Goal: Task Accomplishment & Management: Manage account settings

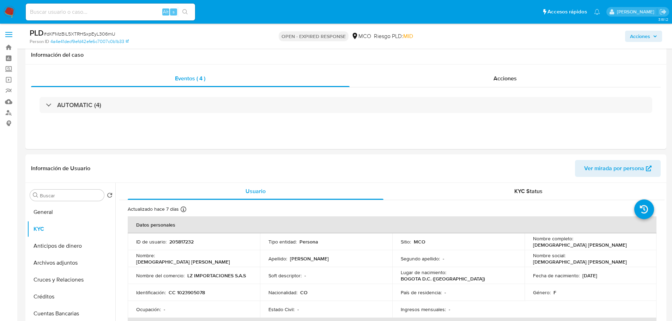
select select "10"
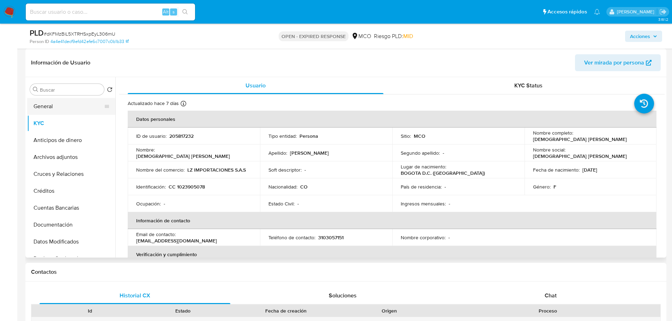
drag, startPoint x: 64, startPoint y: 104, endPoint x: 75, endPoint y: 106, distance: 11.3
click at [65, 103] on button "General" at bounding box center [68, 106] width 82 height 17
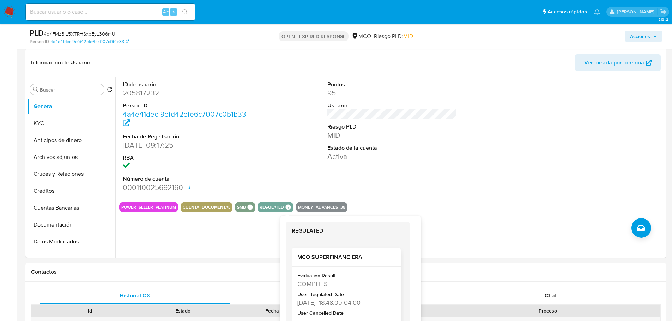
scroll to position [35, 0]
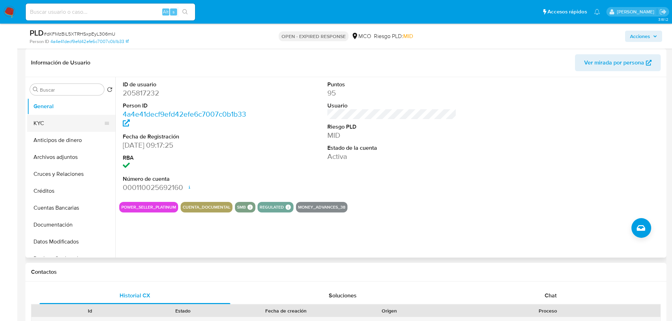
click at [56, 128] on button "KYC" at bounding box center [68, 123] width 82 height 17
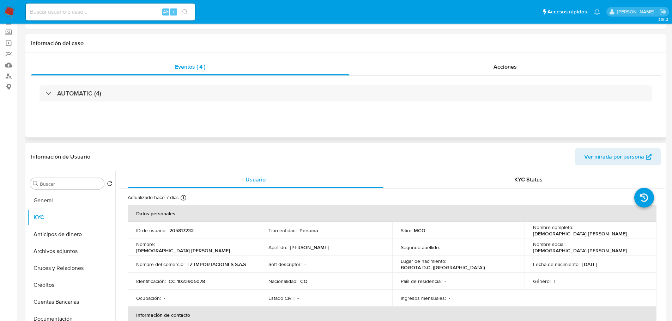
scroll to position [0, 0]
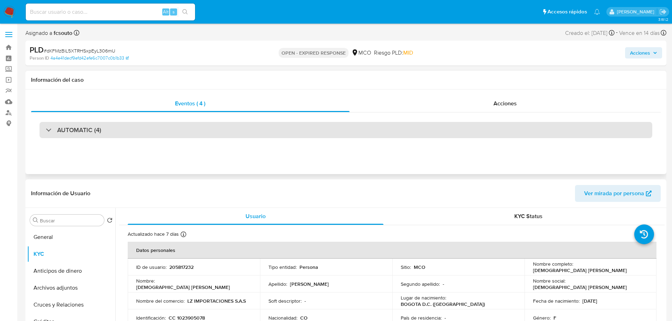
drag, startPoint x: 123, startPoint y: 125, endPoint x: 116, endPoint y: 133, distance: 10.2
click at [120, 128] on div "AUTOMATIC (4)" at bounding box center [345, 130] width 612 height 16
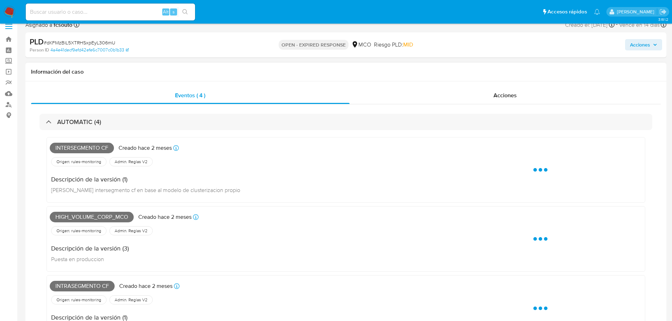
scroll to position [35, 0]
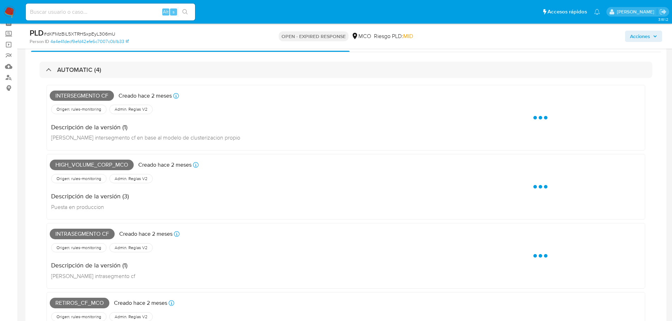
click at [85, 95] on span "Intersegmento cf" at bounding box center [82, 96] width 64 height 11
copy span "Intersegmento cf"
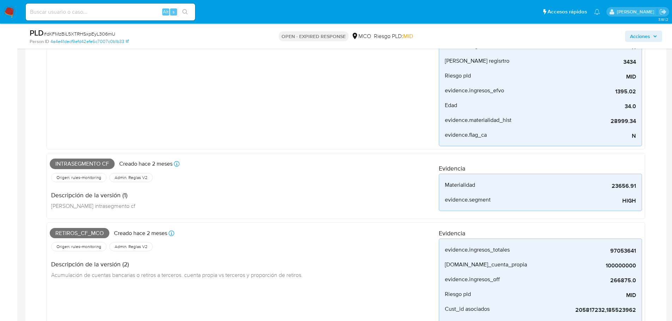
scroll to position [247, 0]
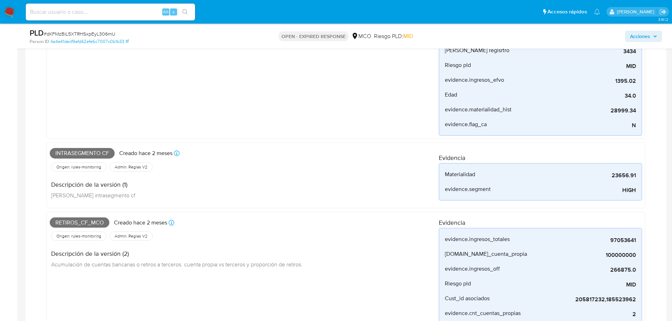
click at [93, 153] on span "Intrasegmento cf" at bounding box center [82, 153] width 65 height 11
copy span "Intrasegmento cf"
click at [86, 221] on span "Retiros_cf_mco" at bounding box center [80, 223] width 60 height 11
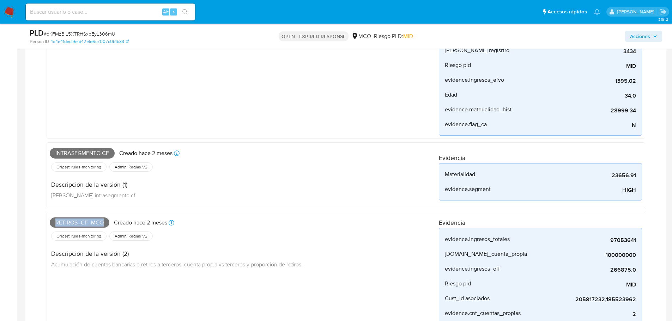
click at [86, 221] on span "Retiros_cf_mco" at bounding box center [80, 223] width 60 height 11
copy span "Retiros_cf_mco"
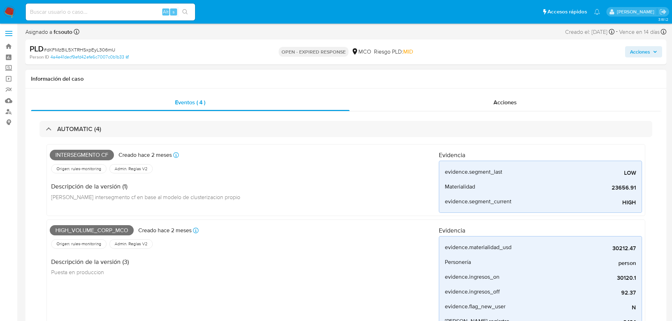
scroll to position [0, 0]
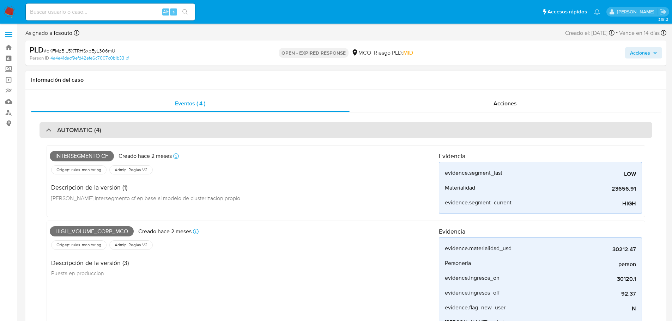
click at [259, 127] on div "AUTOMATIC (4)" at bounding box center [345, 130] width 612 height 16
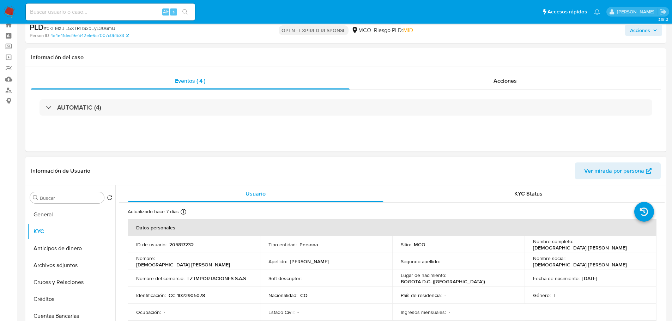
scroll to position [35, 0]
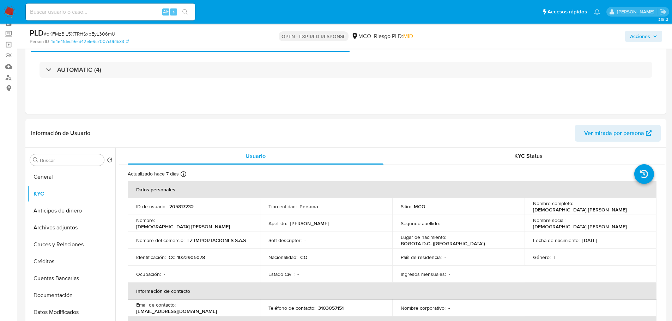
click at [630, 35] on span "Acciones" at bounding box center [640, 36] width 20 height 11
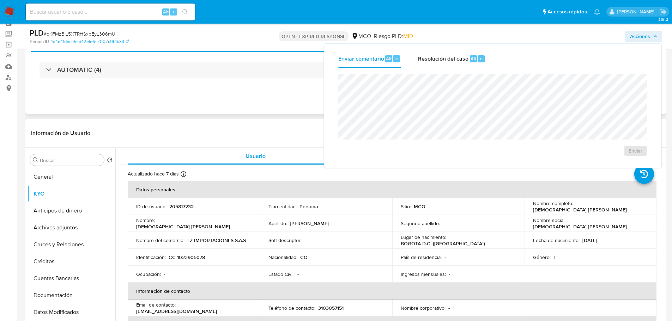
click at [267, 91] on div "Eventos ( 4 ) Acciones AUTOMATIC (4)" at bounding box center [345, 71] width 641 height 85
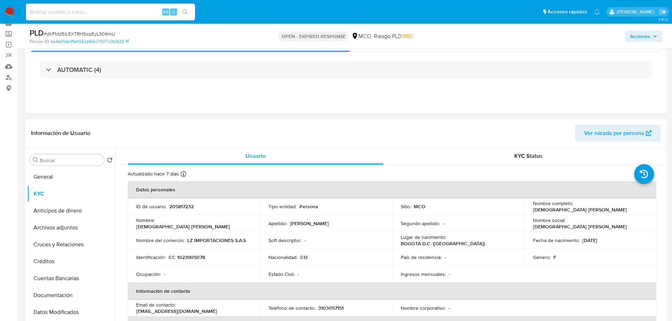
scroll to position [0, 0]
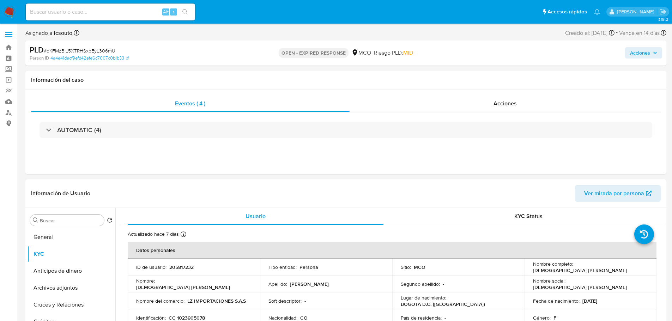
click at [641, 53] on span "Acciones" at bounding box center [640, 52] width 20 height 11
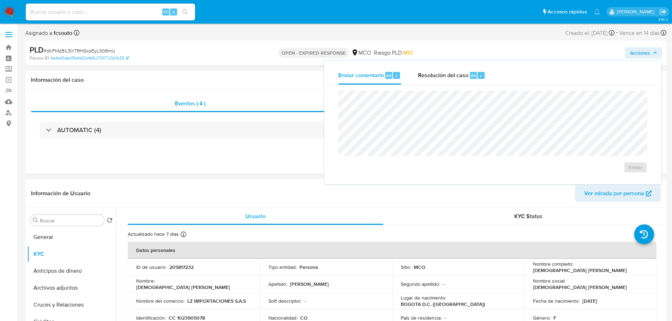
drag, startPoint x: 441, startPoint y: 79, endPoint x: 437, endPoint y: 86, distance: 8.0
click at [441, 80] on div "Resolución del caso Alt r" at bounding box center [451, 75] width 67 height 18
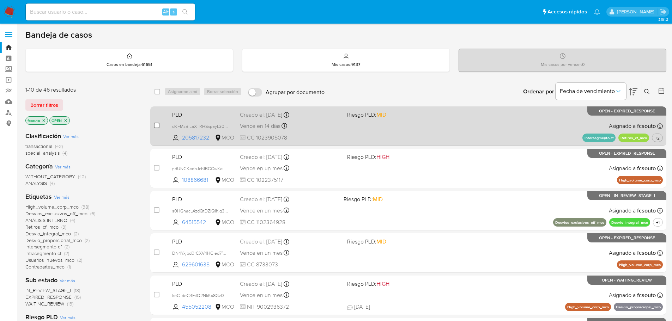
click at [156, 125] on input "checkbox" at bounding box center [157, 126] width 6 height 6
checkbox input "true"
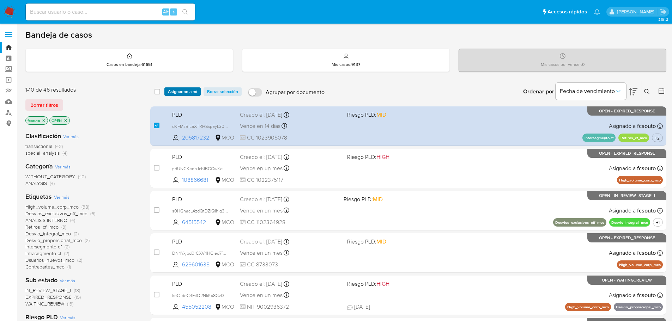
click at [192, 92] on span "Asignarme a mí" at bounding box center [182, 91] width 29 height 7
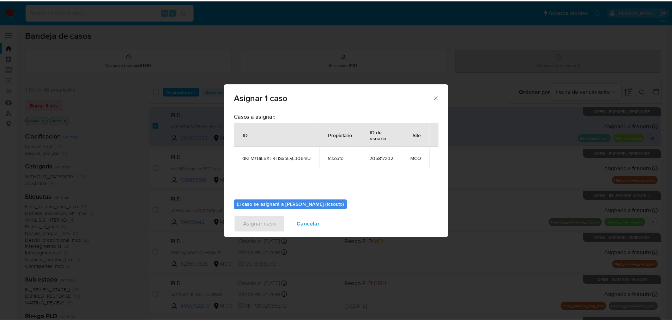
scroll to position [37, 0]
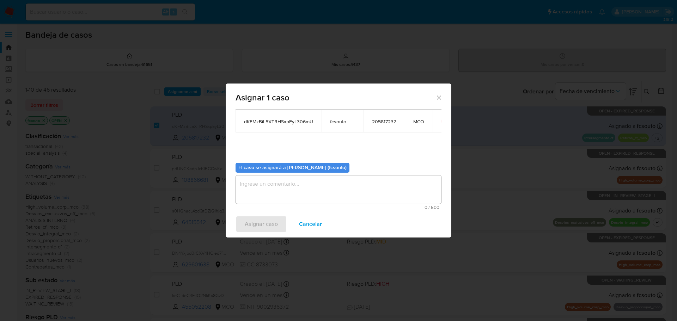
click at [307, 199] on textarea "assign-modal" at bounding box center [338, 190] width 206 height 28
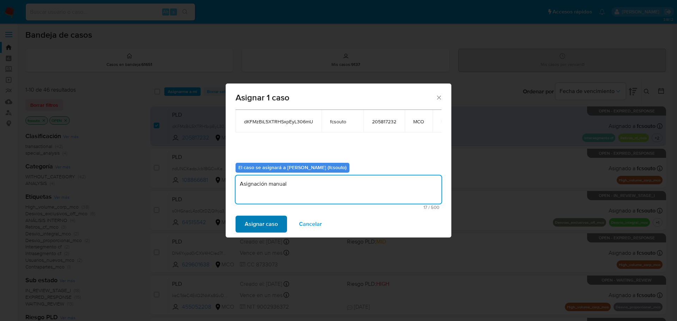
type textarea "Asignación manual"
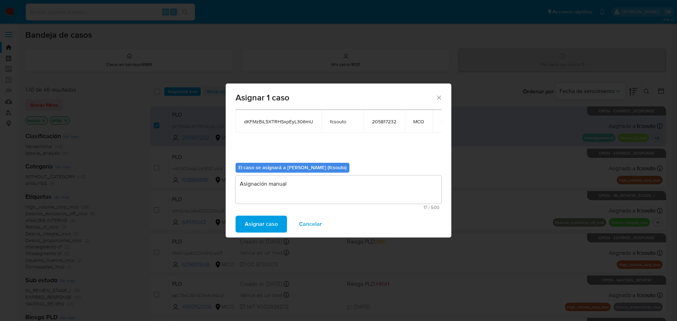
click at [260, 221] on span "Asignar caso" at bounding box center [261, 224] width 33 height 16
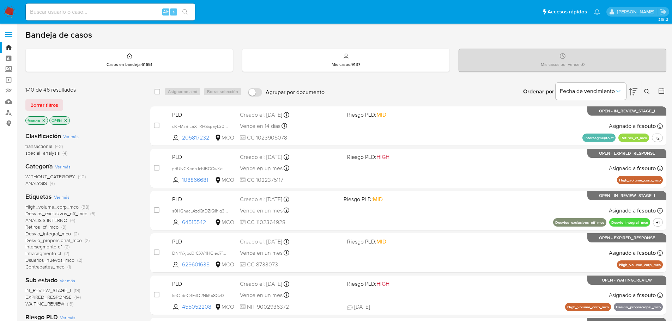
click at [45, 121] on icon "close-filter" at bounding box center [44, 120] width 4 height 4
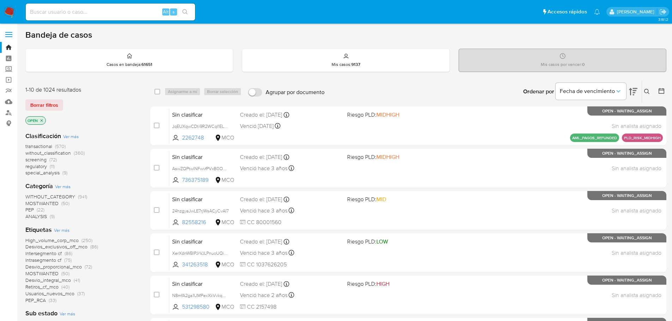
click at [49, 146] on span "transactional" at bounding box center [38, 146] width 27 height 7
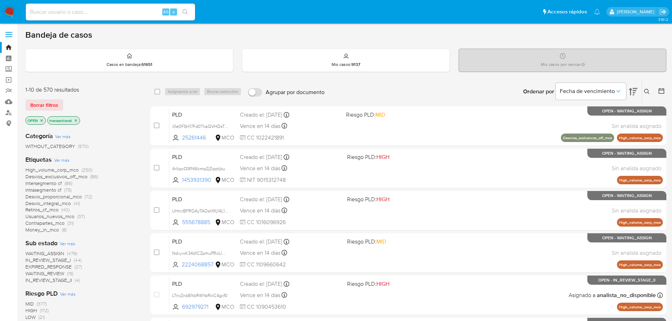
click at [55, 252] on span "WAITING_ASSIGN" at bounding box center [44, 253] width 39 height 7
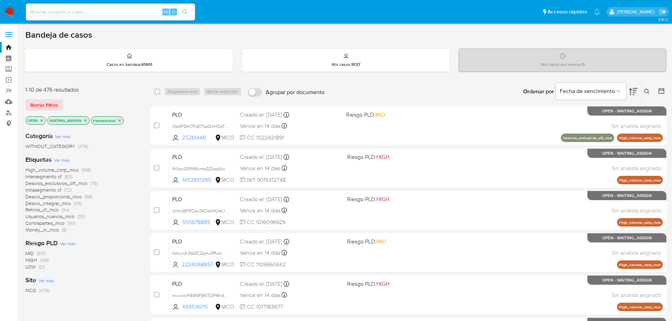
click at [660, 93] on icon at bounding box center [660, 90] width 7 height 7
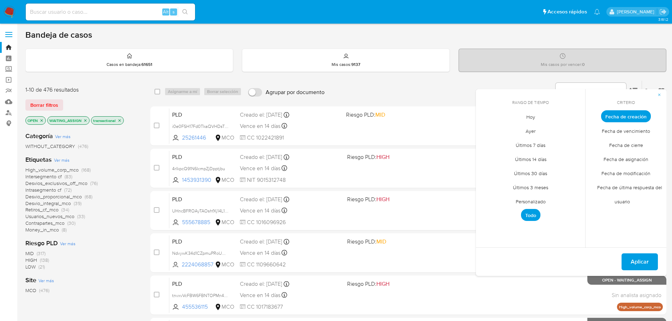
drag, startPoint x: 538, startPoint y: 201, endPoint x: 512, endPoint y: 194, distance: 26.9
click at [538, 201] on span "Personalizado" at bounding box center [530, 201] width 45 height 14
click at [490, 131] on icon "Mes anterior" at bounding box center [486, 129] width 8 height 8
click at [486, 128] on icon "Mes anterior" at bounding box center [486, 129] width 3 height 5
click at [489, 169] on button "7" at bounding box center [487, 169] width 11 height 11
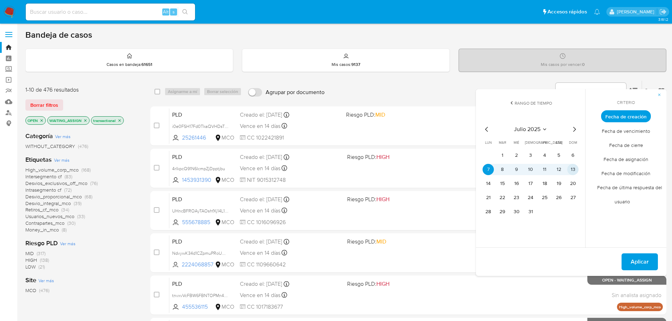
click at [569, 169] on button "13" at bounding box center [572, 169] width 11 height 11
click at [654, 263] on button "Aplicar" at bounding box center [639, 261] width 36 height 17
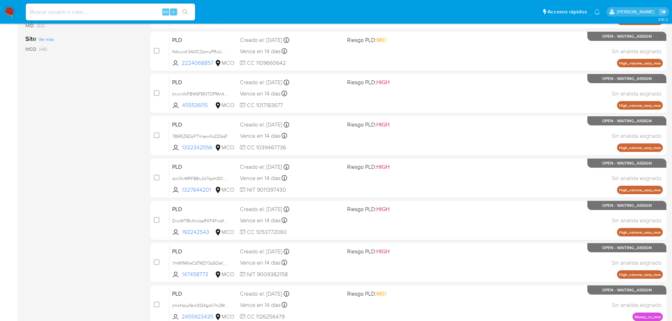
scroll to position [261, 0]
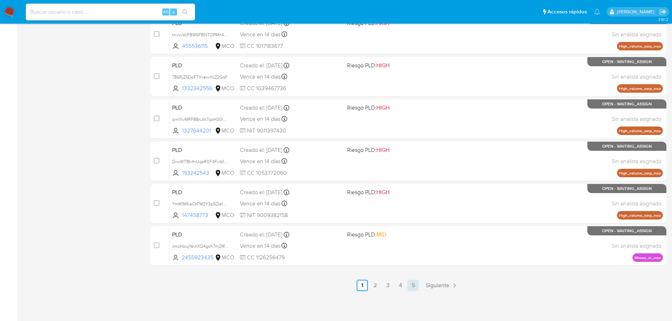
click at [417, 286] on link "5" at bounding box center [412, 285] width 11 height 11
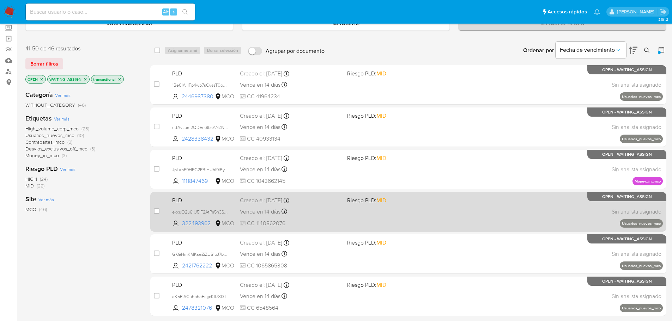
scroll to position [108, 0]
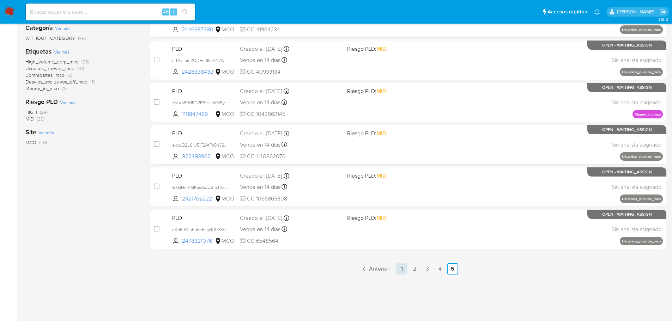
click at [397, 267] on link "1" at bounding box center [401, 268] width 11 height 11
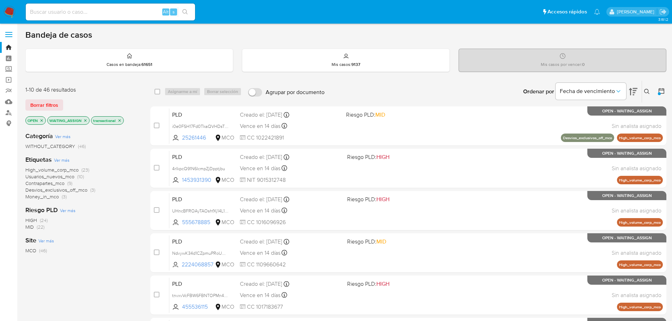
click at [49, 196] on span "Money_in_mco" at bounding box center [41, 196] width 33 height 7
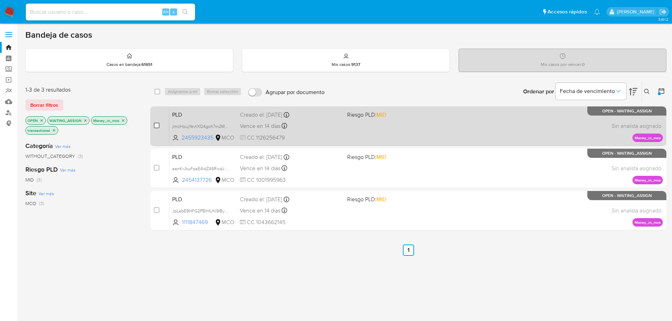
click at [158, 125] on input "checkbox" at bounding box center [157, 126] width 6 height 6
checkbox input "true"
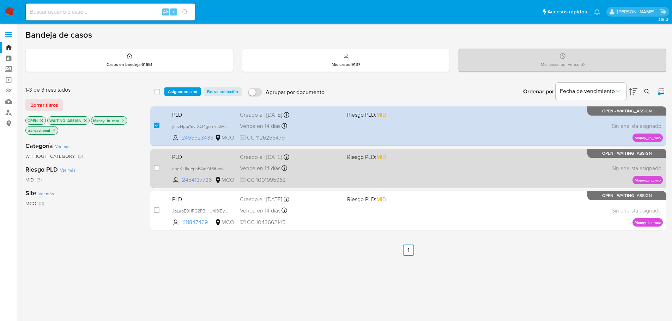
click at [159, 171] on div "case-item-checkbox" at bounding box center [157, 167] width 6 height 7
click at [158, 169] on input "checkbox" at bounding box center [157, 168] width 6 height 6
checkbox input "true"
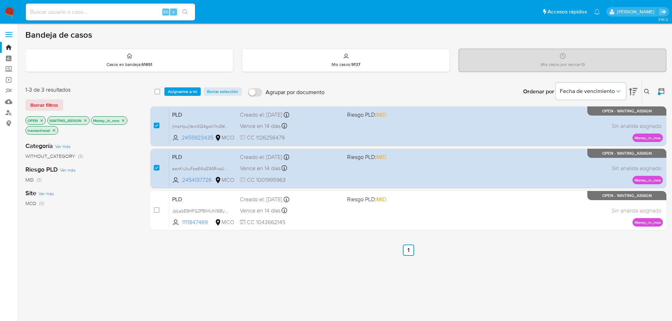
drag, startPoint x: 124, startPoint y: 120, endPoint x: 122, endPoint y: 125, distance: 4.9
click at [124, 121] on icon "close-filter" at bounding box center [123, 120] width 4 height 4
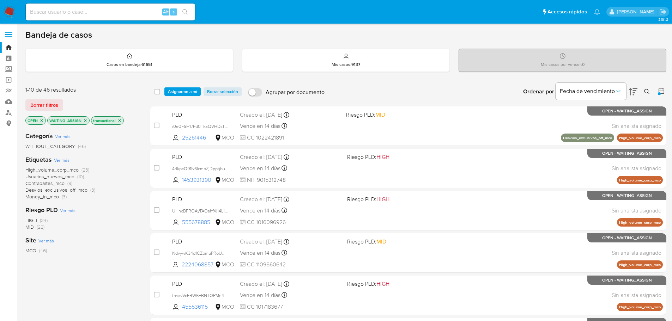
click at [78, 191] on span "Desvios_exclusivos_off_mco" at bounding box center [56, 189] width 62 height 7
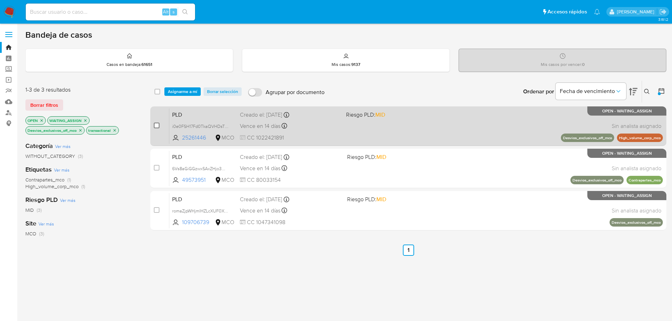
click at [156, 123] on input "checkbox" at bounding box center [157, 126] width 6 height 6
checkbox input "true"
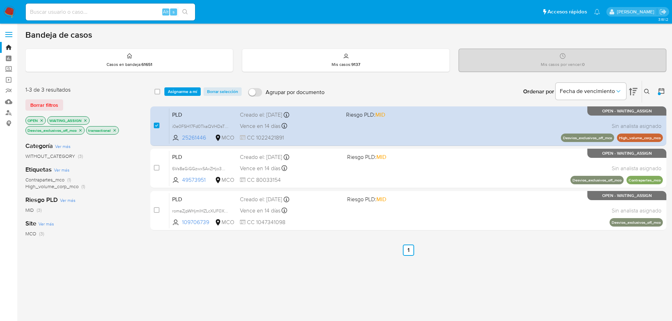
click at [80, 130] on icon "close-filter" at bounding box center [80, 130] width 4 height 4
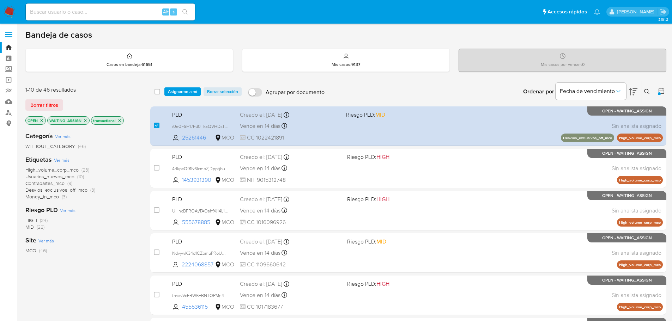
click at [60, 183] on span "Contrapartes_mco" at bounding box center [44, 183] width 39 height 7
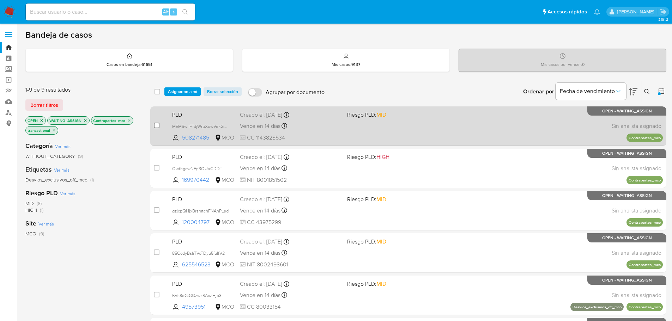
click at [158, 125] on input "checkbox" at bounding box center [157, 126] width 6 height 6
checkbox input "true"
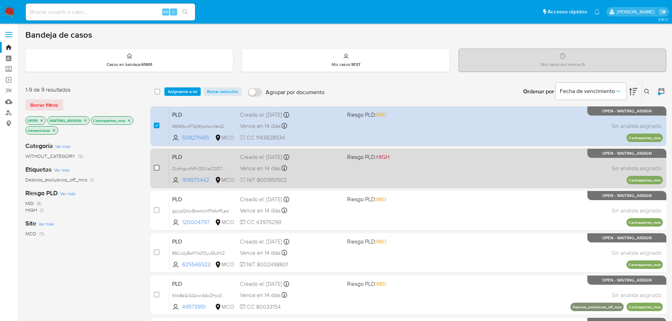
click at [155, 165] on input "checkbox" at bounding box center [157, 168] width 6 height 6
checkbox input "true"
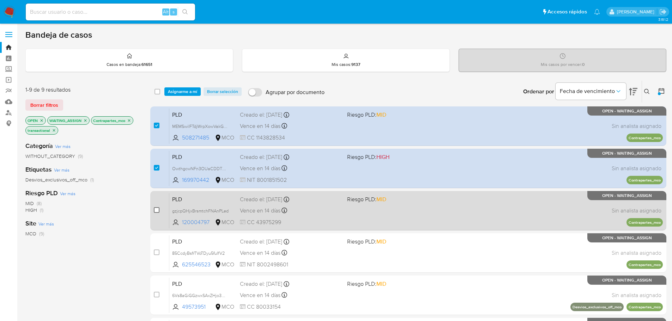
click at [156, 209] on input "checkbox" at bounding box center [157, 210] width 6 height 6
checkbox input "true"
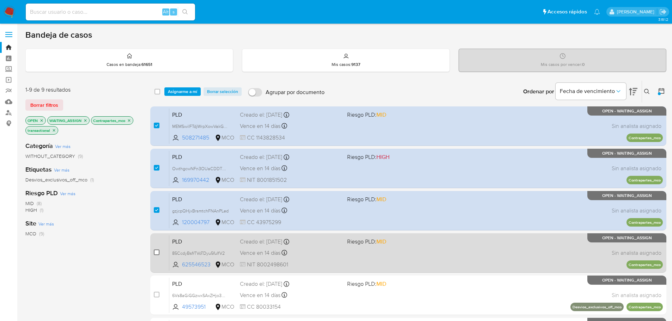
click at [157, 252] on input "checkbox" at bounding box center [157, 253] width 6 height 6
checkbox input "true"
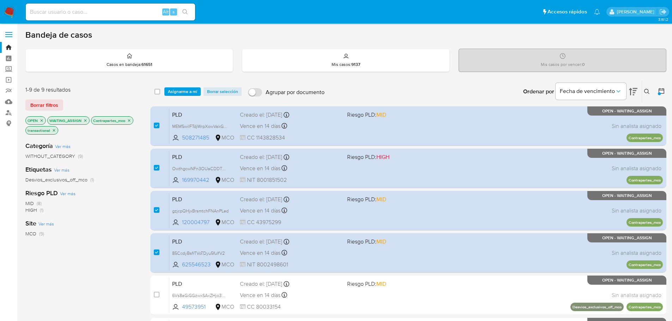
click at [130, 121] on icon "close-filter" at bounding box center [129, 120] width 4 height 4
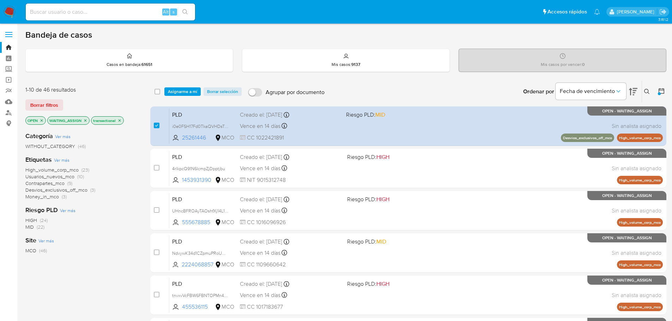
click at [62, 178] on span "Usuarios_nuevos_mco" at bounding box center [49, 176] width 49 height 7
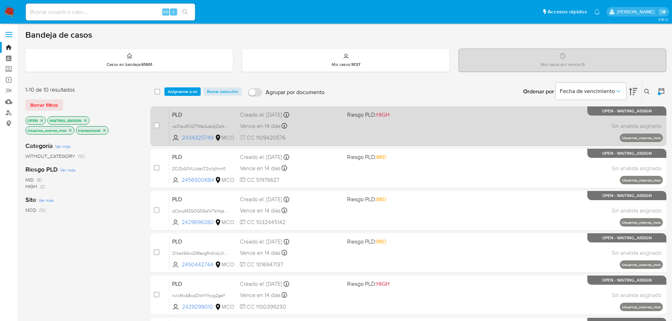
drag, startPoint x: 158, startPoint y: 125, endPoint x: 156, endPoint y: 130, distance: 5.2
click at [156, 130] on div "case-item-checkbox" at bounding box center [157, 126] width 6 height 8
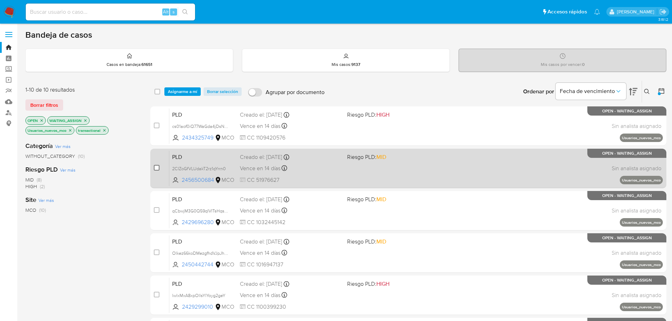
click at [155, 168] on input "checkbox" at bounding box center [157, 168] width 6 height 6
checkbox input "true"
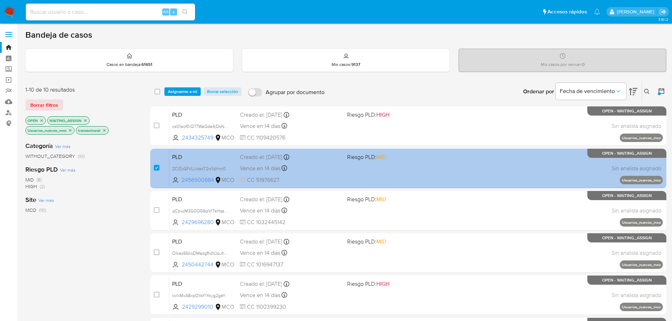
drag, startPoint x: 158, startPoint y: 127, endPoint x: 161, endPoint y: 181, distance: 54.7
click at [157, 127] on input "checkbox" at bounding box center [157, 126] width 6 height 6
checkbox input "true"
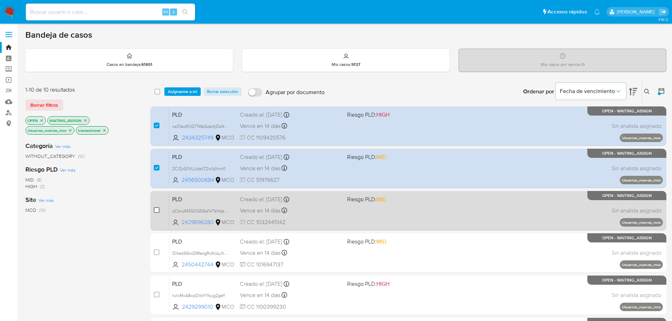
click at [154, 209] on input "checkbox" at bounding box center [157, 210] width 6 height 6
checkbox input "true"
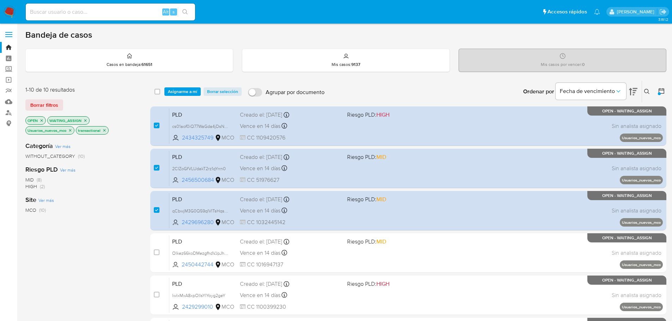
drag, startPoint x: 158, startPoint y: 252, endPoint x: 153, endPoint y: 275, distance: 23.9
click at [158, 252] on input "checkbox" at bounding box center [157, 253] width 6 height 6
checkbox input "true"
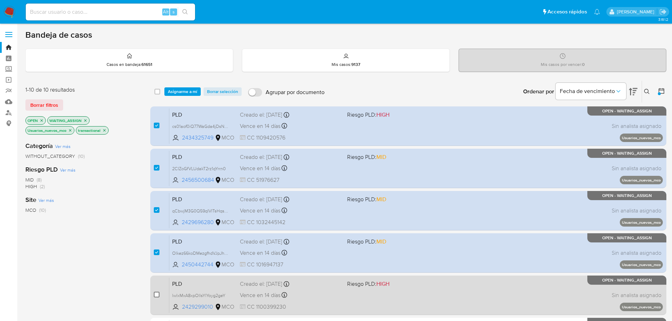
click at [157, 295] on input "checkbox" at bounding box center [157, 295] width 6 height 6
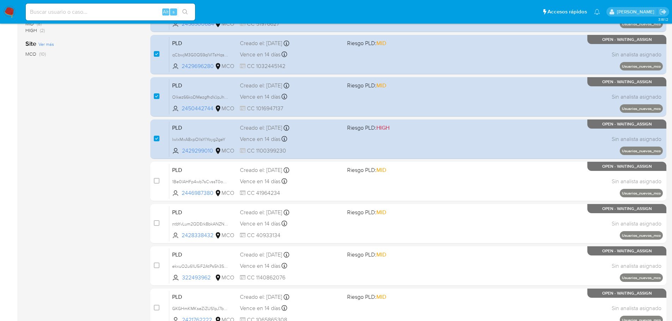
scroll to position [155, 0]
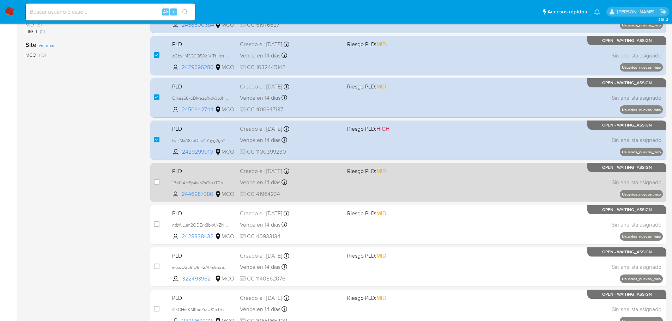
drag, startPoint x: 157, startPoint y: 140, endPoint x: 152, endPoint y: 177, distance: 37.3
click at [156, 141] on input "checkbox" at bounding box center [157, 140] width 6 height 6
checkbox input "false"
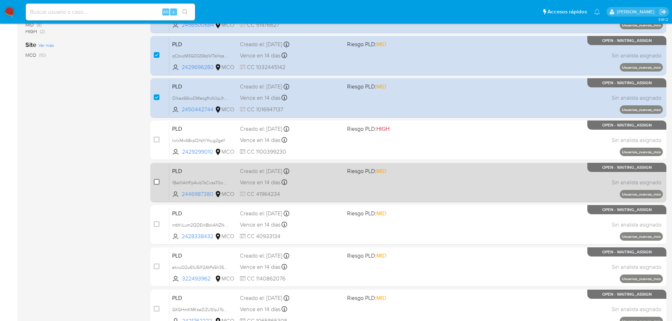
click at [156, 182] on input "checkbox" at bounding box center [157, 182] width 6 height 6
checkbox input "true"
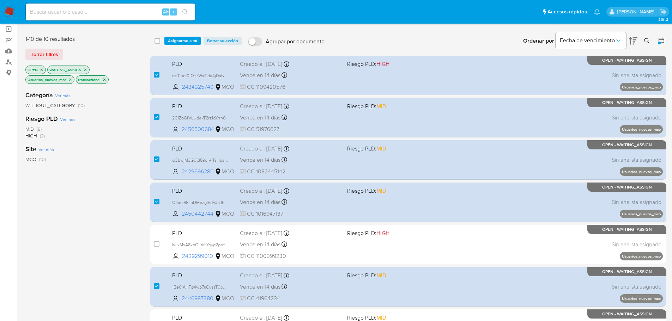
scroll to position [0, 0]
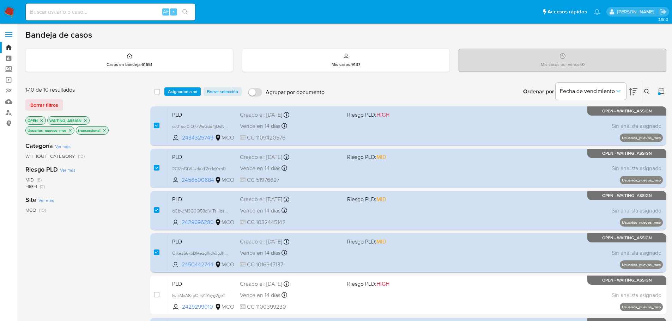
click at [71, 131] on icon "close-filter" at bounding box center [70, 130] width 4 height 4
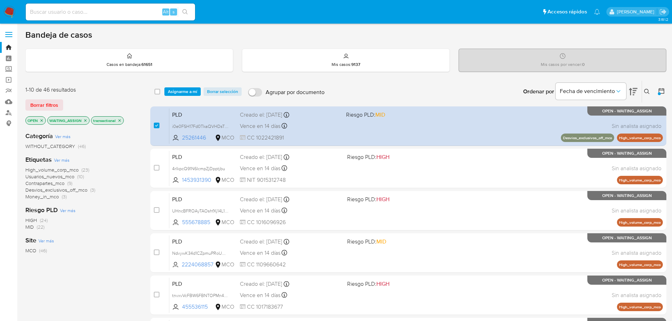
click at [66, 171] on span "High_volume_corp_mco" at bounding box center [51, 169] width 53 height 7
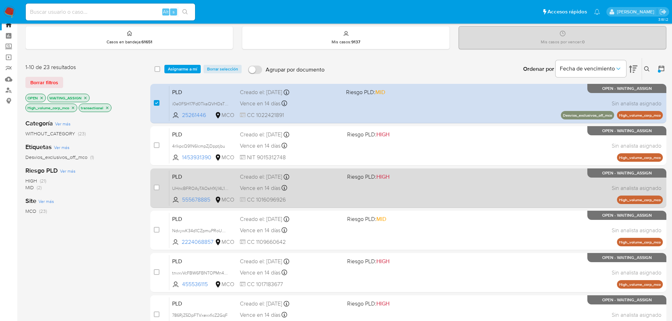
scroll to position [35, 0]
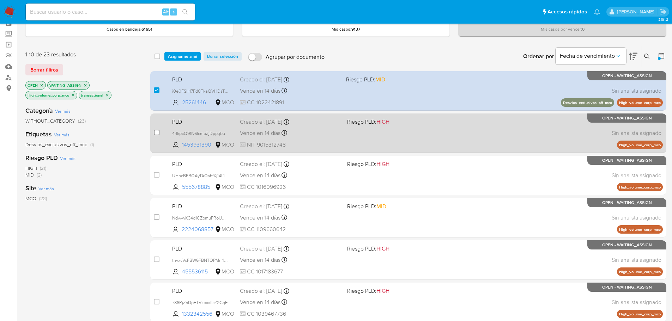
click at [155, 131] on input "checkbox" at bounding box center [157, 133] width 6 height 6
checkbox input "true"
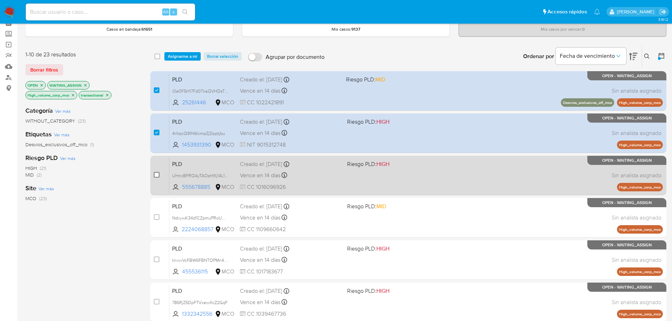
click at [159, 176] on input "checkbox" at bounding box center [157, 175] width 6 height 6
checkbox input "true"
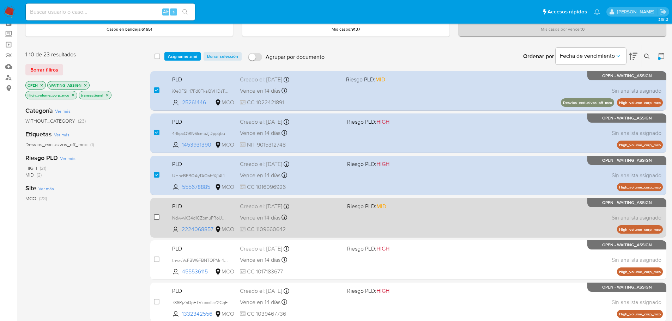
click at [156, 219] on input "checkbox" at bounding box center [157, 217] width 6 height 6
checkbox input "true"
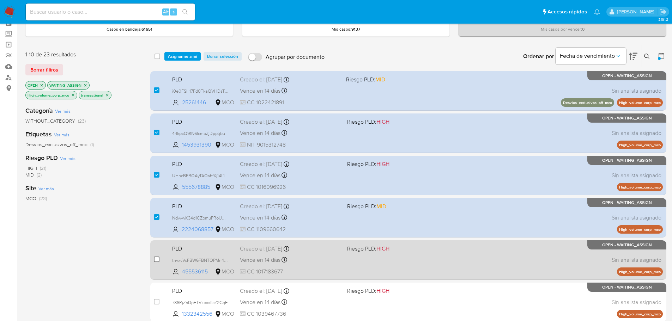
click at [158, 260] on input "checkbox" at bounding box center [157, 260] width 6 height 6
checkbox input "true"
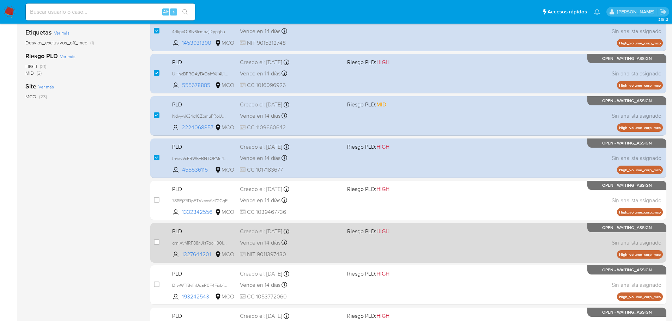
scroll to position [141, 0]
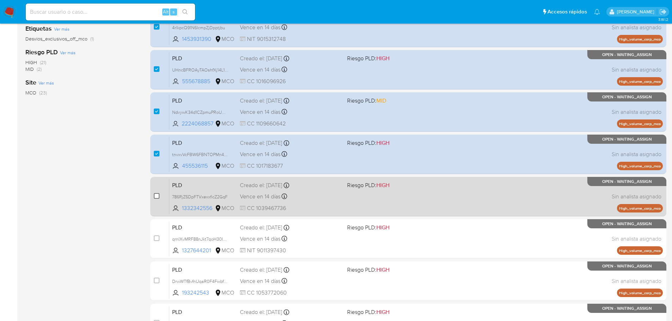
drag, startPoint x: 158, startPoint y: 194, endPoint x: 156, endPoint y: 230, distance: 36.4
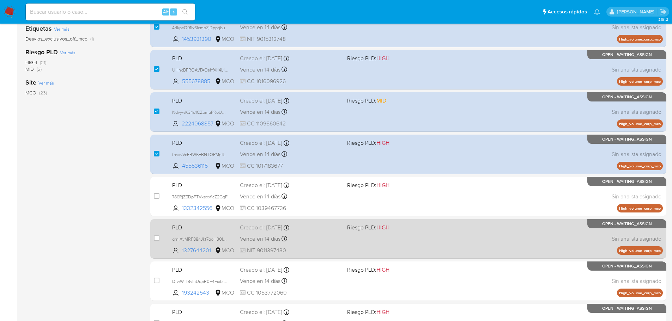
click at [158, 195] on input "checkbox" at bounding box center [157, 196] width 6 height 6
checkbox input "true"
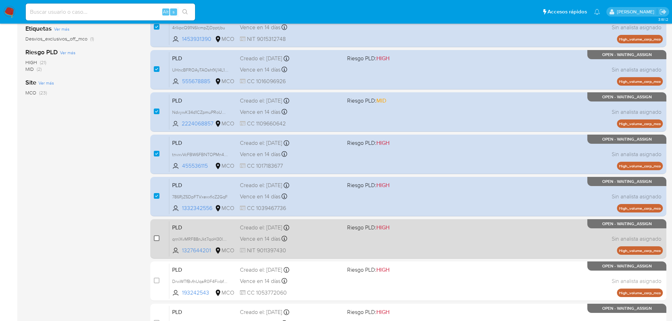
click at [159, 241] on input "checkbox" at bounding box center [157, 238] width 6 height 6
checkbox input "true"
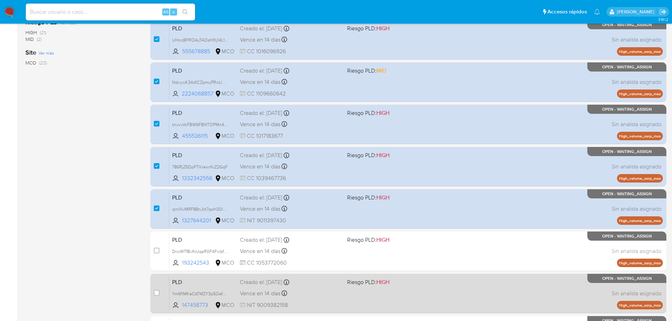
scroll to position [212, 0]
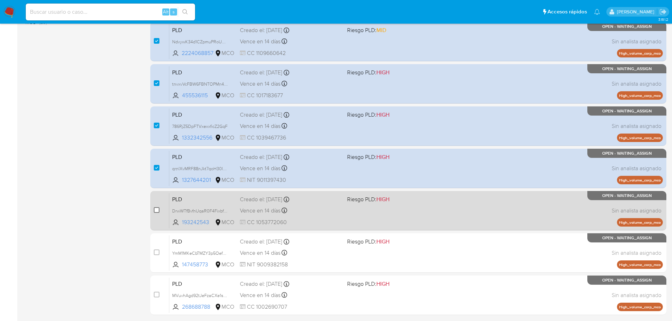
click at [159, 209] on input "checkbox" at bounding box center [157, 210] width 6 height 6
checkbox input "true"
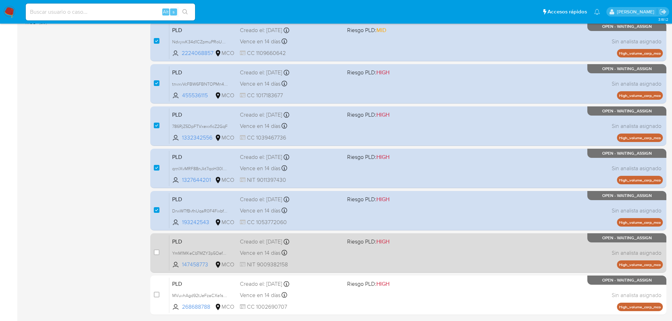
click at [153, 256] on div "case-item-checkbox No es posible asignar el caso PLD YmM1MKeCbTMZY3p5OefdDEfN 1…" at bounding box center [408, 252] width 516 height 39
click at [157, 251] on input "checkbox" at bounding box center [157, 253] width 6 height 6
checkbox input "true"
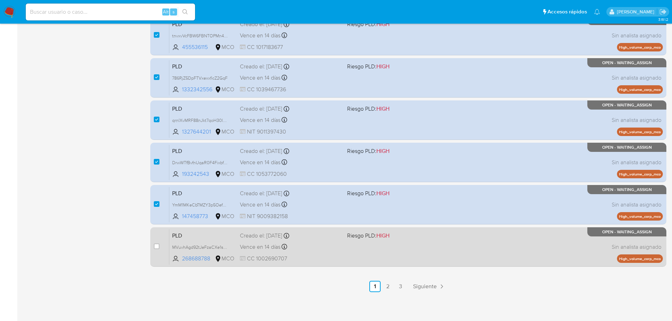
scroll to position [261, 0]
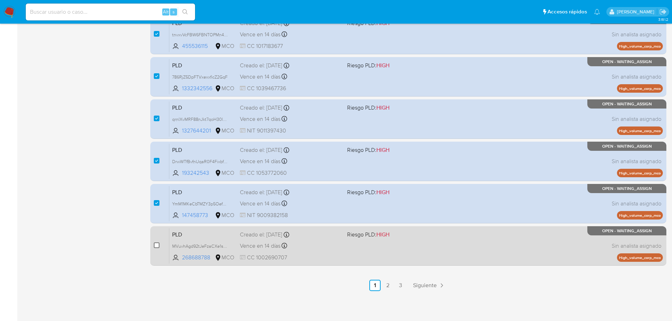
click at [157, 243] on input "checkbox" at bounding box center [157, 246] width 6 height 6
checkbox input "true"
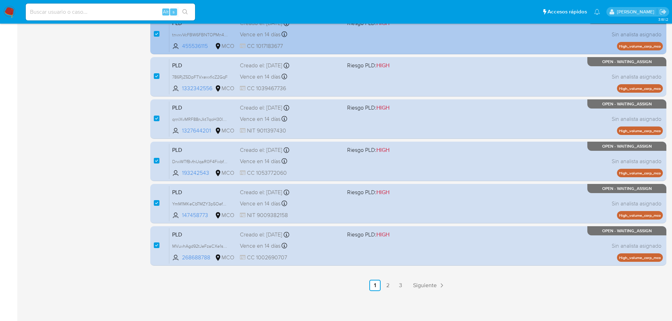
click at [390, 286] on link "2" at bounding box center [387, 285] width 11 height 11
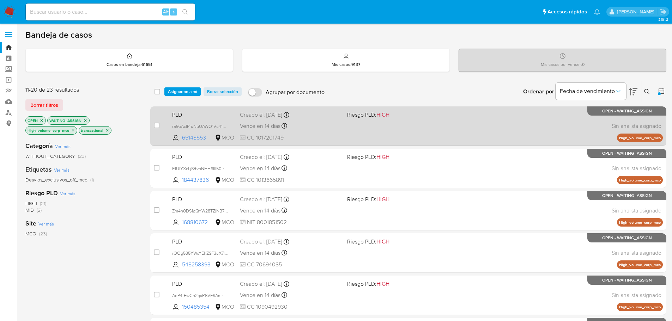
click at [155, 128] on div "case-item-checkbox" at bounding box center [157, 125] width 6 height 7
click at [156, 126] on input "checkbox" at bounding box center [157, 126] width 6 height 6
checkbox input "true"
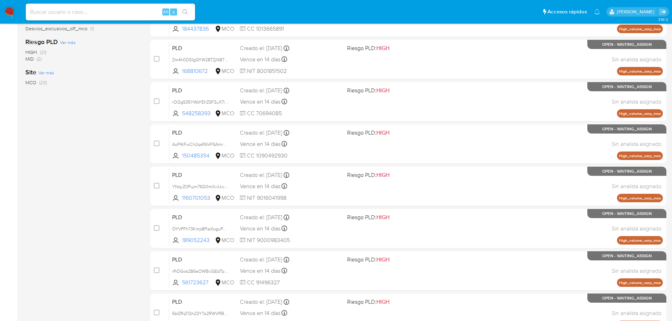
scroll to position [261, 0]
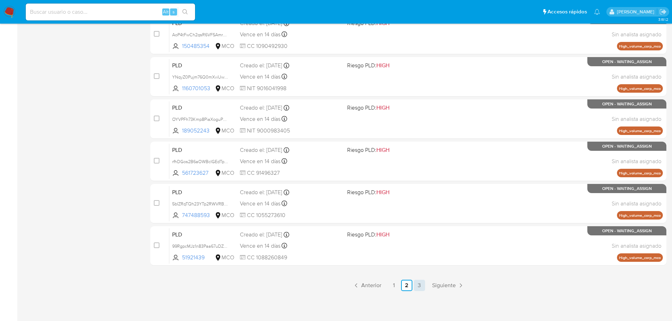
click at [418, 281] on link "3" at bounding box center [419, 285] width 11 height 11
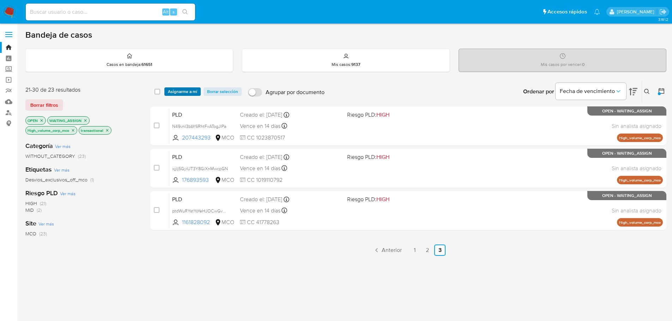
drag, startPoint x: 184, startPoint y: 86, endPoint x: 183, endPoint y: 94, distance: 8.0
click at [184, 88] on div "select-all-cases-checkbox Asignarme a mí Borrar selección Agrupar por documento…" at bounding box center [408, 92] width 516 height 22
click at [183, 94] on span "Asignarme a mí" at bounding box center [182, 91] width 29 height 7
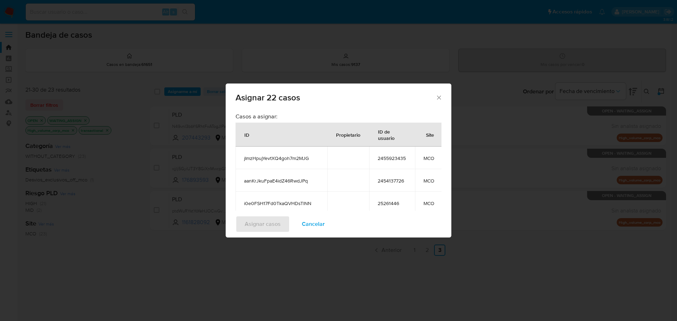
drag, startPoint x: 393, startPoint y: 163, endPoint x: 393, endPoint y: 159, distance: 3.6
click at [393, 162] on td "2455923435" at bounding box center [392, 158] width 46 height 23
click at [393, 158] on span "2455923435" at bounding box center [392, 158] width 29 height 6
click at [382, 181] on span "2454137726" at bounding box center [392, 181] width 29 height 6
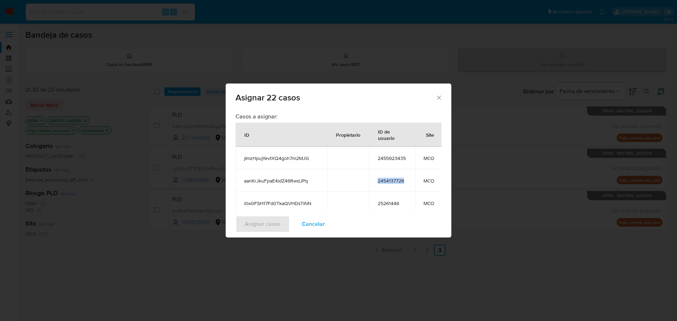
click at [382, 181] on span "2454137726" at bounding box center [392, 181] width 29 height 6
copy span "2454137726"
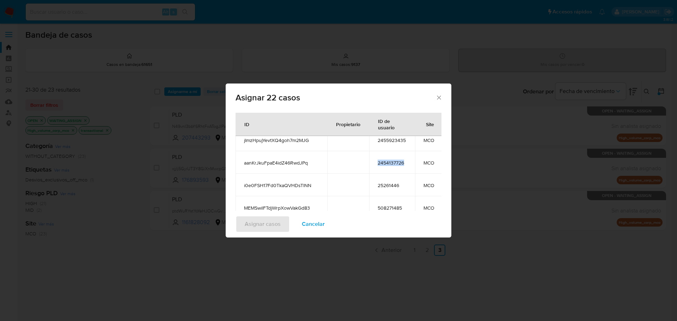
scroll to position [35, 0]
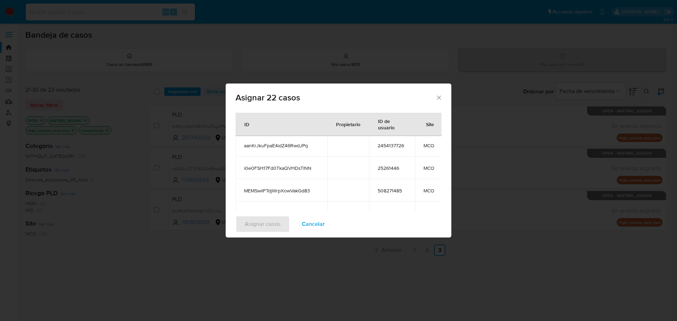
click at [391, 169] on span "25261446" at bounding box center [392, 168] width 29 height 6
copy span "25261446"
click at [391, 191] on span "508271485" at bounding box center [392, 191] width 29 height 6
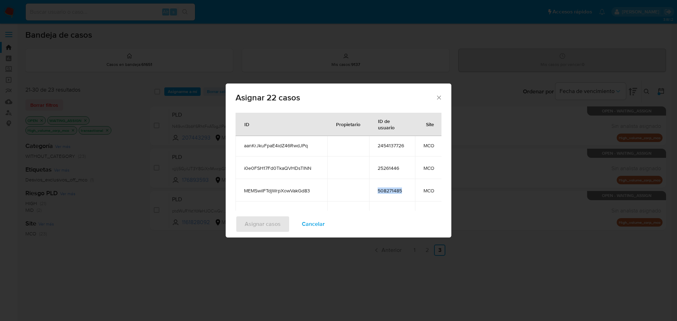
copy span "508271485"
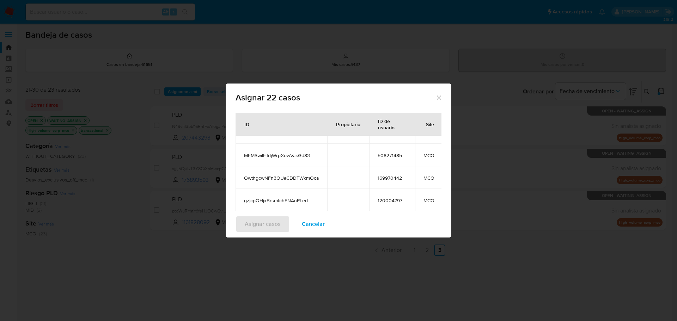
click at [396, 177] on span "169970442" at bounding box center [392, 178] width 29 height 6
copy span "169970442"
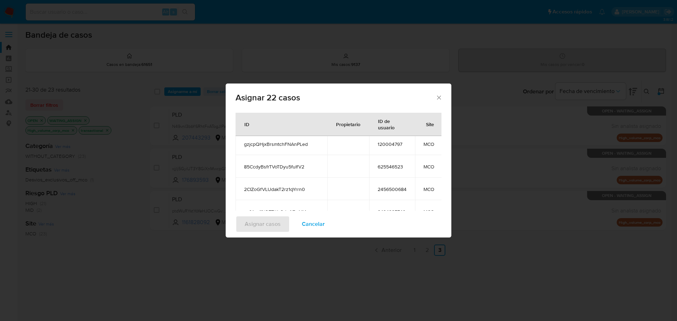
scroll to position [106, 0]
click at [391, 165] on span "120004797" at bounding box center [392, 165] width 29 height 6
copy span "120004797"
click at [398, 187] on span "625546523" at bounding box center [392, 188] width 29 height 6
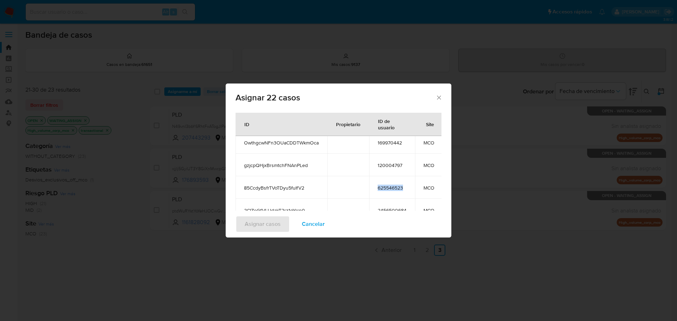
click at [398, 187] on span "625546523" at bounding box center [392, 188] width 29 height 6
copy span "625546523"
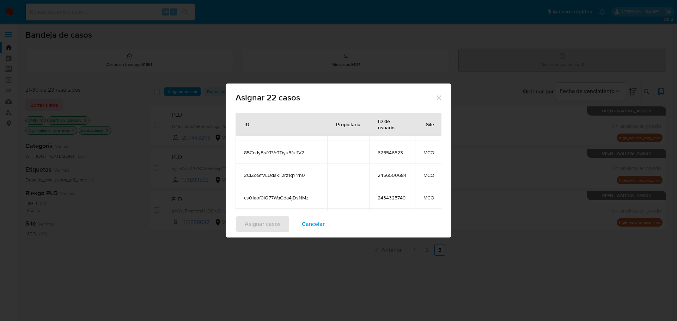
click at [385, 171] on td "2456500684" at bounding box center [392, 175] width 46 height 23
click at [389, 176] on span "2456500684" at bounding box center [392, 175] width 29 height 6
copy span "2456500684"
click at [394, 197] on span "2434325749" at bounding box center [392, 198] width 29 height 6
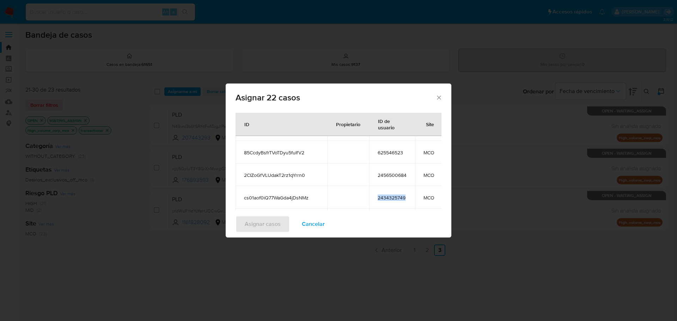
click at [394, 197] on span "2434325749" at bounding box center [392, 198] width 29 height 6
copy span "2434325749"
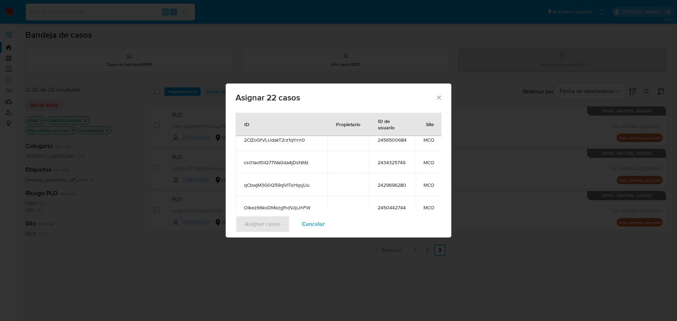
click at [401, 185] on span "2429696280" at bounding box center [392, 185] width 29 height 6
copy span "2429696280"
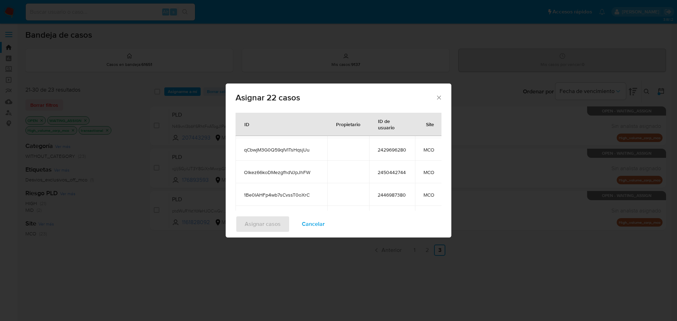
click at [393, 174] on span "2450442744" at bounding box center [392, 172] width 29 height 6
copy span "2450442744"
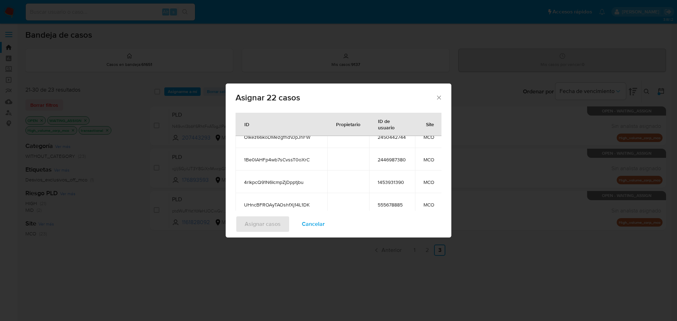
click at [384, 163] on td "2446987380" at bounding box center [392, 159] width 46 height 23
click at [387, 159] on span "2446987380" at bounding box center [392, 160] width 29 height 6
click at [394, 181] on span "1453931390" at bounding box center [392, 182] width 29 height 6
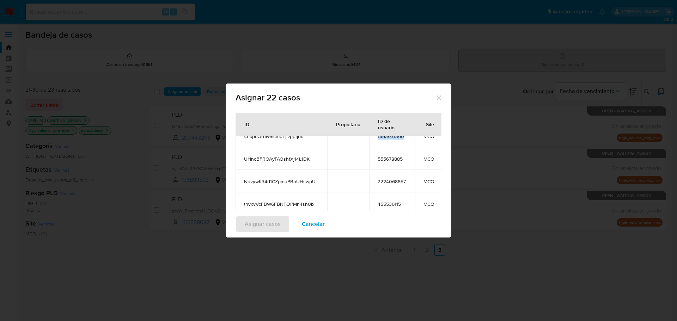
scroll to position [282, 0]
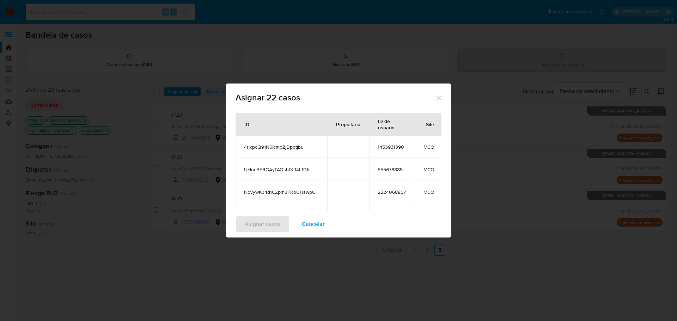
click at [396, 173] on td "555678885" at bounding box center [392, 169] width 46 height 23
click at [397, 194] on span "2224068857" at bounding box center [392, 192] width 29 height 6
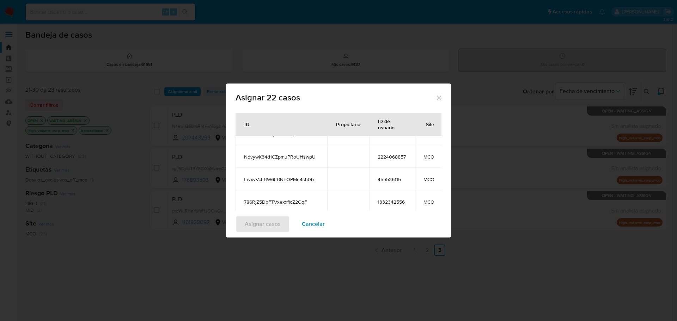
click at [391, 181] on span "455536115" at bounding box center [392, 179] width 29 height 6
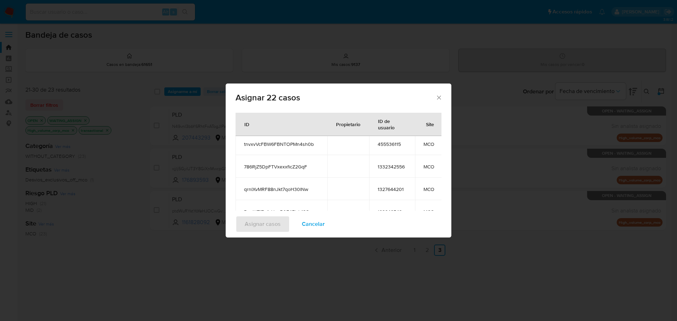
click at [385, 167] on span "1332342556" at bounding box center [392, 167] width 29 height 6
click at [387, 189] on span "1327644201" at bounding box center [392, 189] width 29 height 6
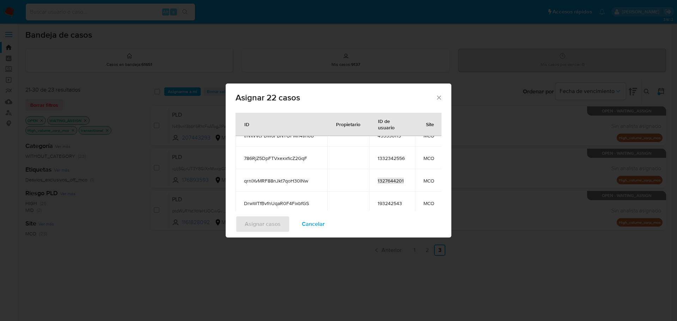
scroll to position [35, 0]
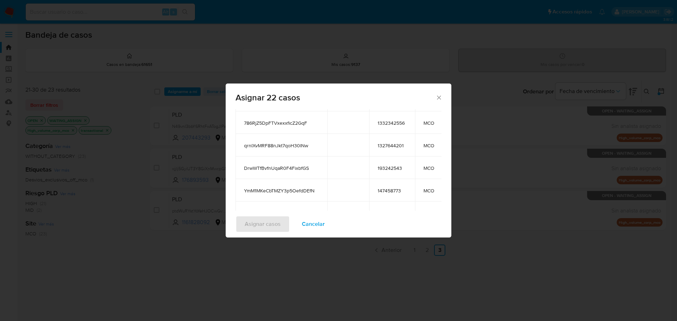
click at [386, 165] on span "193242543" at bounding box center [392, 168] width 29 height 6
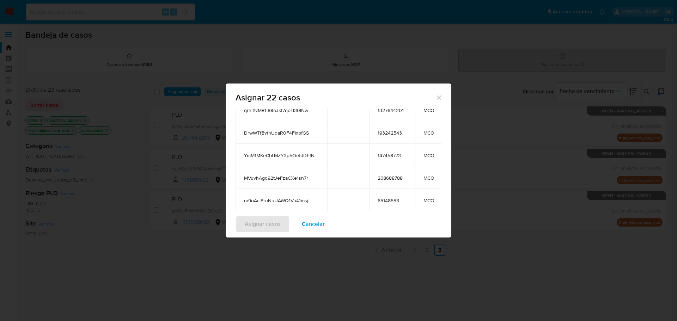
click at [387, 146] on td "147458773" at bounding box center [392, 155] width 46 height 23
click at [389, 152] on span "147458773" at bounding box center [392, 155] width 29 height 6
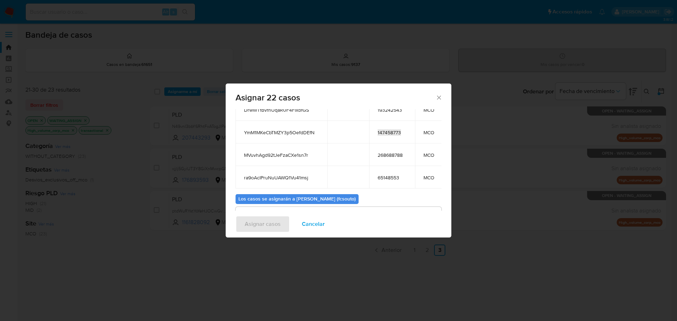
scroll to position [106, 0]
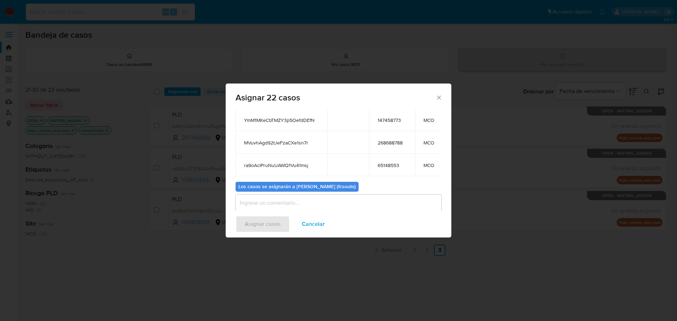
click at [393, 140] on span "268688788" at bounding box center [392, 143] width 29 height 6
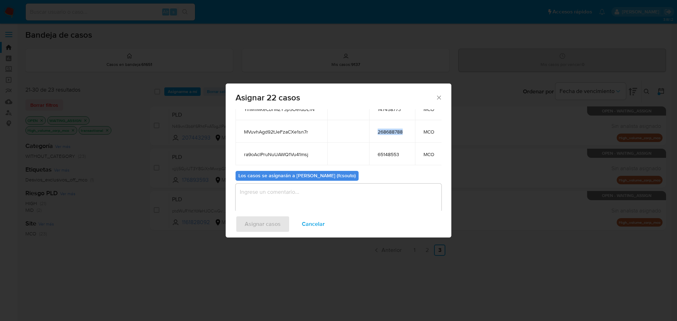
scroll to position [114, 0]
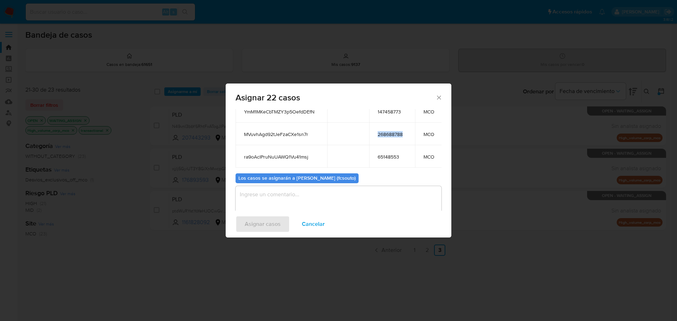
click at [397, 131] on span "268688788" at bounding box center [392, 134] width 29 height 6
click at [394, 154] on span "65148553" at bounding box center [392, 157] width 29 height 6
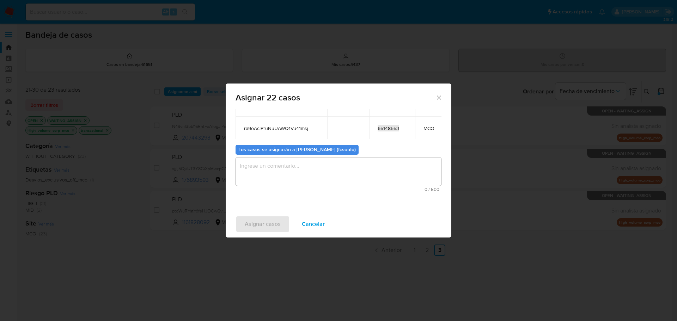
scroll to position [149, 0]
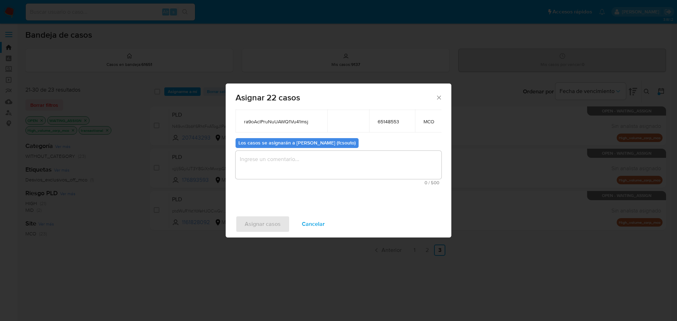
click at [332, 172] on textarea "assign-modal" at bounding box center [338, 165] width 206 height 28
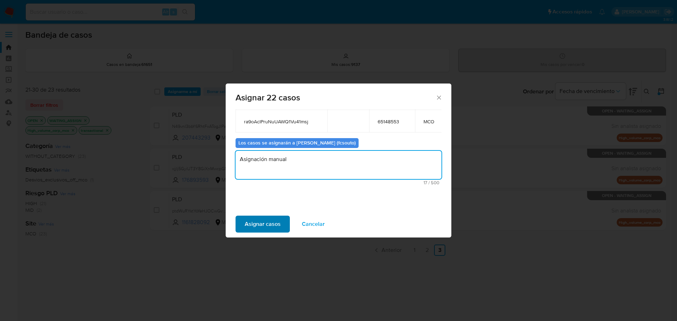
type textarea "Asignación manual"
click at [281, 222] on button "Asignar casos" at bounding box center [262, 224] width 54 height 17
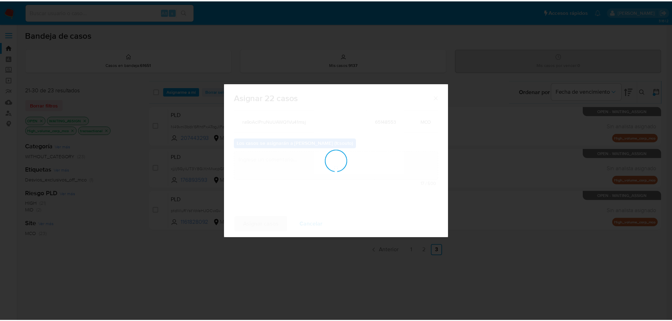
scroll to position [43, 0]
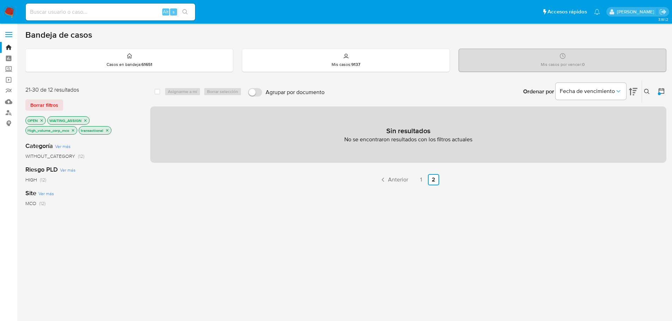
click at [73, 129] on icon "close-filter" at bounding box center [73, 130] width 4 height 4
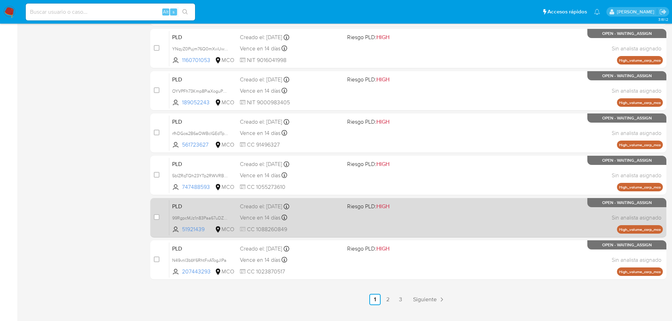
scroll to position [261, 0]
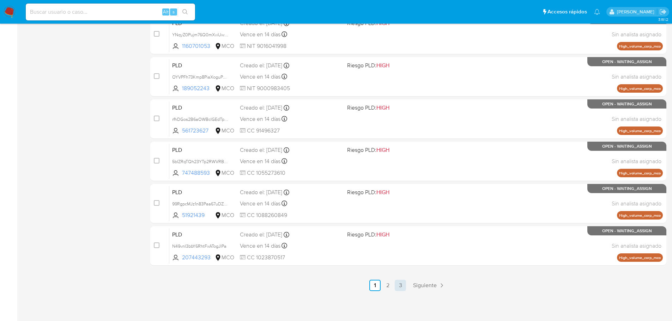
click at [399, 284] on link "3" at bounding box center [399, 285] width 11 height 11
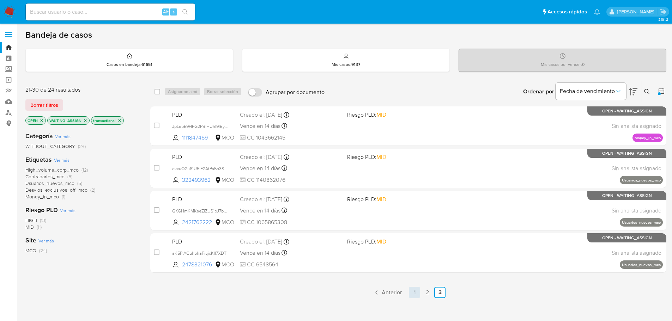
click at [413, 288] on link "1" at bounding box center [414, 292] width 11 height 11
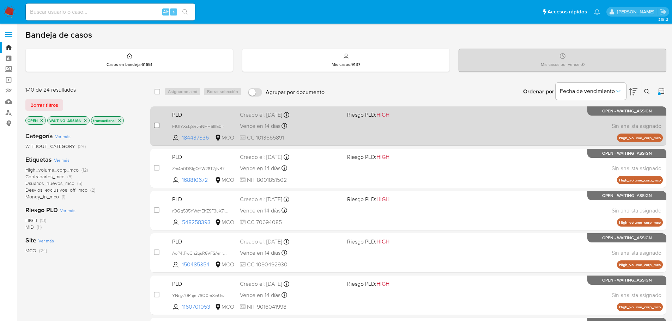
click at [156, 127] on input "checkbox" at bounding box center [157, 126] width 6 height 6
checkbox input "true"
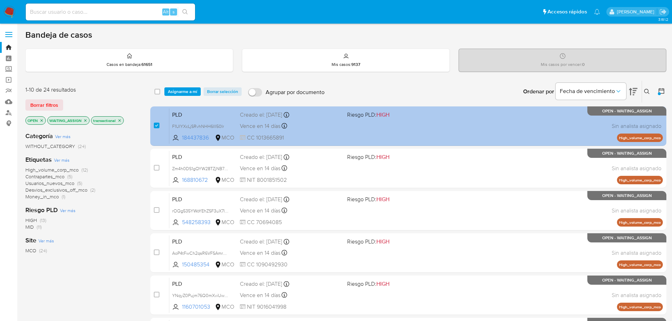
click at [323, 121] on div "PLD F1UIYXcLjSRvhNHH6IlI50Ir 184437836 MCO Riesgo PLD: HIGH Creado el: 12/07/20…" at bounding box center [415, 126] width 493 height 36
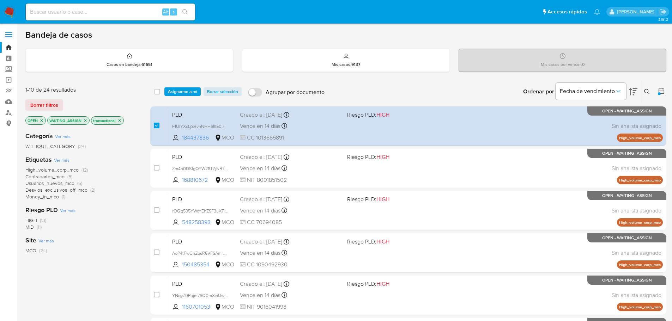
click at [188, 93] on span "Asignarme a mí" at bounding box center [182, 91] width 29 height 7
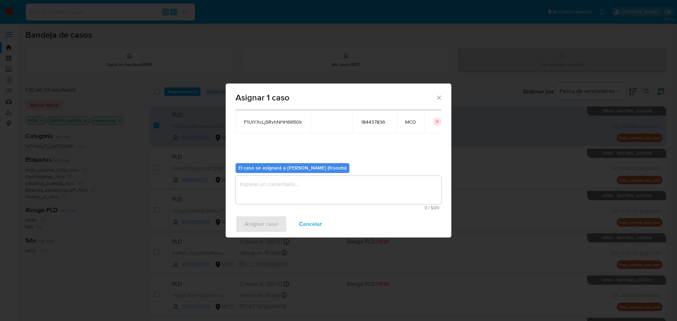
scroll to position [37, 0]
click at [302, 192] on textarea "assign-modal" at bounding box center [338, 190] width 206 height 28
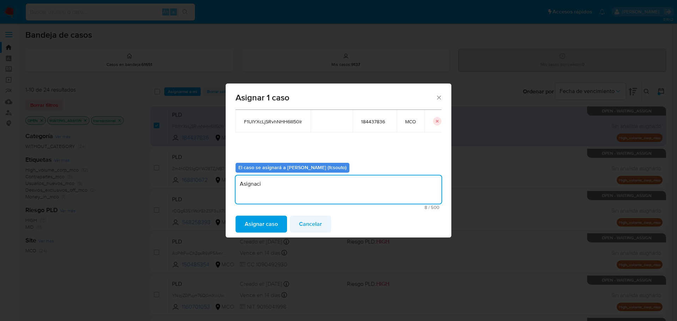
type textarea "Asignaci"
click at [321, 223] on button "Cancelar" at bounding box center [310, 224] width 41 height 17
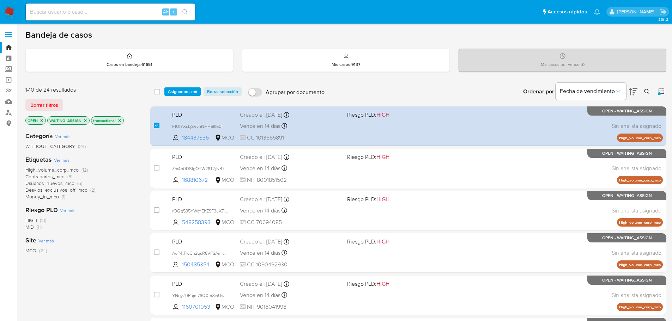
click at [182, 93] on span "Asignarme a mí" at bounding box center [182, 91] width 29 height 7
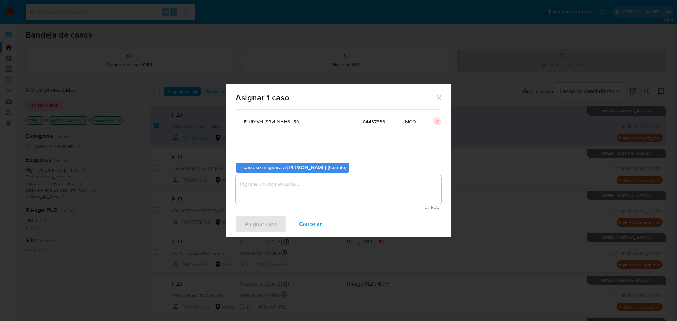
click at [290, 190] on textarea "assign-modal" at bounding box center [338, 190] width 206 height 28
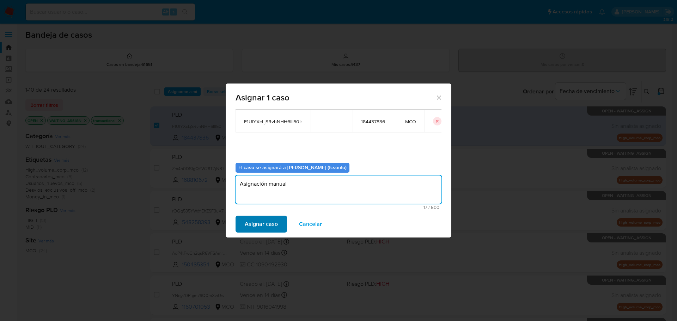
type textarea "Asignación manual"
click at [273, 222] on span "Asignar caso" at bounding box center [261, 224] width 33 height 16
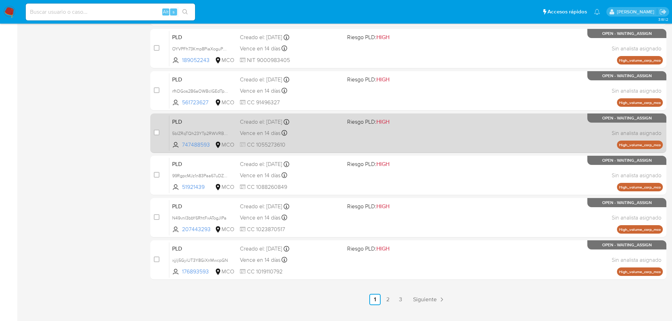
scroll to position [0, 0]
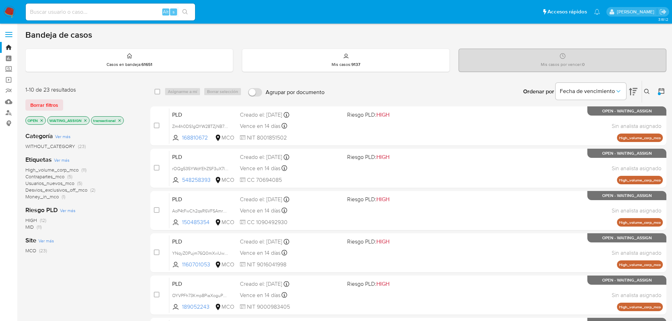
click at [9, 13] on img at bounding box center [10, 12] width 12 height 12
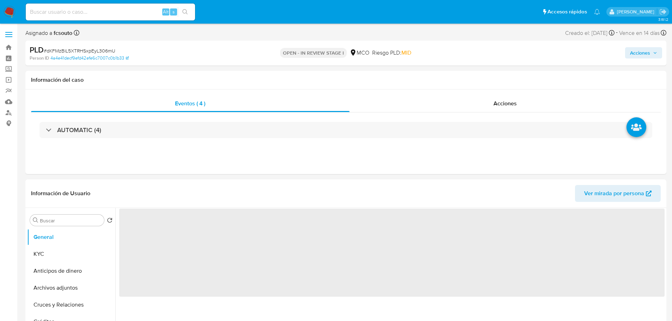
click at [647, 51] on span "Acciones" at bounding box center [640, 52] width 20 height 11
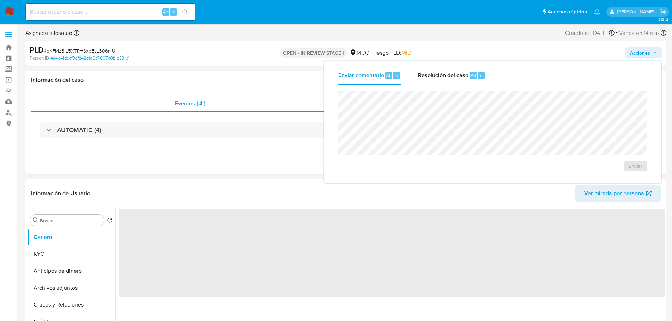
select select "10"
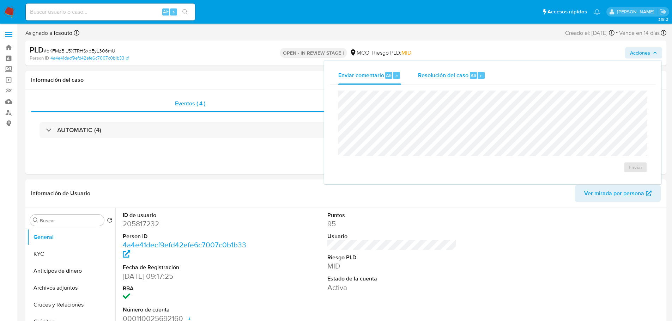
click at [453, 75] on span "Resolución del caso" at bounding box center [443, 75] width 50 height 8
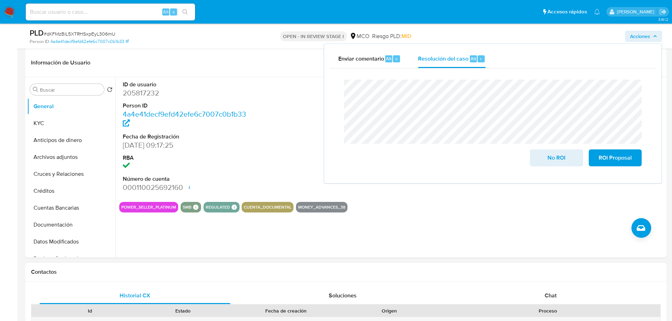
drag, startPoint x: 576, startPoint y: 303, endPoint x: 521, endPoint y: 275, distance: 61.8
click at [571, 301] on div "Chat" at bounding box center [550, 295] width 191 height 17
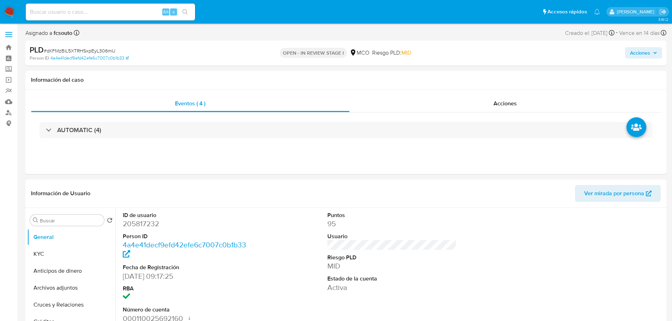
click at [637, 57] on span "Acciones" at bounding box center [640, 52] width 20 height 11
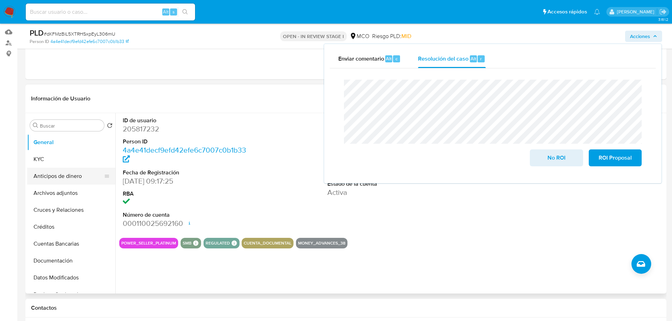
scroll to position [71, 0]
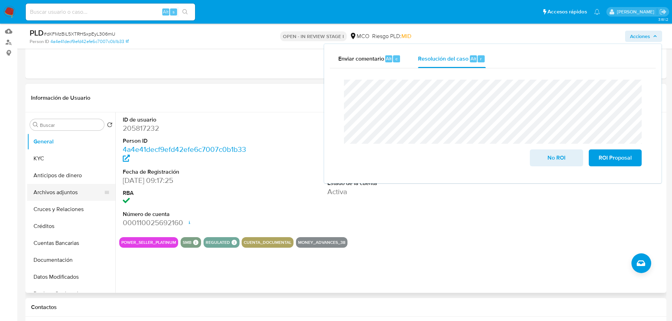
click at [60, 196] on button "Archivos adjuntos" at bounding box center [68, 192] width 82 height 17
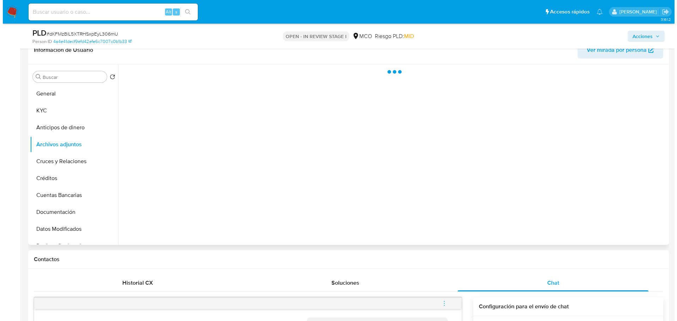
scroll to position [106, 0]
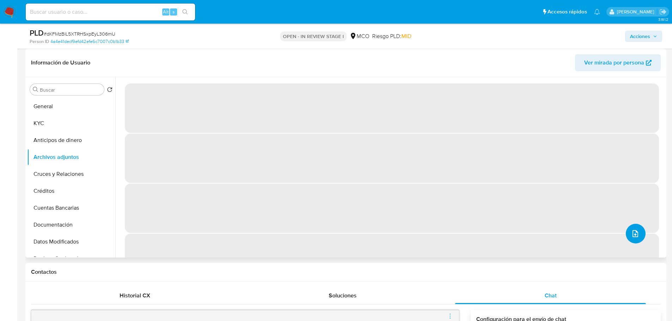
click at [632, 235] on icon "upload-file" at bounding box center [635, 233] width 6 height 7
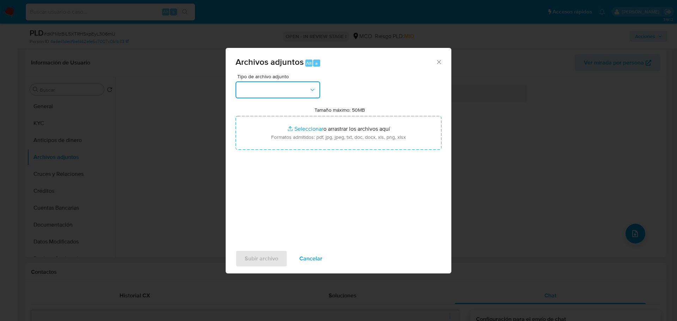
click at [310, 90] on icon "button" at bounding box center [312, 89] width 7 height 7
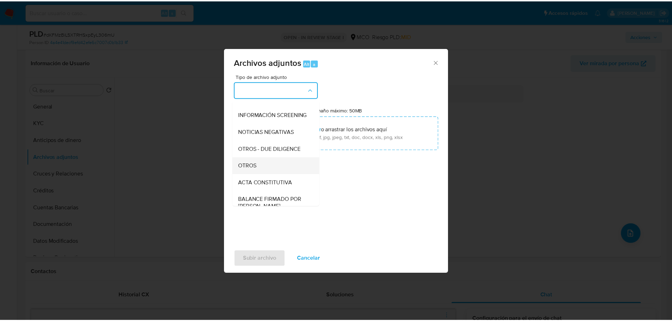
scroll to position [71, 0]
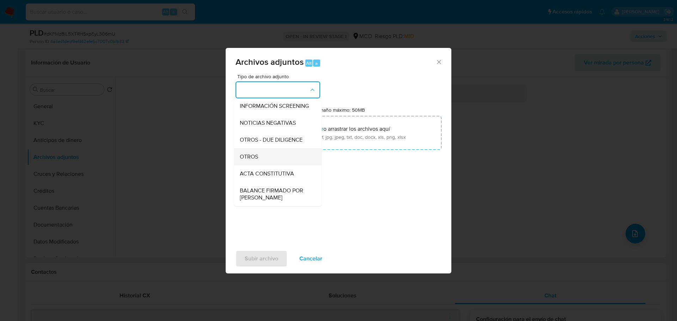
click at [281, 157] on div "OTROS" at bounding box center [276, 156] width 72 height 17
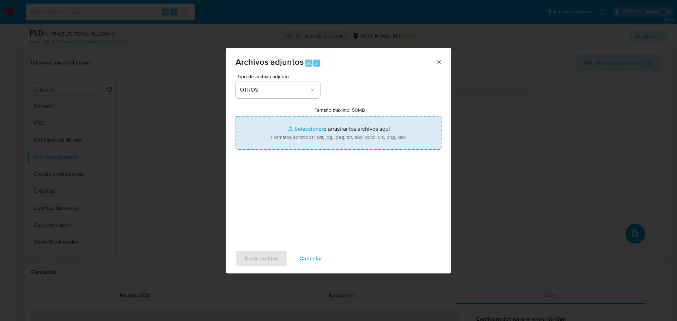
click at [332, 135] on input "Tamaño máximo: 50MB Seleccionar archivos" at bounding box center [338, 133] width 206 height 34
type input "C:\fakepath\205817232 - 26_9_2025.pdf"
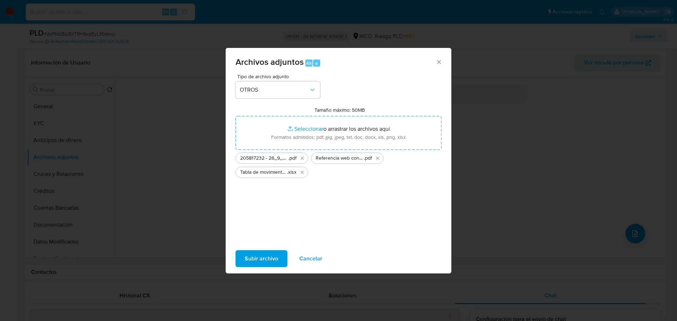
click at [263, 255] on span "Subir archivo" at bounding box center [261, 259] width 33 height 16
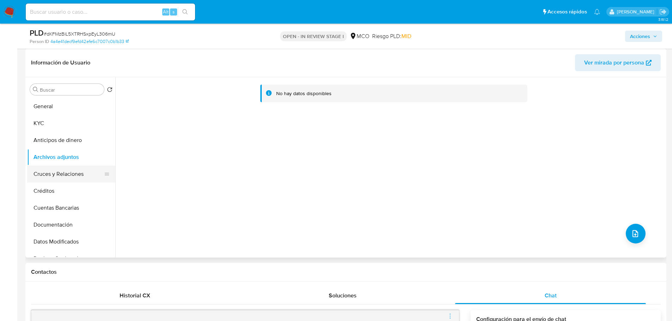
click at [52, 173] on button "Cruces y Relaciones" at bounding box center [68, 174] width 82 height 17
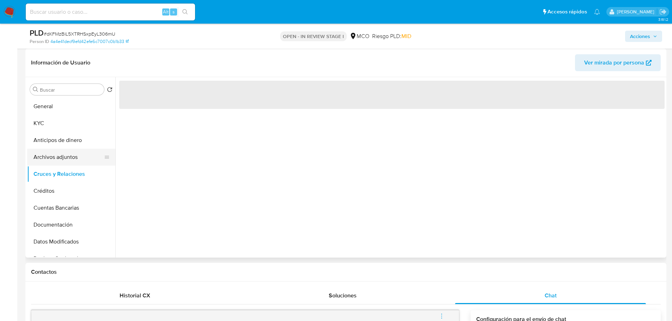
click at [56, 158] on button "Archivos adjuntos" at bounding box center [68, 157] width 82 height 17
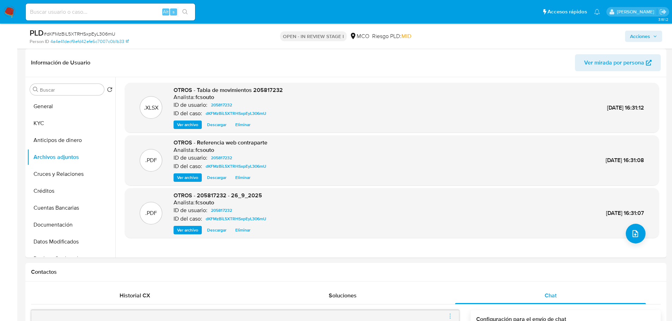
click at [649, 36] on span "Acciones" at bounding box center [640, 36] width 20 height 11
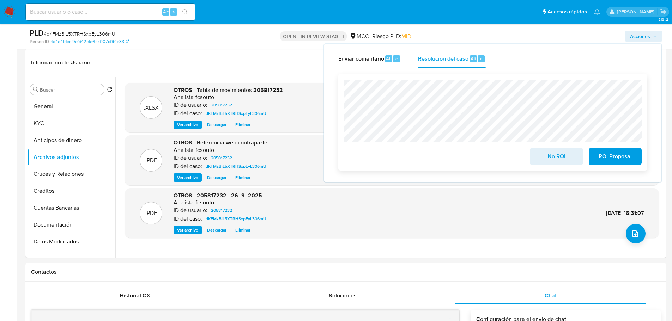
click at [620, 162] on span "ROI Proposal" at bounding box center [615, 157] width 35 height 16
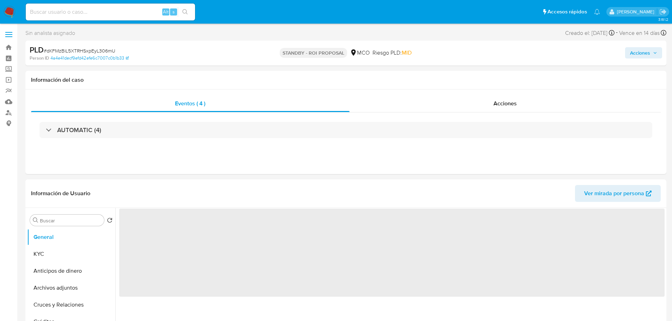
select select "10"
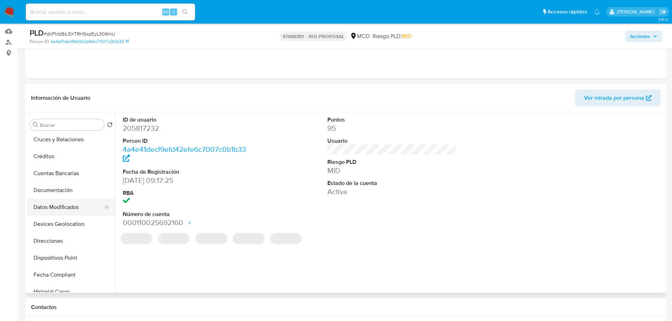
scroll to position [71, 0]
drag, startPoint x: 73, startPoint y: 195, endPoint x: 69, endPoint y: 197, distance: 4.3
click at [73, 195] on button "Documentación" at bounding box center [68, 189] width 82 height 17
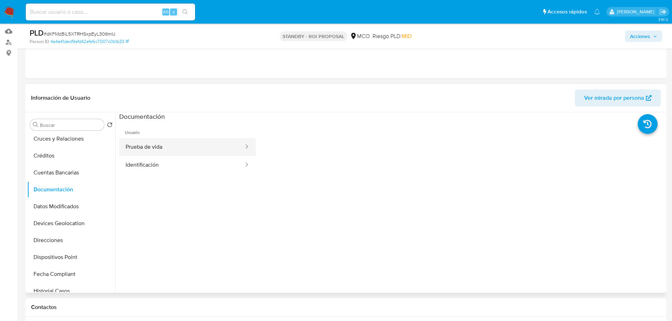
click at [223, 152] on button "Prueba de vida" at bounding box center [181, 147] width 125 height 18
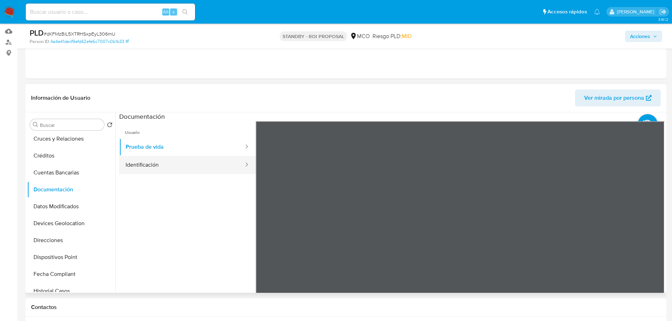
click at [197, 167] on button "Identificación" at bounding box center [181, 165] width 125 height 18
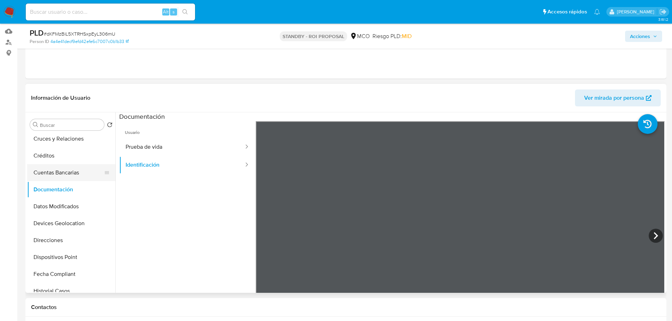
scroll to position [0, 0]
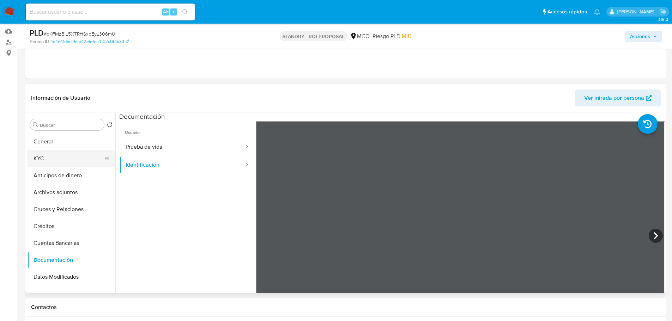
click at [55, 163] on button "KYC" at bounding box center [68, 158] width 82 height 17
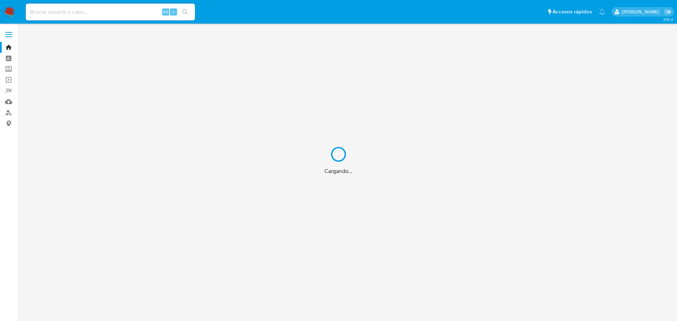
click at [8, 103] on div "Cargando..." at bounding box center [338, 160] width 677 height 321
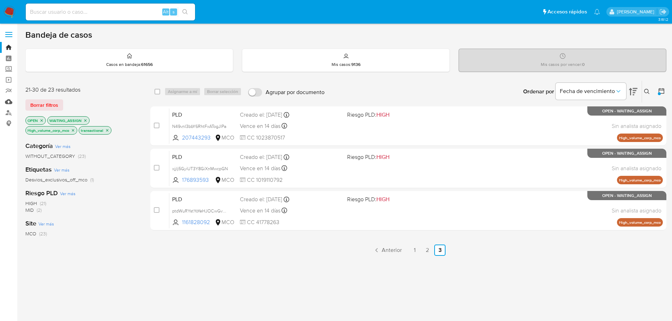
click at [8, 103] on link "Mulan" at bounding box center [42, 101] width 84 height 11
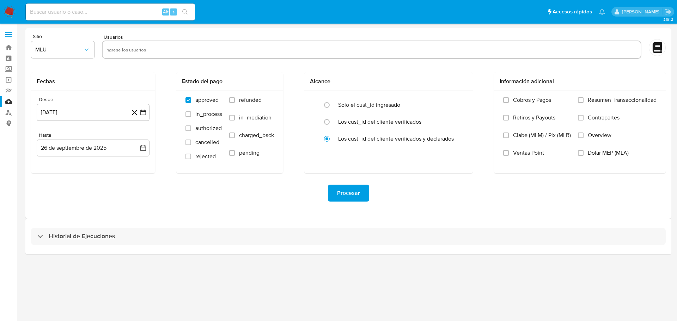
click at [142, 51] on input "text" at bounding box center [371, 49] width 532 height 11
paste input "2455923435"
type input "2455923435"
click at [69, 55] on button "MLU" at bounding box center [62, 49] width 63 height 17
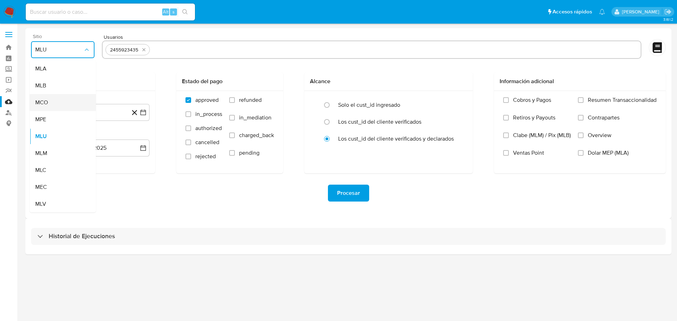
click at [66, 96] on div "MCO" at bounding box center [60, 102] width 51 height 17
click at [178, 51] on input "text" at bounding box center [395, 49] width 485 height 11
type input "2454137726"
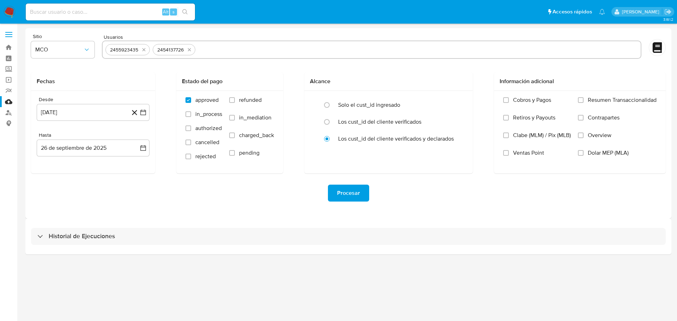
paste input "25261446"
type input "25261446"
paste input "508271485"
type input "508271485"
paste input "169970442"
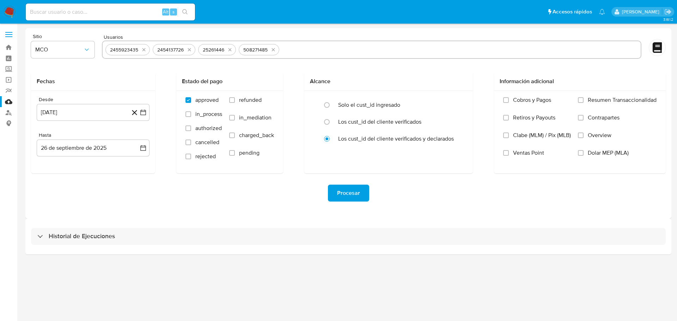
type input "169970442"
paste input "120004797"
type input "120004797"
paste input "625546523"
type input "625546523"
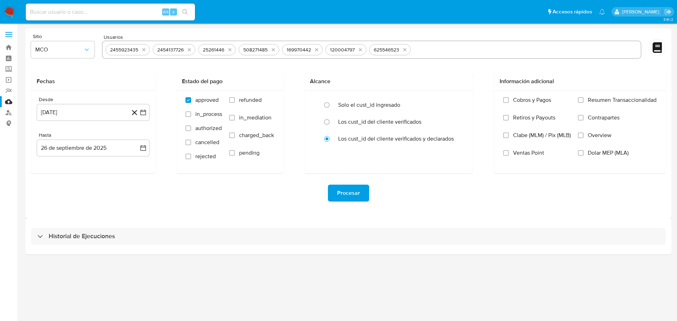
paste input "2456500684"
type input "2456500684"
paste input "2434325749"
type input "2434325749"
paste input "2429696280"
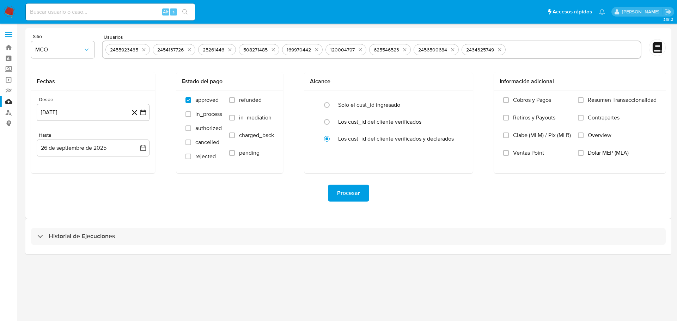
type input "2429696280"
click at [231, 100] on input "refunded" at bounding box center [232, 100] width 6 height 6
checkbox input "true"
click at [237, 136] on label "charged_back" at bounding box center [251, 141] width 45 height 18
click at [235, 136] on input "charged_back" at bounding box center [232, 136] width 6 height 6
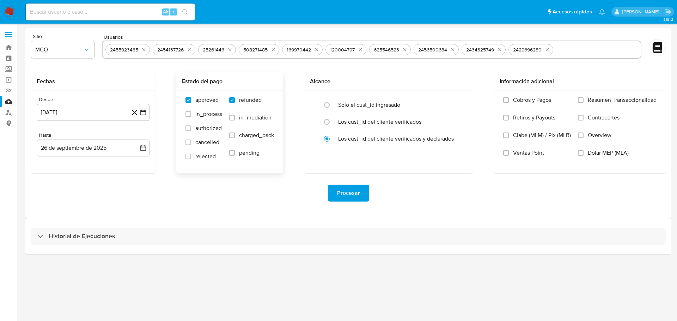
checkbox input "true"
click at [145, 110] on icon "button" at bounding box center [143, 112] width 7 height 7
click at [136, 140] on icon "Mes siguiente" at bounding box center [137, 137] width 3 height 5
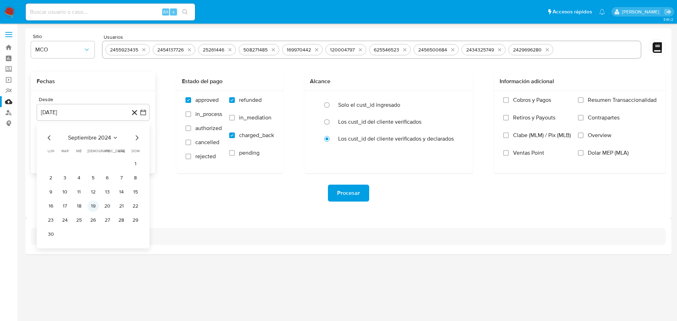
click at [94, 206] on button "19" at bounding box center [92, 206] width 11 height 11
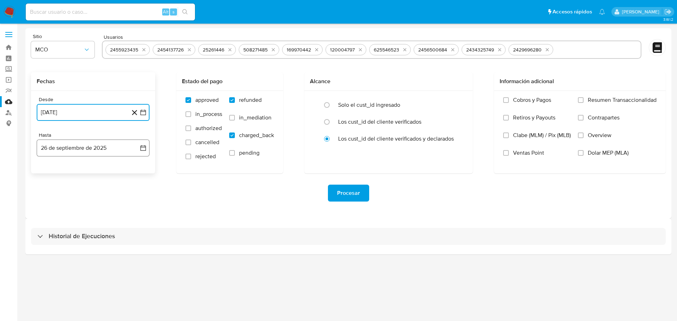
click at [141, 148] on icon "button" at bounding box center [143, 148] width 7 height 7
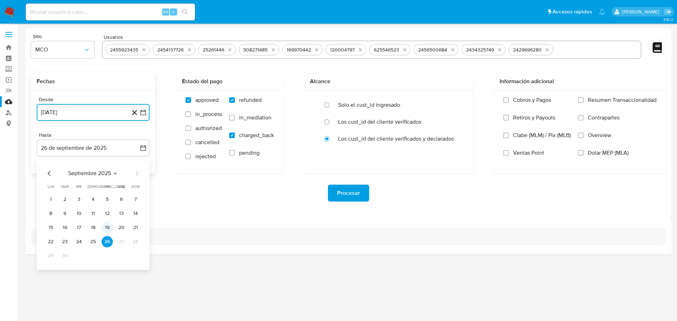
click at [107, 228] on button "19" at bounding box center [107, 227] width 11 height 11
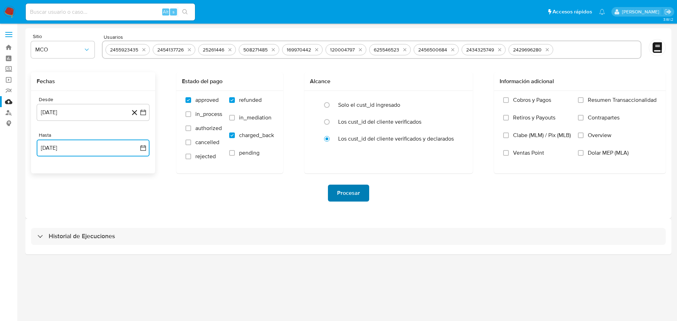
click at [361, 190] on button "Procesar" at bounding box center [348, 193] width 41 height 17
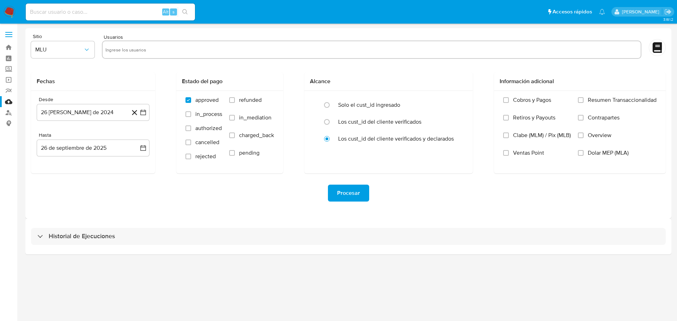
click at [175, 48] on input "text" at bounding box center [371, 49] width 532 height 11
paste input "2450442744"
type input "2450442744"
click at [73, 51] on span "MLU" at bounding box center [59, 49] width 48 height 7
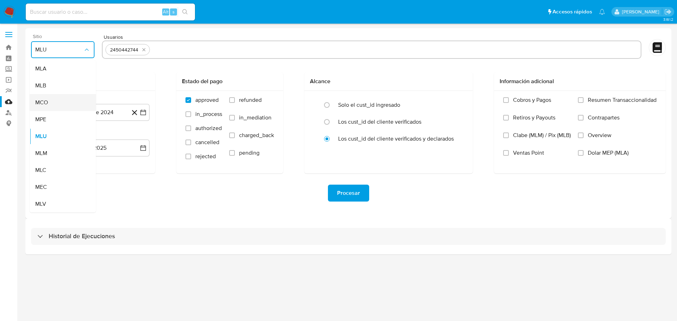
click at [68, 101] on div "MCO" at bounding box center [60, 102] width 51 height 17
click at [232, 100] on input "refunded" at bounding box center [232, 100] width 6 height 6
checkbox input "true"
click at [234, 134] on input "charged_back" at bounding box center [232, 136] width 6 height 6
checkbox input "true"
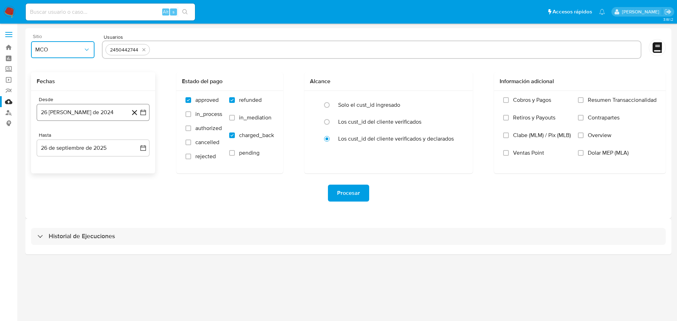
click at [144, 115] on icon "button" at bounding box center [143, 112] width 7 height 7
click at [133, 137] on icon "Mes siguiente" at bounding box center [137, 138] width 8 height 8
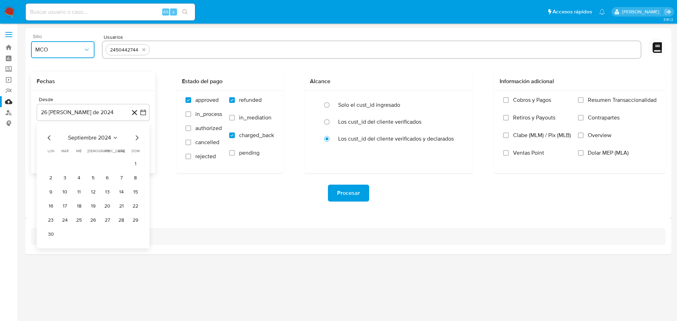
click at [135, 137] on icon "Mes siguiente" at bounding box center [137, 138] width 8 height 8
click at [51, 137] on icon "Mes anterior" at bounding box center [49, 138] width 8 height 8
click at [93, 206] on button "19" at bounding box center [92, 206] width 11 height 11
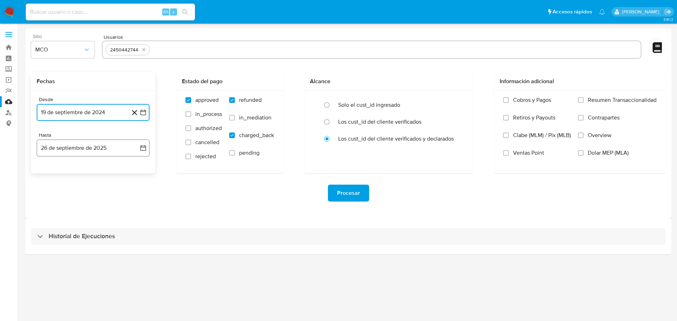
click at [144, 148] on icon "button" at bounding box center [143, 148] width 7 height 7
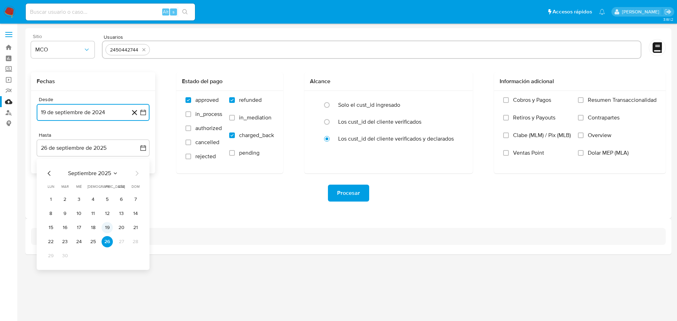
click at [108, 225] on button "19" at bounding box center [107, 227] width 11 height 11
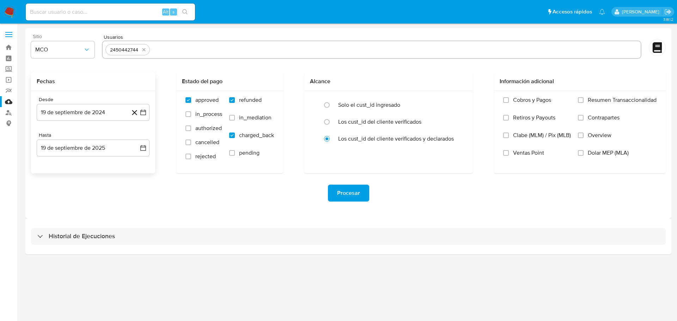
drag, startPoint x: 198, startPoint y: 57, endPoint x: 195, endPoint y: 50, distance: 7.8
click at [197, 53] on div "2450442744" at bounding box center [371, 50] width 539 height 18
click at [195, 50] on input "text" at bounding box center [395, 49] width 485 height 11
paste input "2446987380"
type input "2446987380"
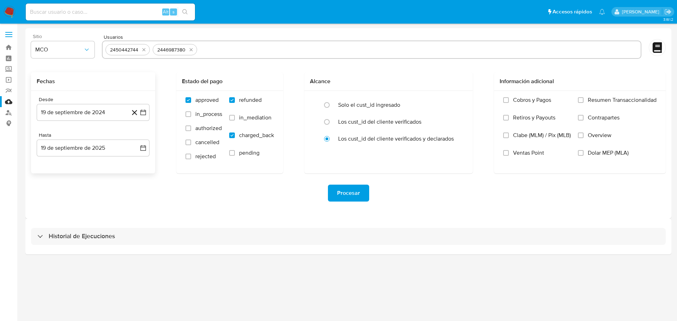
paste input "1453931390"
type input "1453931390"
paste input "555678885"
type input "555678885"
paste input "2224068857"
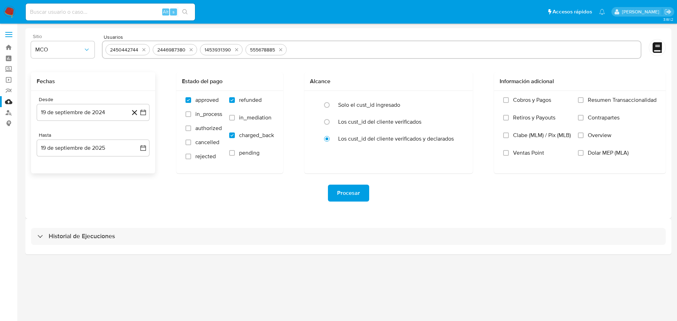
type input "2224068857"
paste input "455536115"
type input "455536115"
paste input "1332342556"
type input "1332342556"
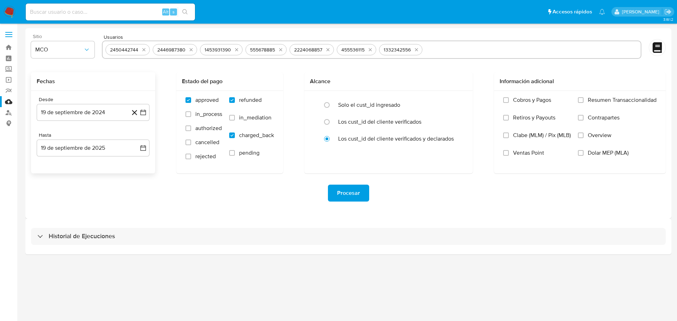
paste input "1327644201"
type input "1327644201"
paste input "193242543"
type input "193242543"
paste input "147458773"
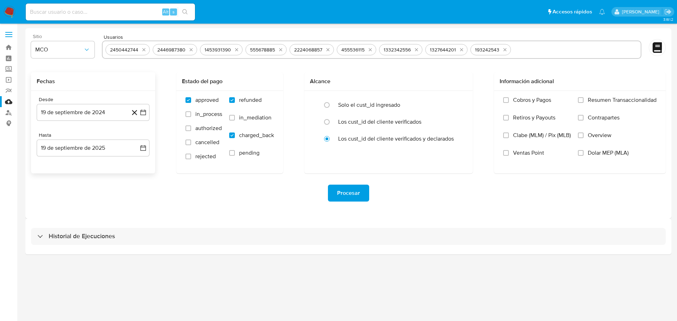
type input "147458773"
paste input "268688788"
type input "268688788"
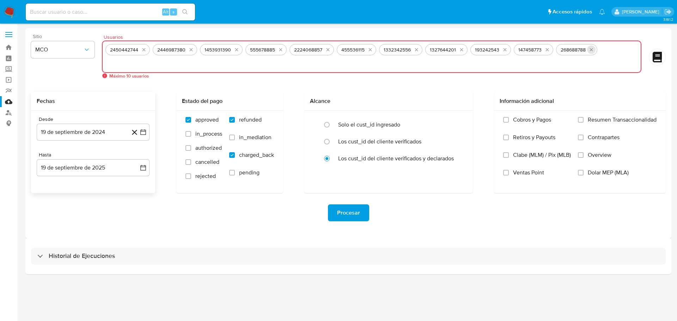
click at [593, 48] on icon "quitar 268688788" at bounding box center [590, 49] width 3 height 3
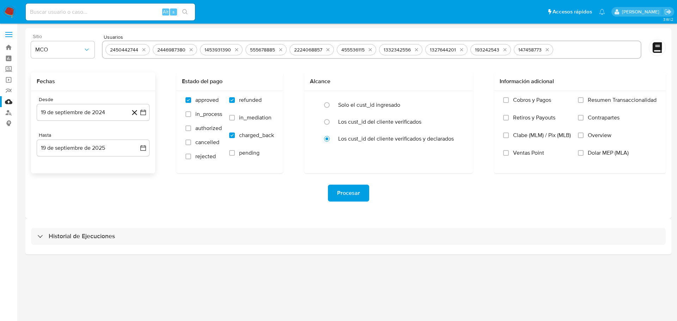
click at [361, 196] on button "Procesar" at bounding box center [348, 193] width 41 height 17
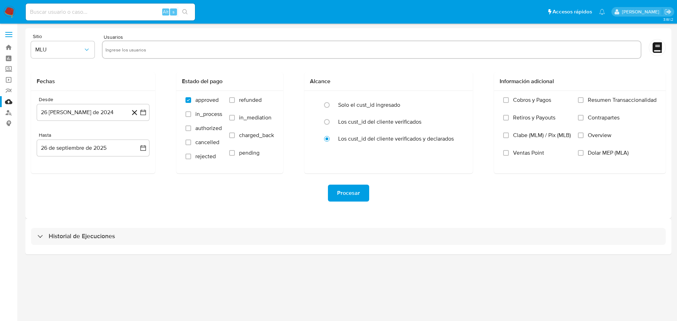
drag, startPoint x: 153, startPoint y: 47, endPoint x: 94, endPoint y: 44, distance: 58.9
click at [153, 47] on input "text" at bounding box center [371, 49] width 532 height 11
paste input "268688788"
type input "268688788"
click at [82, 45] on button "MLU" at bounding box center [62, 49] width 63 height 17
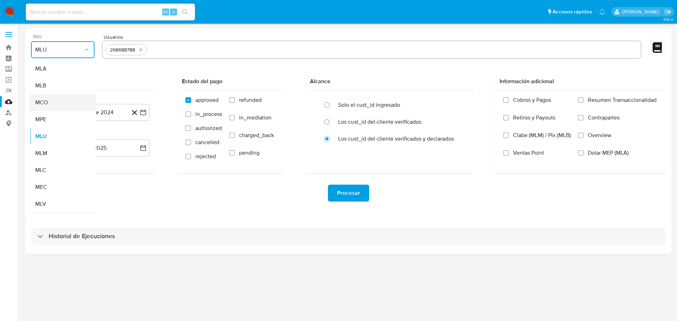
click at [68, 99] on div "MCO" at bounding box center [60, 102] width 51 height 17
click at [230, 102] on input "refunded" at bounding box center [232, 100] width 6 height 6
checkbox input "true"
click at [232, 135] on input "charged_back" at bounding box center [232, 136] width 6 height 6
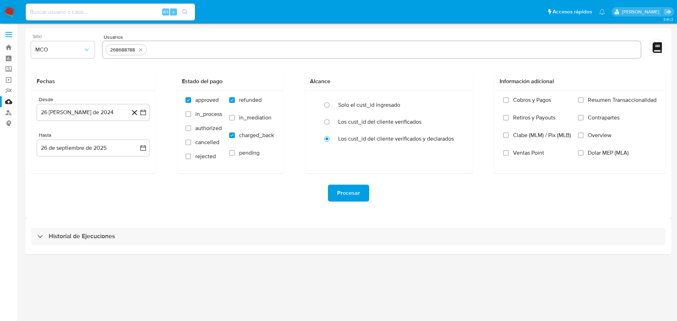
paste input "false"
click at [229, 133] on input "charged_back" at bounding box center [232, 136] width 6 height 6
checkbox input "false"
drag, startPoint x: 206, startPoint y: 45, endPoint x: 208, endPoint y: 51, distance: 6.4
click at [206, 44] on input "text" at bounding box center [393, 49] width 488 height 11
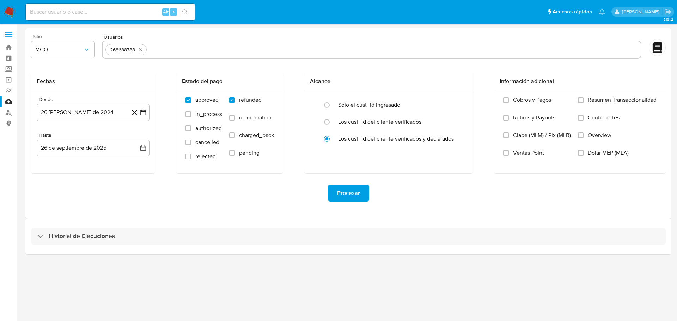
type input "65148553"
click at [234, 133] on span at bounding box center [232, 136] width 6 height 6
click at [234, 133] on input "charged_back" at bounding box center [232, 136] width 6 height 6
checkbox input "true"
click at [145, 112] on icon "button" at bounding box center [143, 112] width 7 height 7
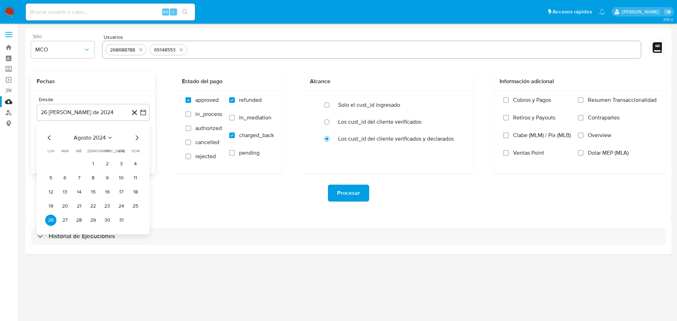
click at [137, 139] on icon "Mes siguiente" at bounding box center [137, 137] width 3 height 5
click at [96, 206] on button "19" at bounding box center [92, 206] width 11 height 11
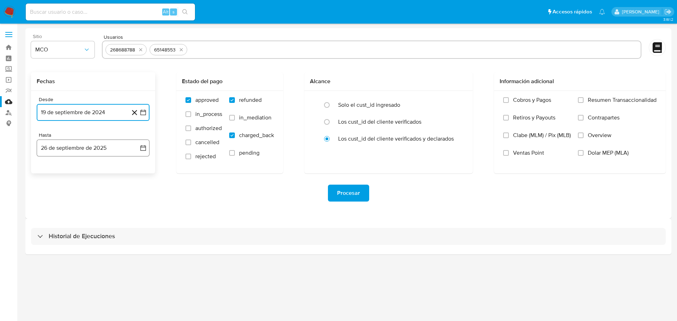
click at [143, 147] on icon "button" at bounding box center [143, 148] width 7 height 7
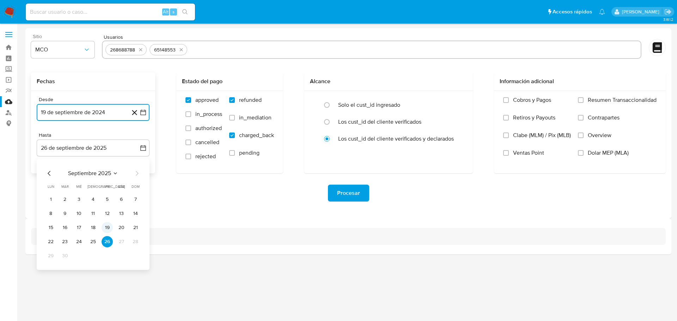
click at [111, 229] on button "19" at bounding box center [107, 227] width 11 height 11
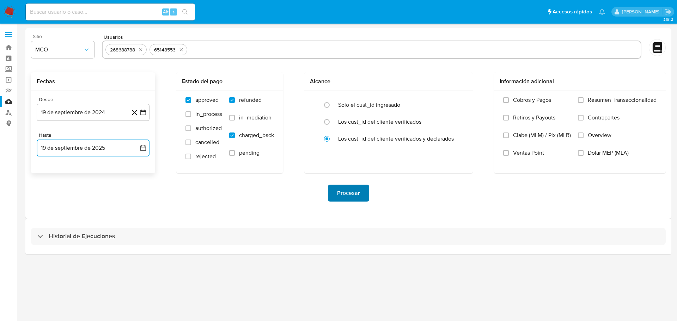
click at [354, 193] on span "Procesar" at bounding box center [348, 193] width 23 height 16
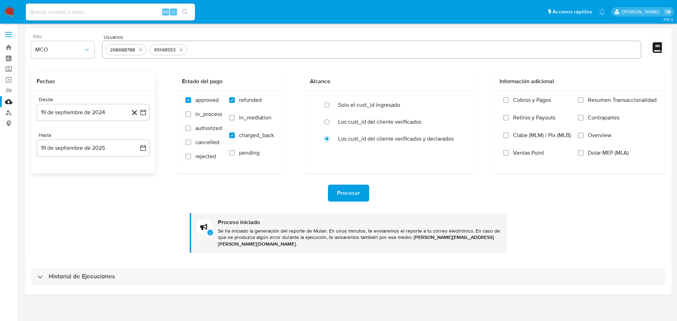
click at [208, 49] on input "text" at bounding box center [414, 49] width 448 height 11
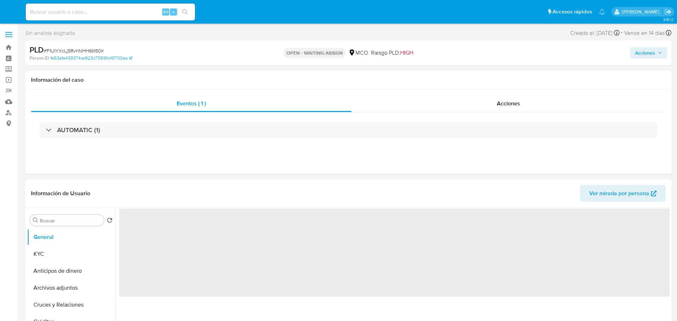
select select "10"
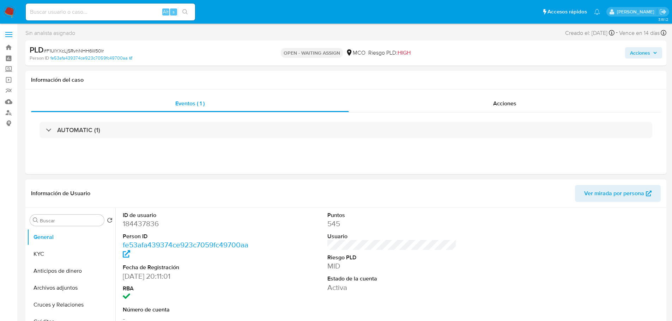
click at [139, 218] on dt "ID de usuario" at bounding box center [187, 216] width 129 height 8
click at [142, 222] on dd "184437836" at bounding box center [187, 224] width 129 height 10
copy dd "184437836"
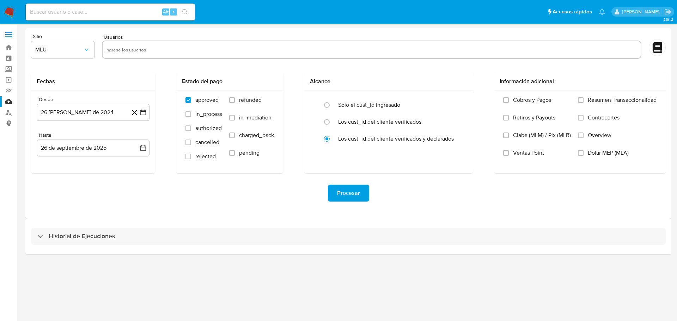
click at [172, 48] on input "text" at bounding box center [371, 49] width 532 height 11
paste input "184437836"
type input "184437836"
click at [78, 47] on span "MLU" at bounding box center [59, 49] width 48 height 7
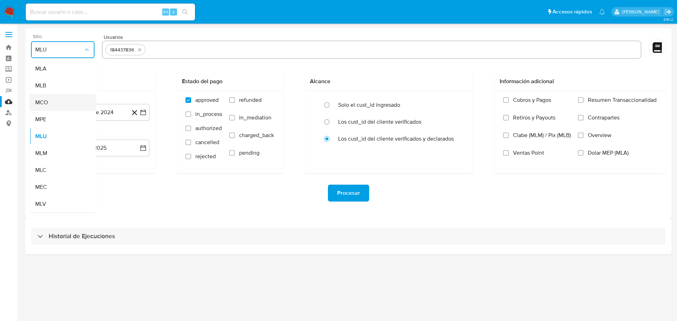
click at [77, 101] on div "MCO" at bounding box center [60, 102] width 51 height 17
click at [234, 102] on input "refunded" at bounding box center [232, 100] width 6 height 6
checkbox input "true"
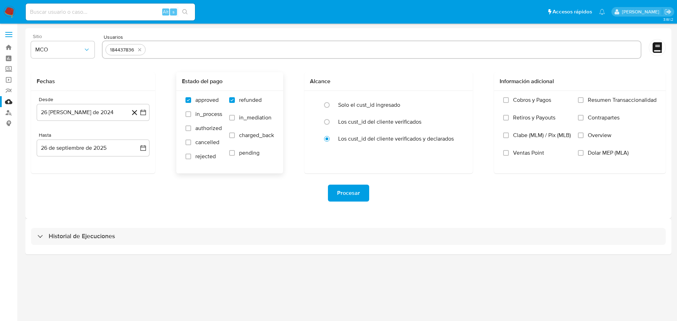
click at [236, 132] on div "refunded in_mediation charged_back pending" at bounding box center [251, 132] width 45 height 71
drag, startPoint x: 235, startPoint y: 134, endPoint x: 182, endPoint y: 123, distance: 54.4
click at [234, 134] on label "charged_back" at bounding box center [251, 141] width 45 height 18
click at [234, 134] on input "charged_back" at bounding box center [232, 136] width 6 height 6
checkbox input "true"
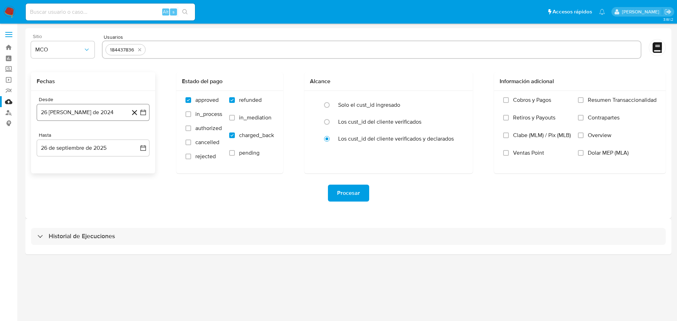
drag, startPoint x: 143, startPoint y: 113, endPoint x: 140, endPoint y: 118, distance: 5.4
click at [143, 114] on icon "button" at bounding box center [143, 112] width 7 height 7
drag, startPoint x: 139, startPoint y: 139, endPoint x: 136, endPoint y: 152, distance: 14.0
click at [139, 139] on icon "Mes siguiente" at bounding box center [137, 138] width 8 height 8
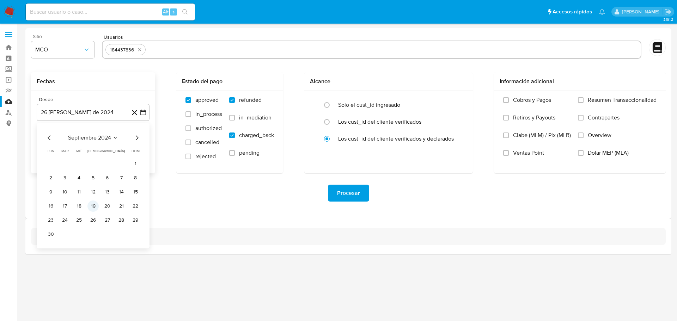
click at [94, 208] on button "19" at bounding box center [92, 206] width 11 height 11
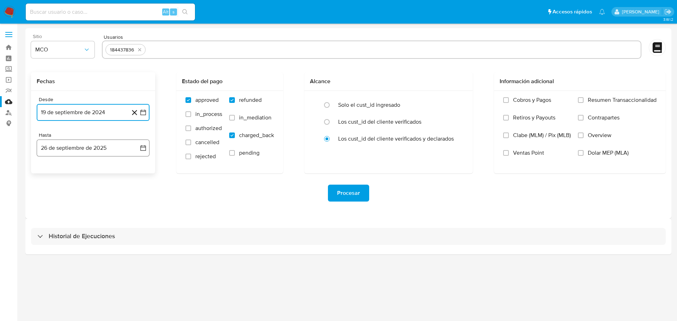
click at [145, 148] on icon "button" at bounding box center [143, 148] width 7 height 7
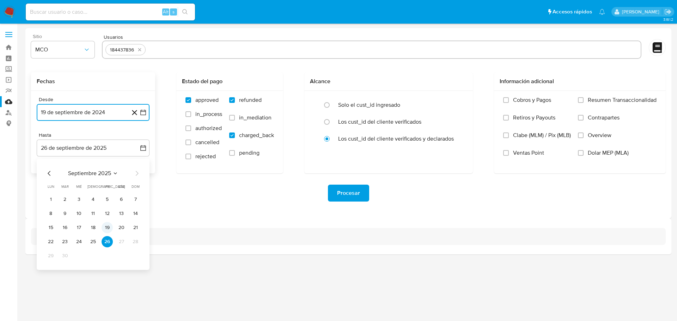
click at [107, 225] on button "19" at bounding box center [107, 227] width 11 height 11
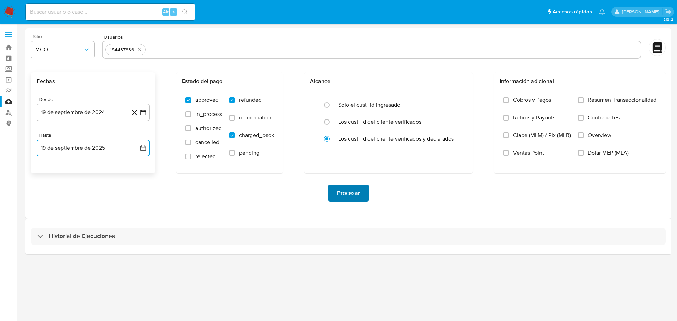
click at [354, 194] on span "Procesar" at bounding box center [348, 193] width 23 height 16
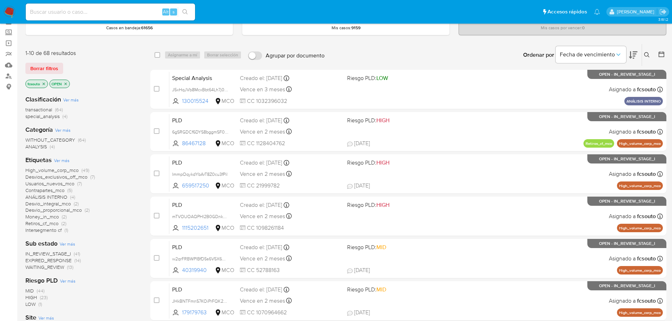
scroll to position [106, 0]
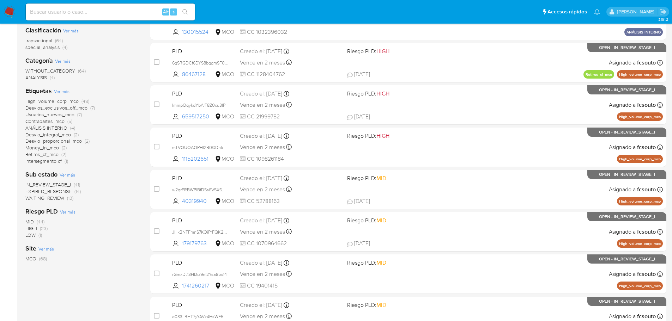
click at [63, 184] on span "IN_REVIEW_STAGE_I" at bounding box center [47, 184] width 45 height 7
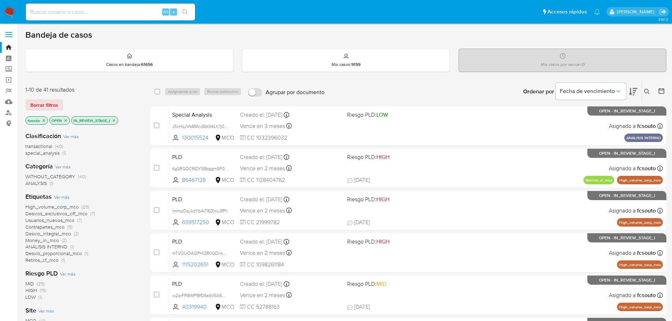
click at [117, 120] on p "IN_REVIEW_STAGE_I" at bounding box center [95, 121] width 46 height 8
click at [115, 121] on icon "close-filter" at bounding box center [114, 120] width 2 height 2
click at [134, 102] on div "Borrar filtros" at bounding box center [81, 104] width 113 height 11
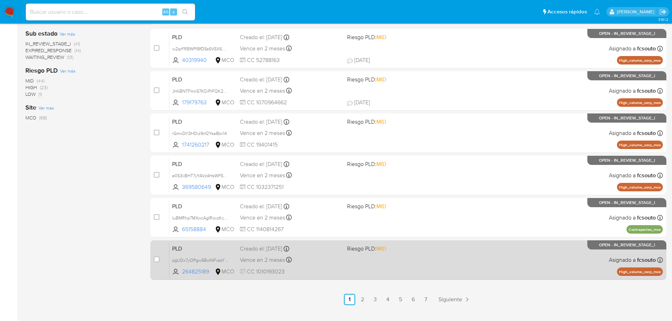
scroll to position [261, 0]
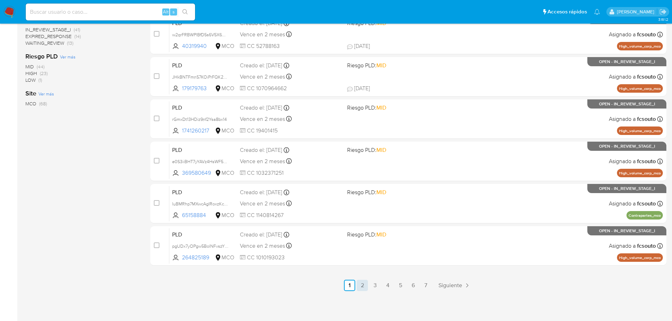
click at [360, 287] on link "2" at bounding box center [361, 285] width 11 height 11
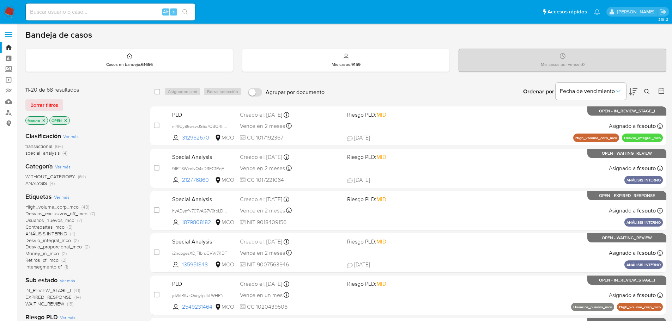
click at [635, 88] on icon at bounding box center [633, 91] width 8 height 7
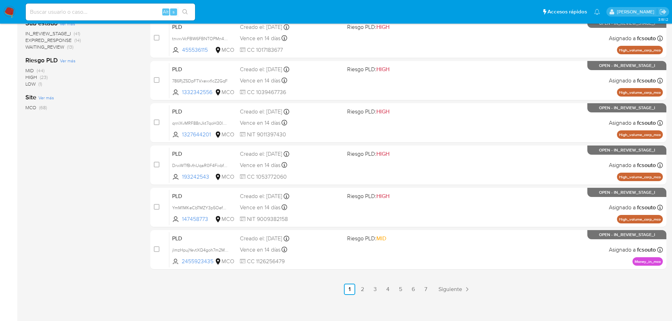
scroll to position [261, 0]
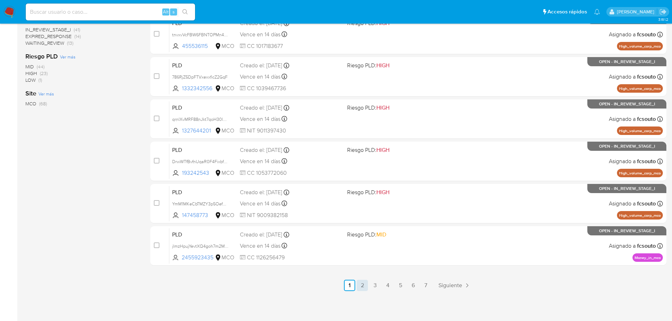
click at [359, 287] on link "2" at bounding box center [361, 285] width 11 height 11
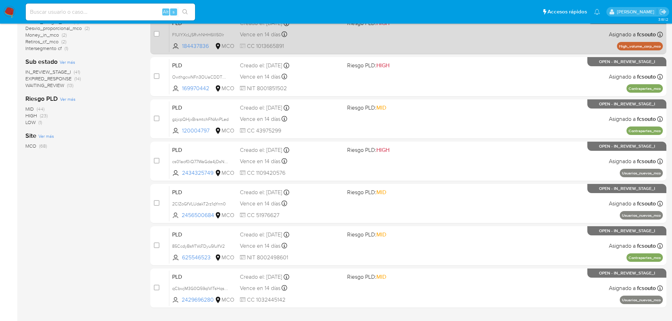
scroll to position [261, 0]
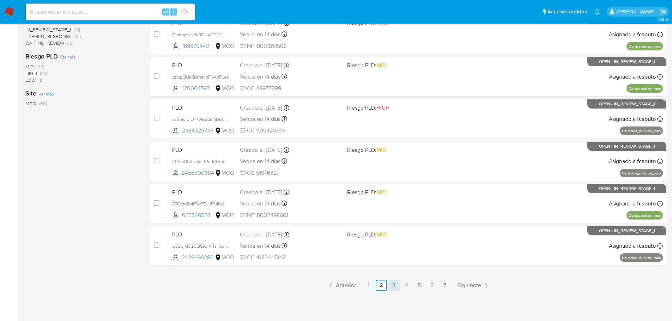
click at [390, 287] on link "3" at bounding box center [393, 285] width 11 height 11
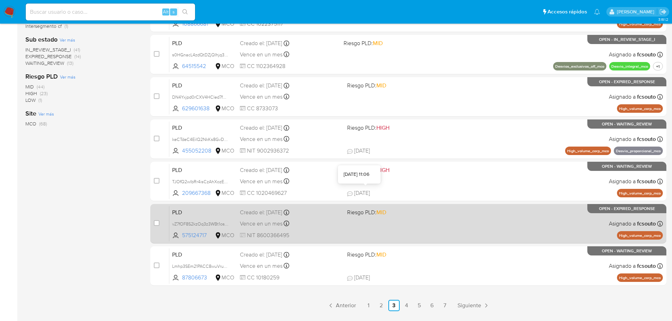
scroll to position [247, 0]
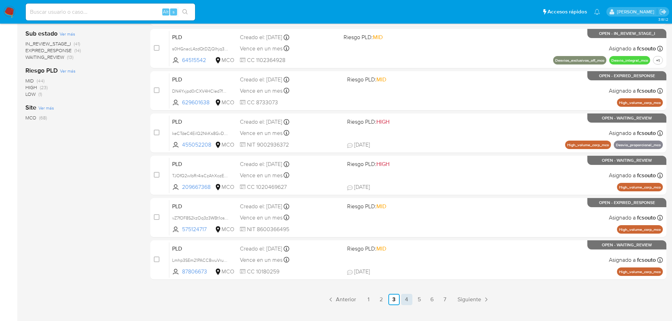
click at [408, 301] on link "4" at bounding box center [406, 299] width 11 height 11
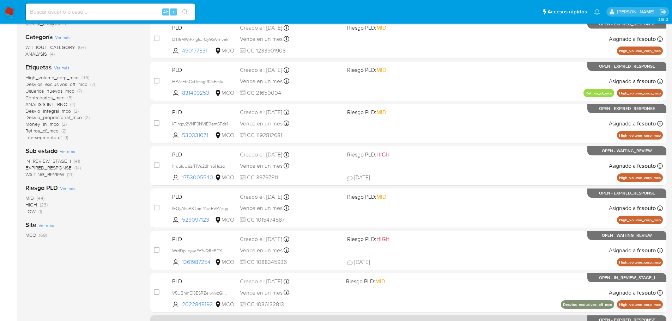
scroll to position [261, 0]
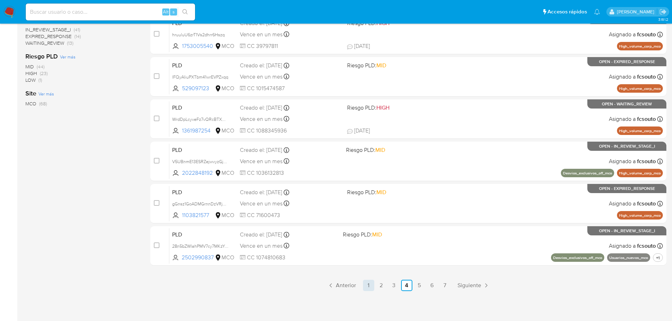
click at [363, 284] on link "1" at bounding box center [368, 285] width 11 height 11
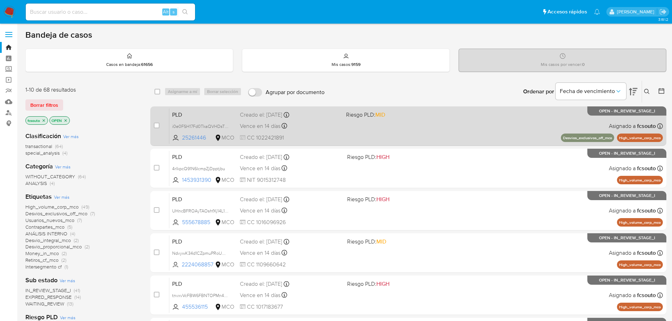
click at [355, 131] on div "PLD i0e0FSH17Fd0TkaQVHDsTlNN 25261446 MCO Riesgo PLD: MID Creado el: 12/07/2025…" at bounding box center [415, 126] width 493 height 36
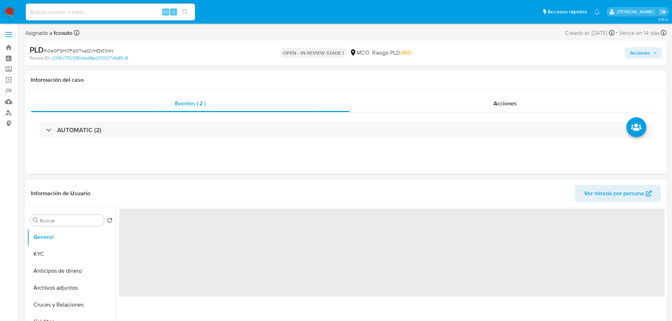
select select "10"
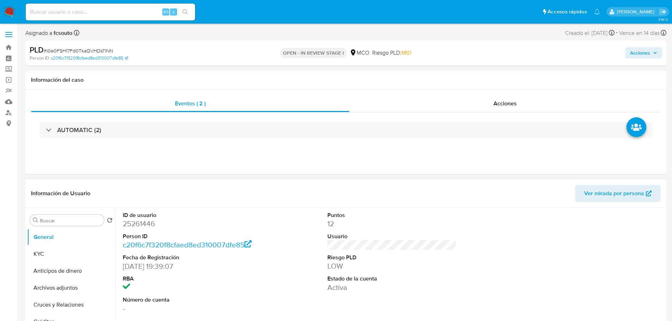
click at [146, 223] on dd "25261446" at bounding box center [187, 224] width 129 height 10
copy dd "25261446"
click at [148, 222] on dd "25261446" at bounding box center [187, 224] width 129 height 10
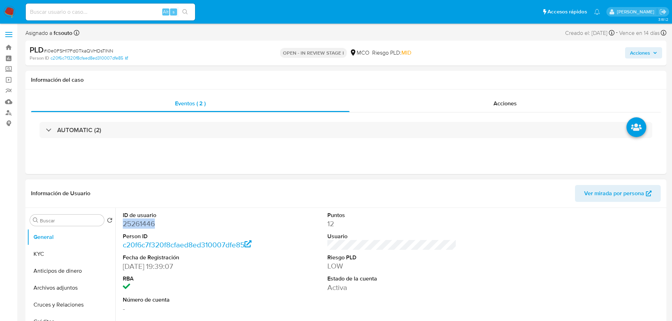
click at [146, 221] on dd "25261446" at bounding box center [187, 224] width 129 height 10
click at [137, 222] on dd "25261446" at bounding box center [187, 224] width 129 height 10
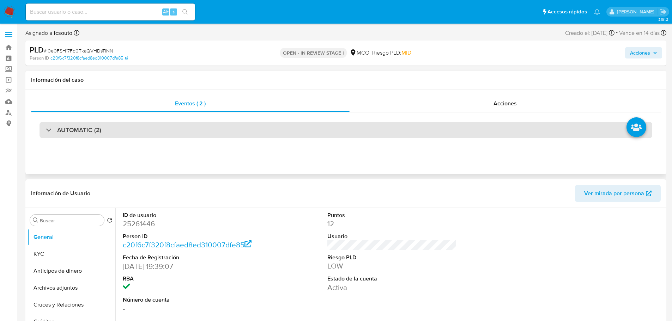
click at [146, 134] on div "AUTOMATIC (2)" at bounding box center [345, 130] width 612 height 16
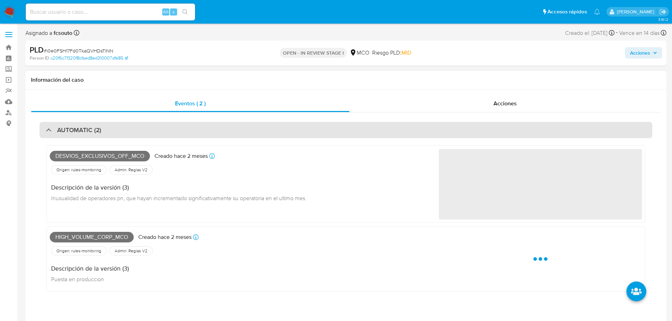
click at [148, 133] on div "AUTOMATIC (2)" at bounding box center [345, 130] width 612 height 16
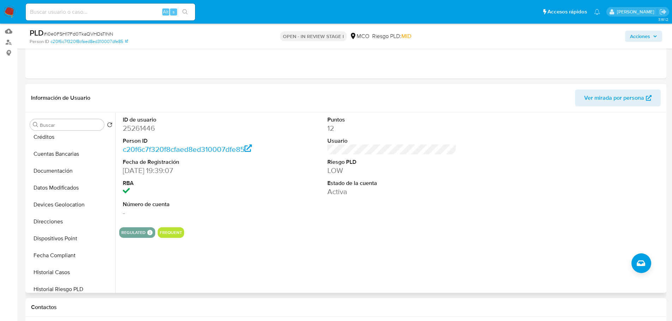
scroll to position [106, 0]
click at [62, 257] on button "Historial Casos" at bounding box center [68, 255] width 82 height 17
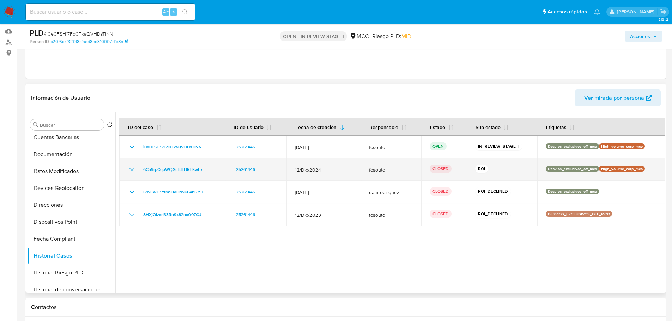
click at [130, 170] on icon "Mostrar/Ocultar" at bounding box center [132, 169] width 8 height 8
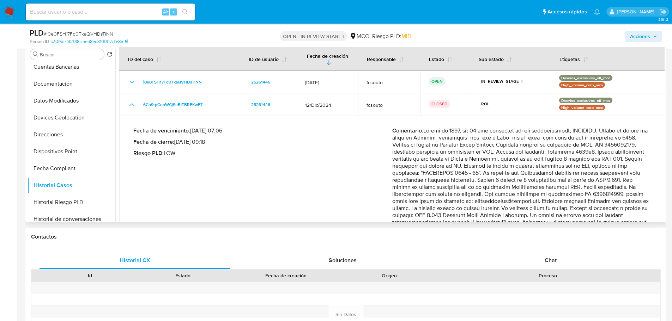
scroll to position [0, 0]
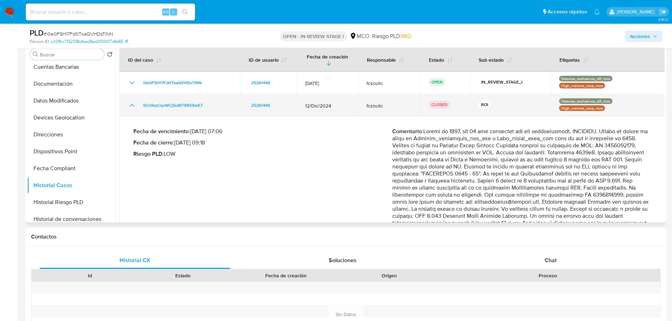
click at [130, 102] on icon "Mostrar/Ocultar" at bounding box center [132, 105] width 8 height 8
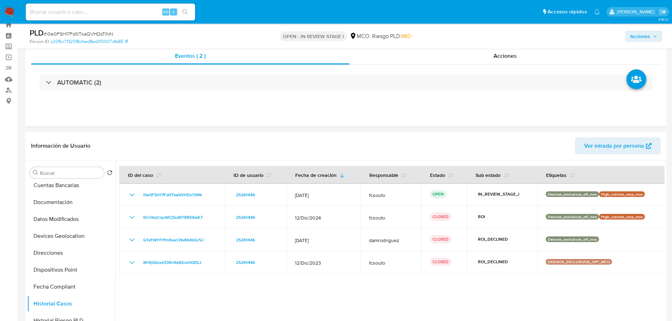
scroll to position [35, 0]
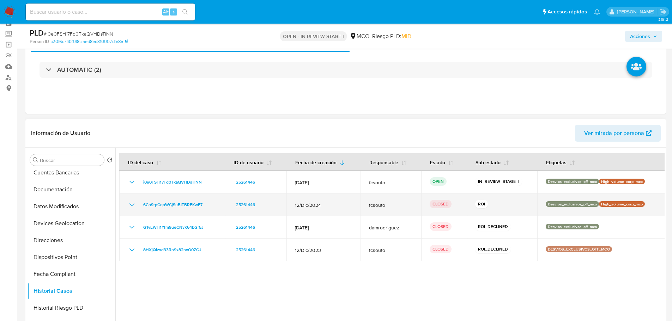
click at [132, 201] on icon "Mostrar/Ocultar" at bounding box center [132, 205] width 8 height 8
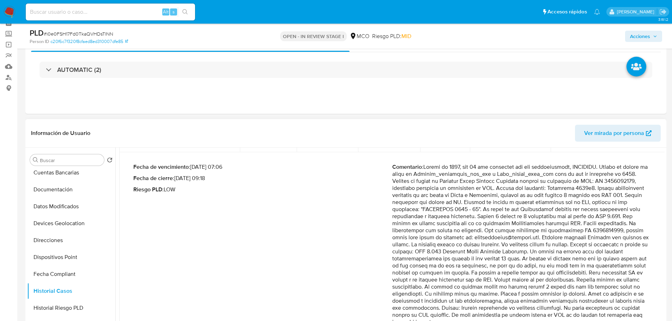
scroll to position [71, 0]
drag, startPoint x: 633, startPoint y: 189, endPoint x: 415, endPoint y: 180, distance: 218.4
click at [415, 180] on p "Comentario :" at bounding box center [521, 244] width 259 height 162
click at [537, 216] on p "Comentario :" at bounding box center [521, 244] width 259 height 162
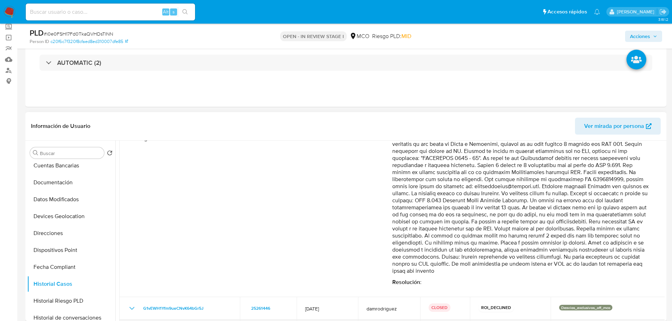
scroll to position [139, 0]
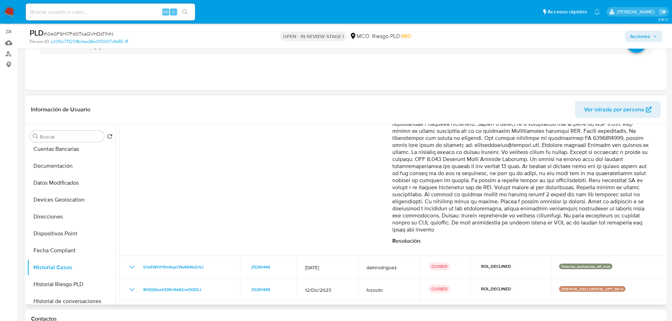
drag, startPoint x: 415, startPoint y: 179, endPoint x: 426, endPoint y: 187, distance: 13.6
click at [426, 187] on p "Comentario :" at bounding box center [521, 152] width 259 height 162
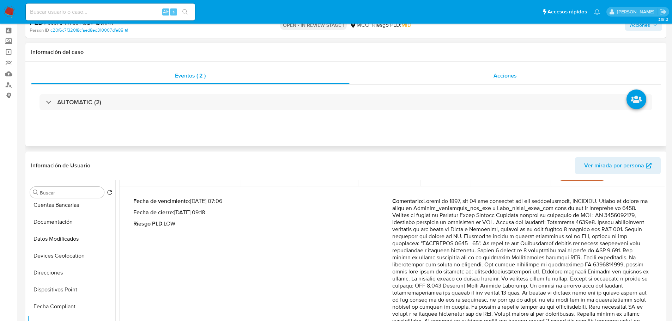
scroll to position [0, 0]
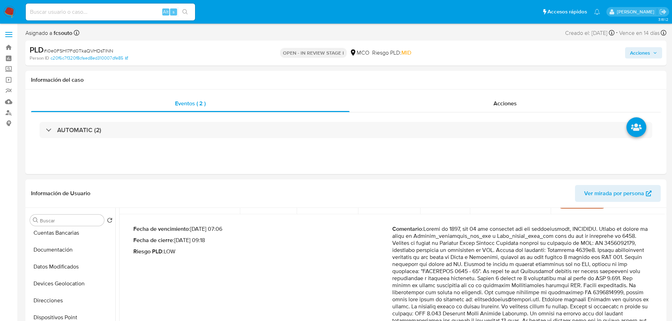
drag, startPoint x: 645, startPoint y: 57, endPoint x: 594, endPoint y: 59, distance: 51.1
click at [643, 58] on span "Acciones" at bounding box center [640, 52] width 20 height 11
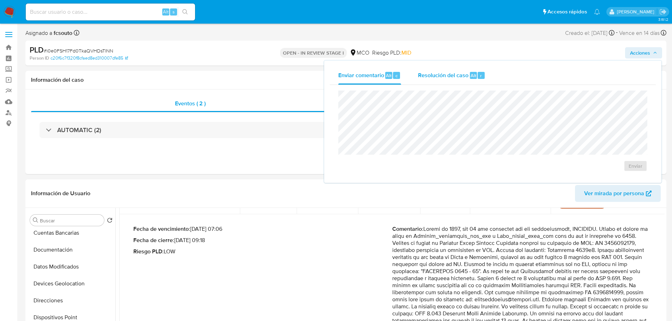
drag, startPoint x: 451, startPoint y: 72, endPoint x: 428, endPoint y: 90, distance: 28.8
click at [449, 72] on span "Resolución del caso" at bounding box center [443, 75] width 50 height 8
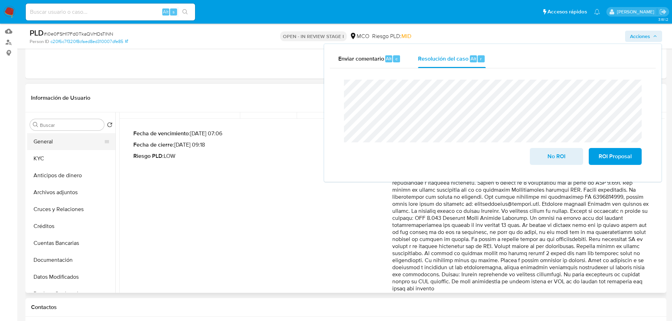
click at [57, 140] on button "General" at bounding box center [68, 141] width 82 height 17
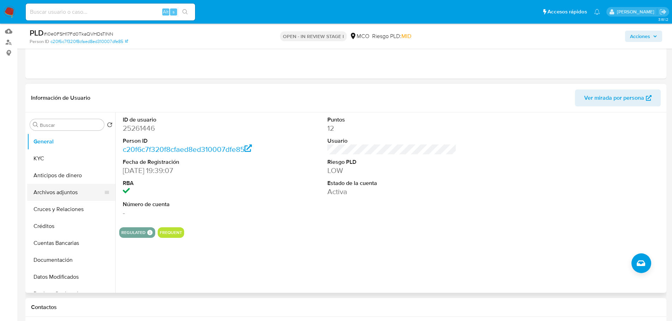
click at [61, 197] on button "Archivos adjuntos" at bounding box center [68, 192] width 82 height 17
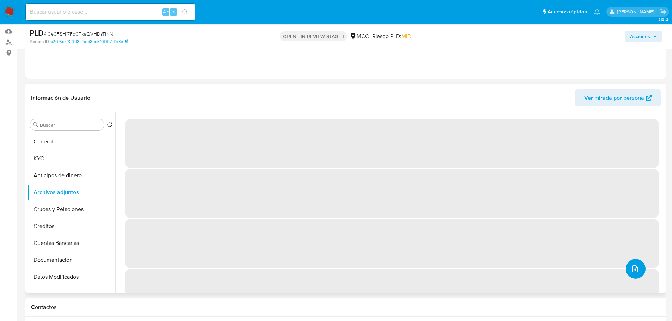
click at [631, 271] on icon "upload-file" at bounding box center [635, 269] width 8 height 8
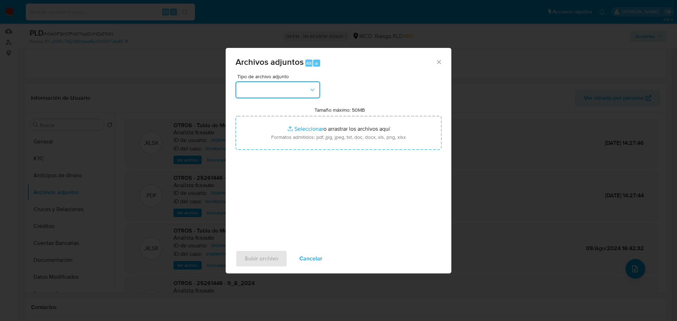
click at [315, 94] on button "button" at bounding box center [277, 89] width 85 height 17
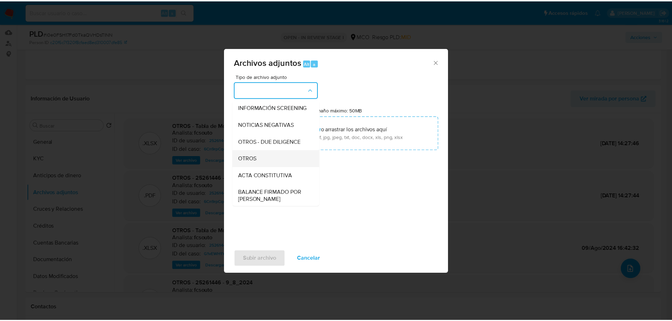
scroll to position [71, 0]
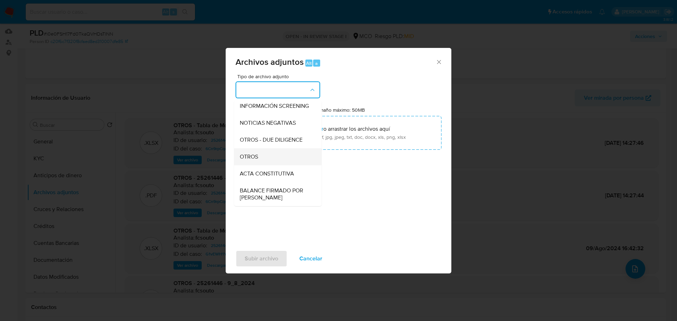
click at [270, 165] on div "OTROS" at bounding box center [276, 156] width 72 height 17
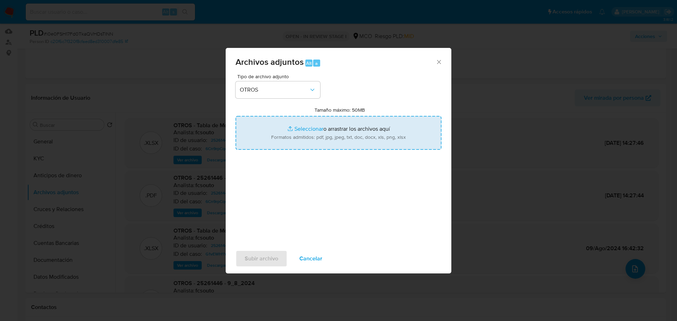
click at [298, 138] on input "Tamaño máximo: 50MB Seleccionar archivos" at bounding box center [338, 133] width 206 height 34
type input "C:\fakepath\25261446 - 26_9_2025.pdf"
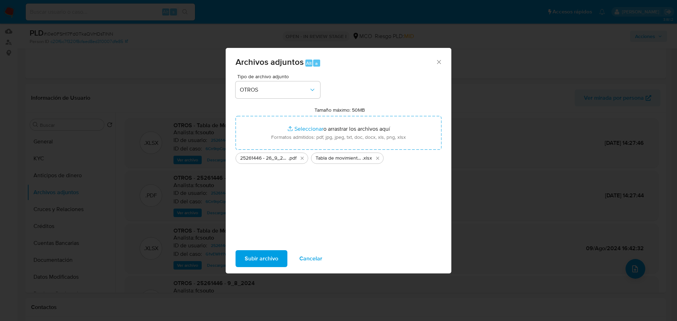
click at [266, 263] on span "Subir archivo" at bounding box center [261, 259] width 33 height 16
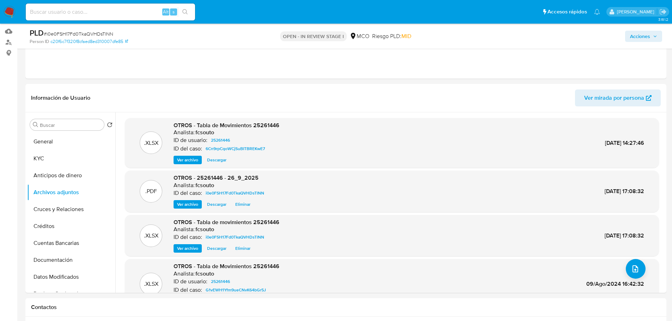
drag, startPoint x: 650, startPoint y: 39, endPoint x: 641, endPoint y: 42, distance: 9.5
click at [650, 38] on span "Acciones" at bounding box center [643, 36] width 27 height 10
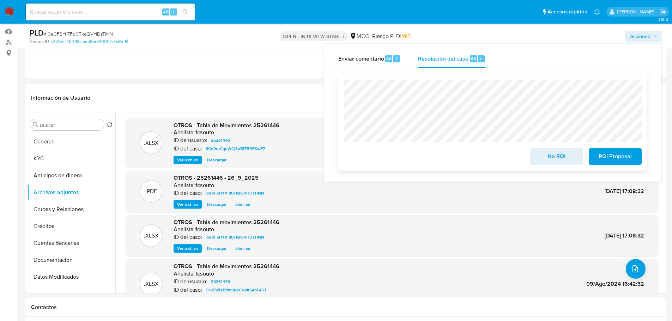
scroll to position [35, 0]
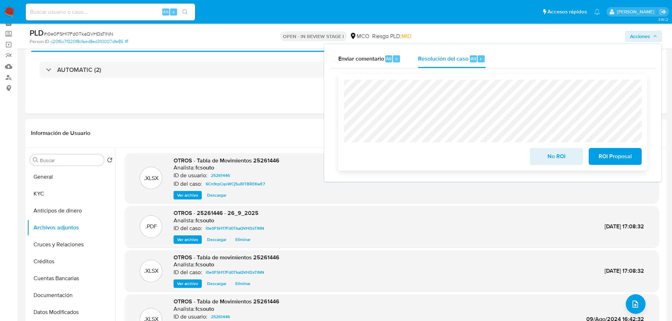
click at [556, 159] on span "No ROI" at bounding box center [556, 157] width 35 height 16
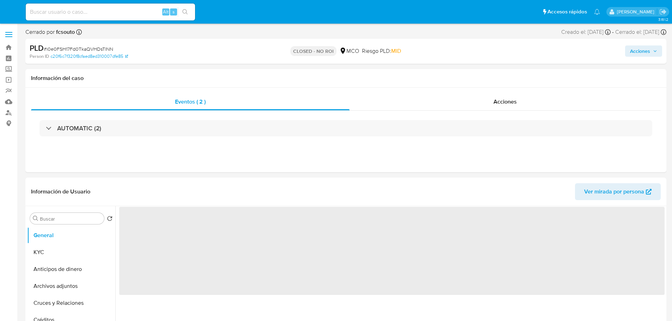
select select "10"
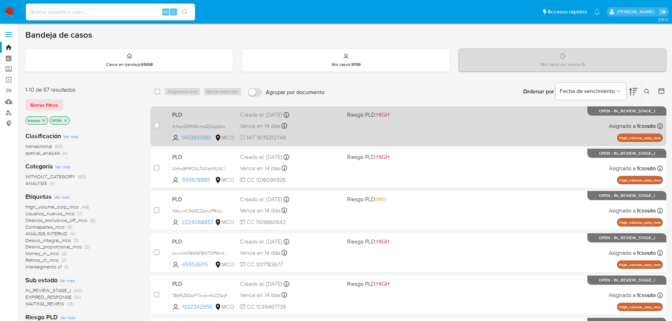
click at [407, 112] on span "Riesgo PLD: HIGH" at bounding box center [398, 114] width 102 height 9
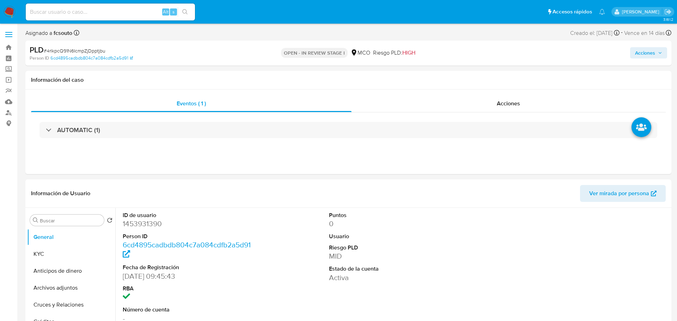
select select "10"
click at [152, 223] on dd "1453931390" at bounding box center [187, 224] width 129 height 10
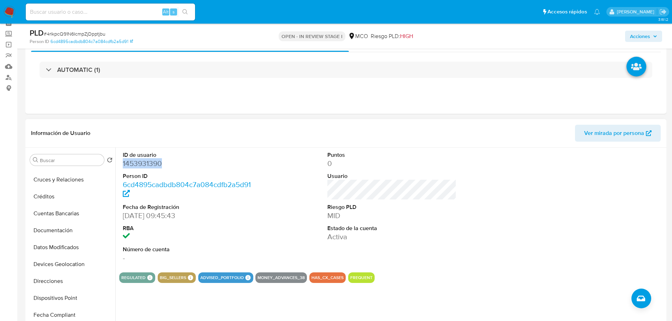
scroll to position [71, 0]
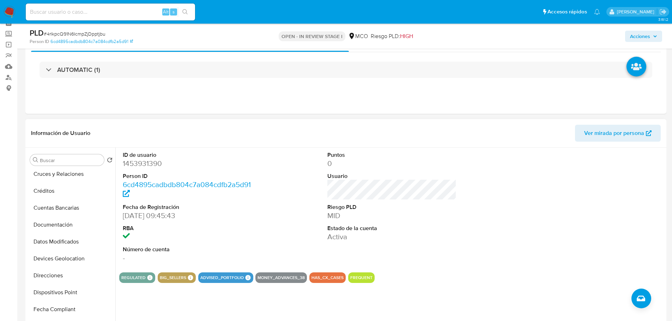
click at [255, 206] on div "ID de usuario 1453931390 Person ID 6cd4895cadbdb804c7a084cdfb2a5d91 Fecha de Re…" at bounding box center [187, 207] width 136 height 119
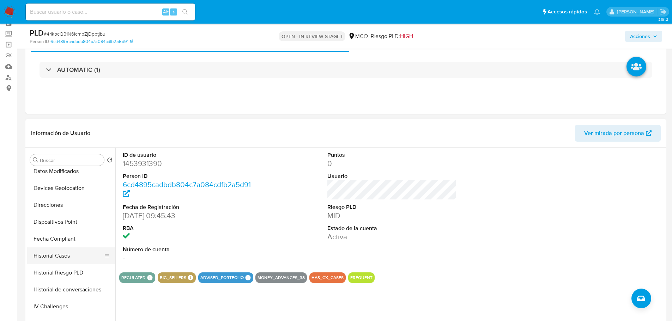
click at [67, 259] on button "Historial Casos" at bounding box center [68, 255] width 82 height 17
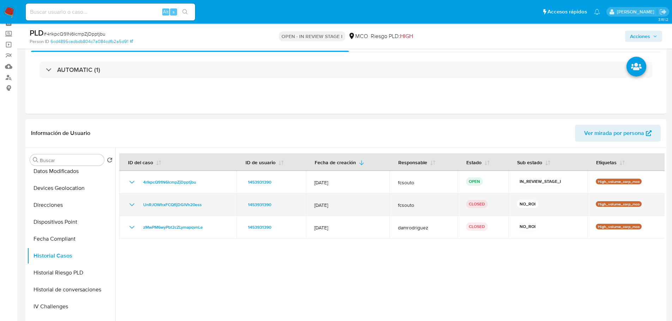
click at [132, 199] on td "UnRJOWhxFCQfljDGlVh20ess" at bounding box center [177, 205] width 117 height 23
click at [131, 202] on icon "Mostrar/Ocultar" at bounding box center [132, 205] width 8 height 8
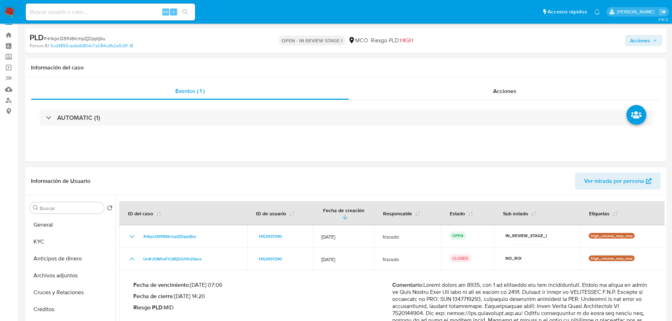
scroll to position [0, 0]
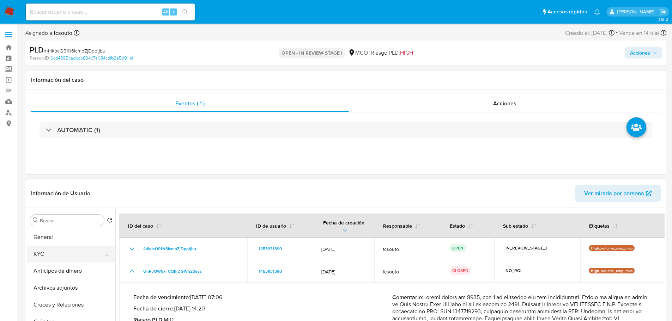
click at [59, 252] on button "KYC" at bounding box center [68, 254] width 82 height 17
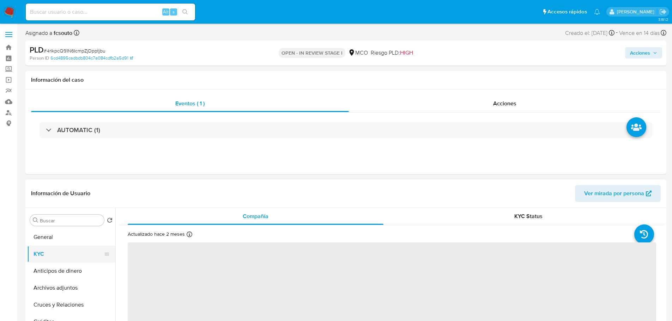
click at [55, 247] on button "KYC" at bounding box center [68, 254] width 82 height 17
drag, startPoint x: 57, startPoint y: 241, endPoint x: 51, endPoint y: 241, distance: 6.0
click at [57, 241] on button "General" at bounding box center [68, 237] width 82 height 17
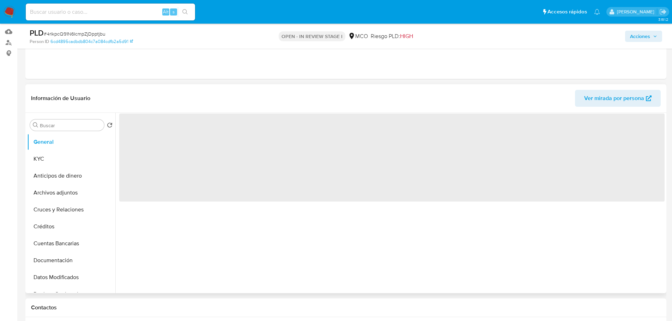
scroll to position [71, 0]
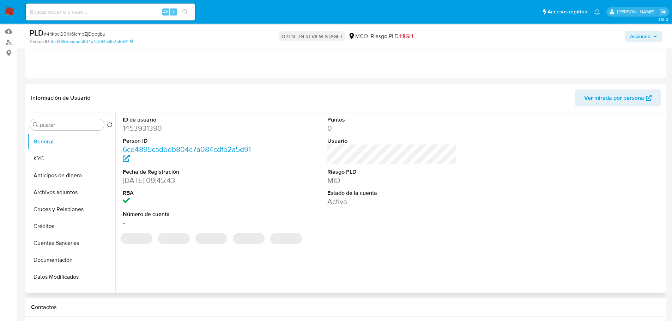
click at [148, 129] on dd "1453931390" at bounding box center [187, 128] width 129 height 10
copy dd "1453931390"
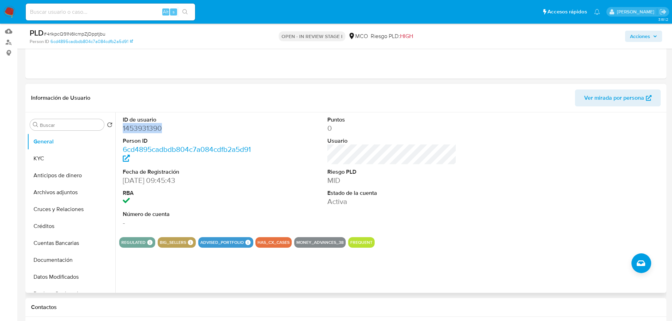
click at [142, 127] on dd "1453931390" at bounding box center [187, 128] width 129 height 10
click at [147, 131] on dd "1453931390" at bounding box center [187, 128] width 129 height 10
click at [141, 128] on dd "1453931390" at bounding box center [187, 128] width 129 height 10
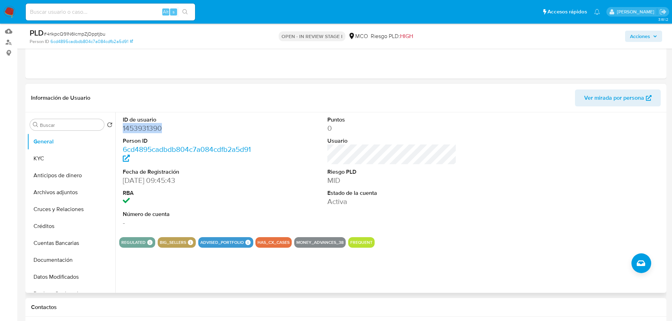
click at [141, 128] on dd "1453931390" at bounding box center [187, 128] width 129 height 10
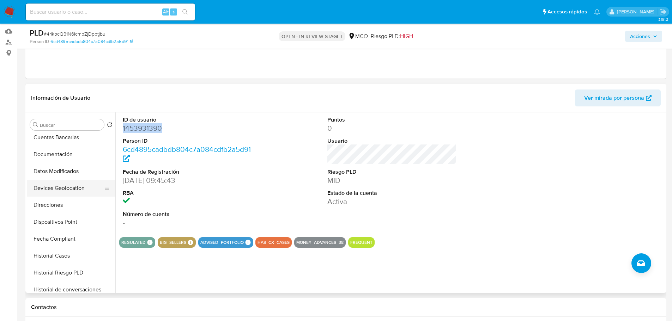
scroll to position [141, 0]
click at [54, 208] on button "Fecha Compliant" at bounding box center [68, 203] width 82 height 17
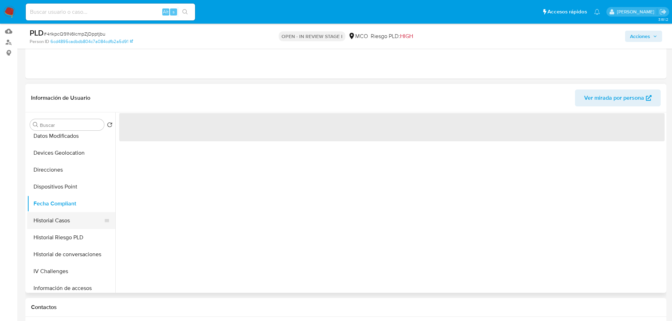
drag, startPoint x: 59, startPoint y: 218, endPoint x: 68, endPoint y: 216, distance: 9.3
click at [59, 218] on button "Historial Casos" at bounding box center [68, 220] width 82 height 17
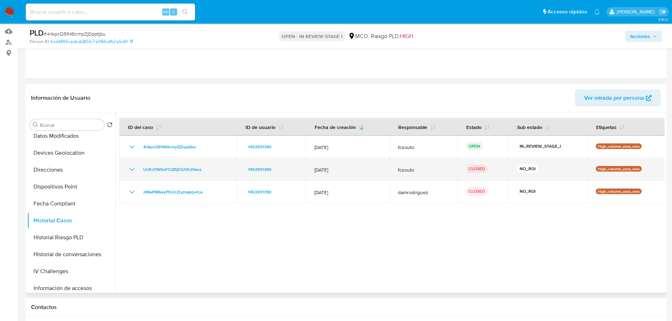
click at [134, 172] on icon "Mostrar/Ocultar" at bounding box center [132, 169] width 8 height 8
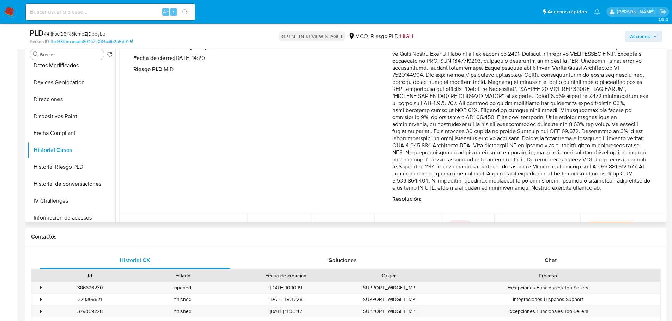
scroll to position [96, 0]
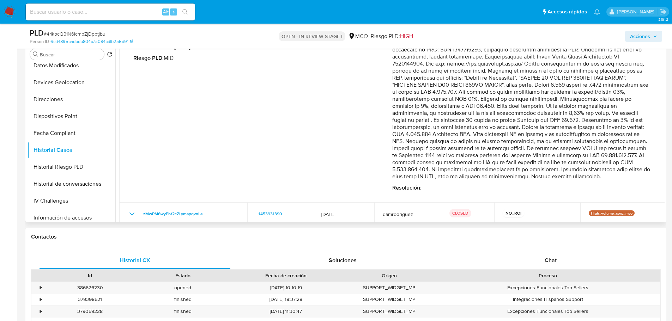
drag, startPoint x: 520, startPoint y: 143, endPoint x: 604, endPoint y: 171, distance: 88.3
click at [604, 171] on p "Comentario :" at bounding box center [521, 106] width 259 height 148
drag, startPoint x: 564, startPoint y: 160, endPoint x: 523, endPoint y: 167, distance: 41.4
click at [563, 160] on p "Comentario :" at bounding box center [521, 106] width 259 height 148
click at [515, 169] on p "Comentario :" at bounding box center [521, 106] width 259 height 148
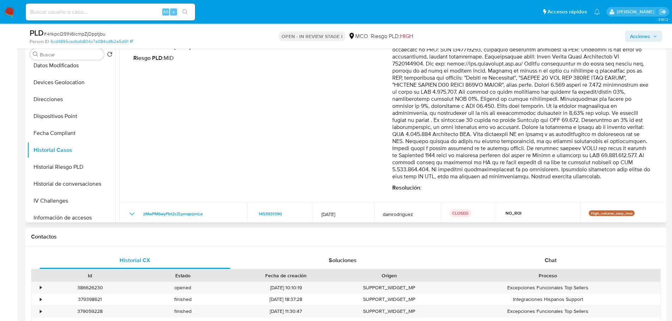
drag, startPoint x: 514, startPoint y: 171, endPoint x: 520, endPoint y: 143, distance: 28.3
click at [520, 143] on p "Comentario :" at bounding box center [521, 106] width 259 height 148
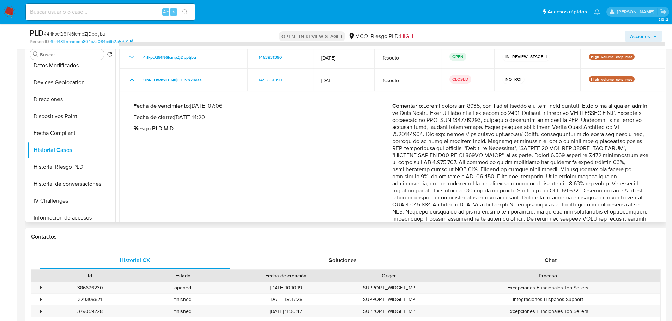
scroll to position [61, 0]
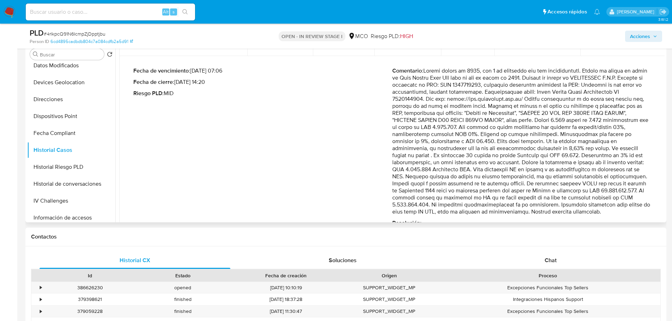
drag, startPoint x: 613, startPoint y: 141, endPoint x: 577, endPoint y: 133, distance: 37.1
click at [577, 133] on p "Comentario :" at bounding box center [521, 141] width 259 height 148
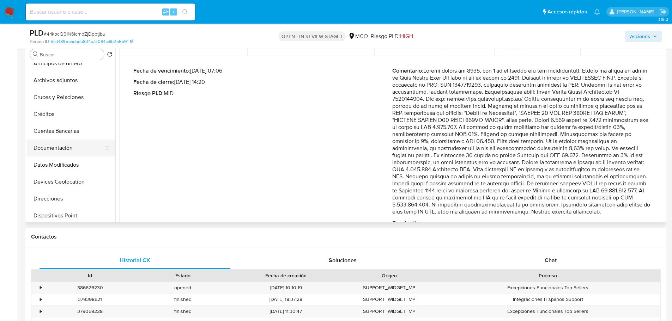
scroll to position [35, 0]
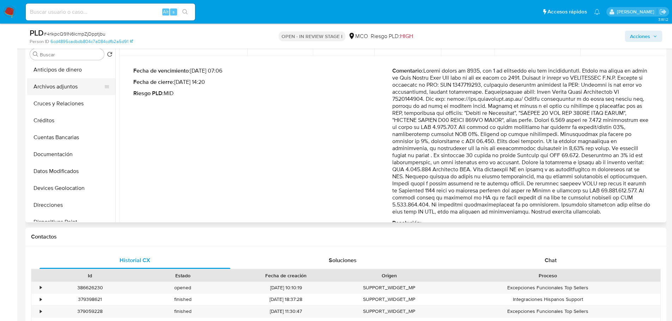
click at [58, 85] on button "Archivos adjuntos" at bounding box center [68, 86] width 82 height 17
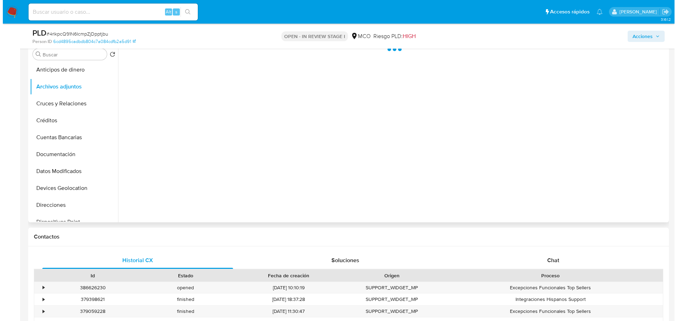
scroll to position [0, 0]
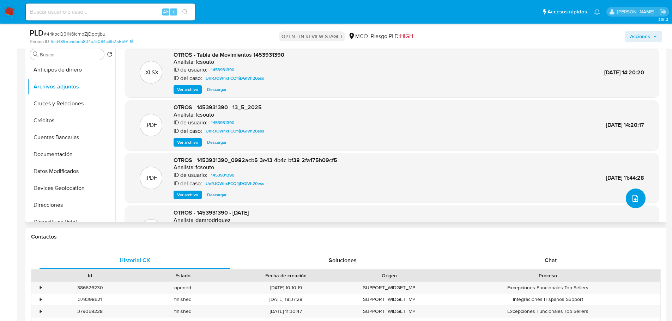
click at [637, 200] on button "upload-file" at bounding box center [635, 199] width 20 height 20
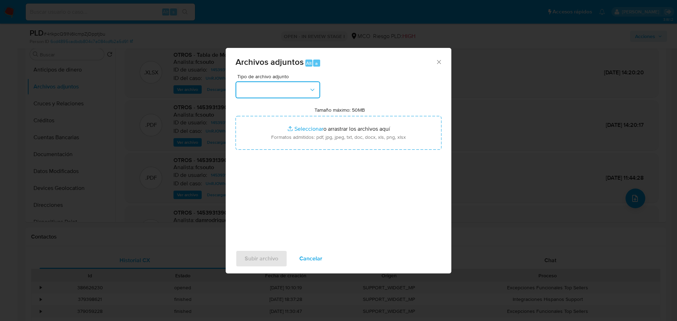
click at [306, 86] on button "button" at bounding box center [277, 89] width 85 height 17
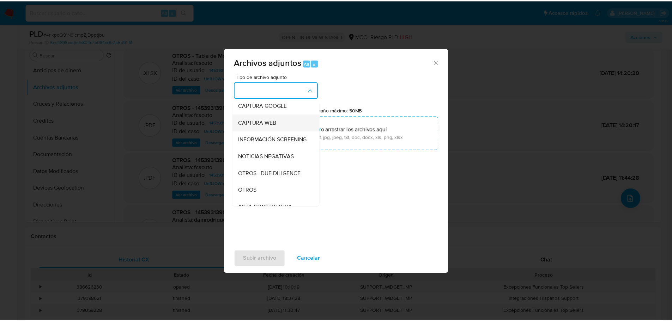
scroll to position [71, 0]
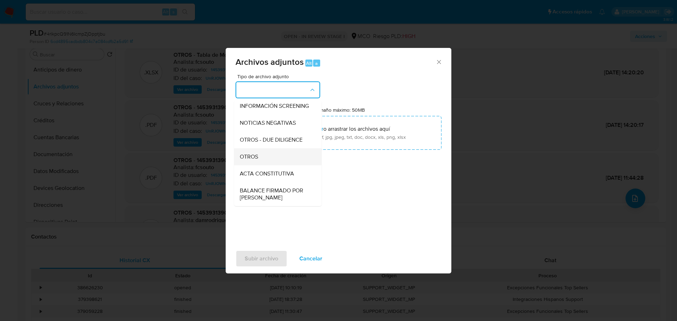
click at [272, 164] on div "OTROS" at bounding box center [276, 156] width 72 height 17
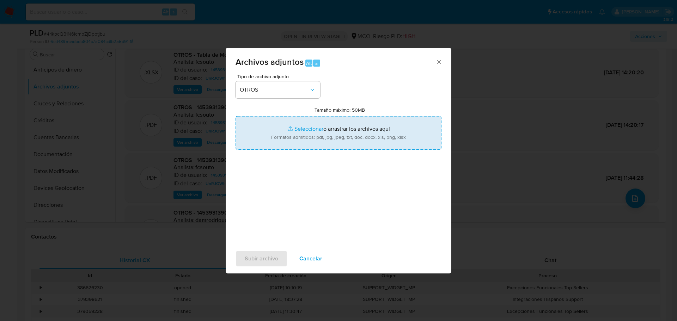
click at [325, 125] on input "Tamaño máximo: 50MB Seleccionar archivos" at bounding box center [338, 133] width 206 height 34
type input "C:\fakepath\1453931390 - 26_9_2025.pdf"
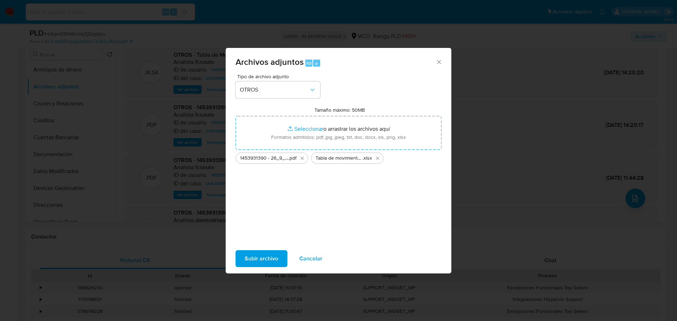
click at [268, 263] on span "Subir archivo" at bounding box center [261, 259] width 33 height 16
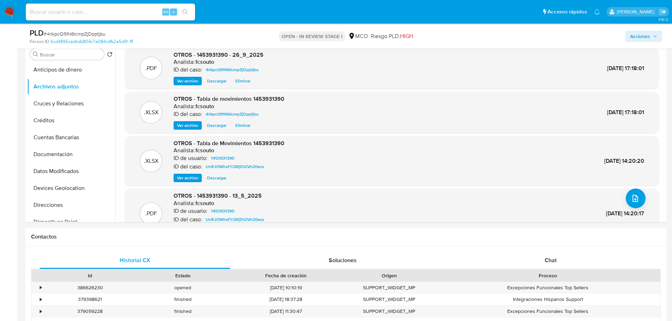
click at [630, 39] on span "Acciones" at bounding box center [640, 36] width 20 height 11
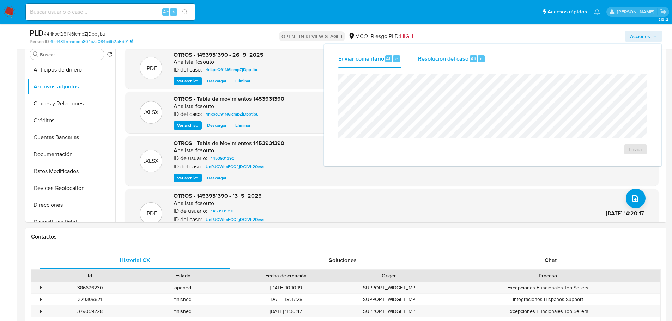
click at [436, 62] on span "Resolución del caso" at bounding box center [443, 58] width 50 height 8
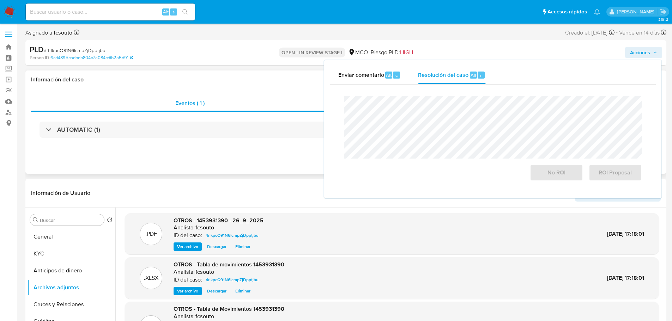
scroll to position [0, 0]
click at [182, 78] on h1 "Información del caso" at bounding box center [345, 79] width 629 height 7
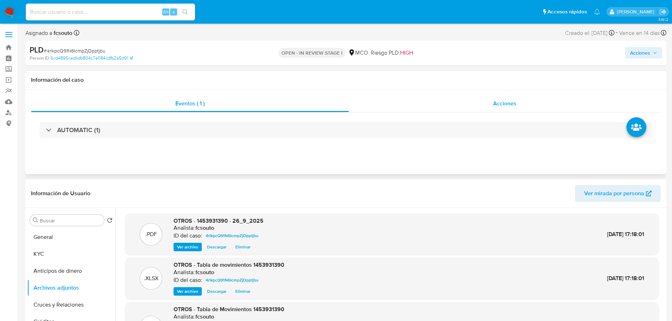
click at [533, 97] on div "Acciones" at bounding box center [505, 103] width 312 height 17
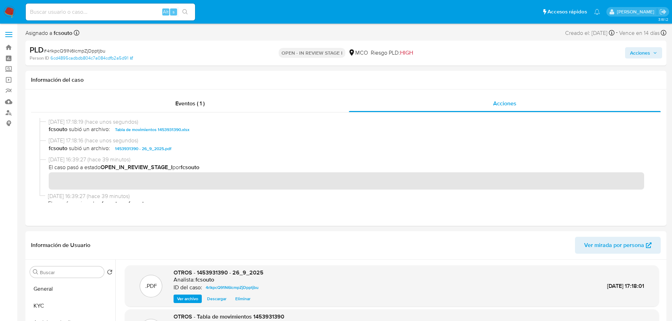
click at [647, 51] on span "Acciones" at bounding box center [640, 52] width 20 height 11
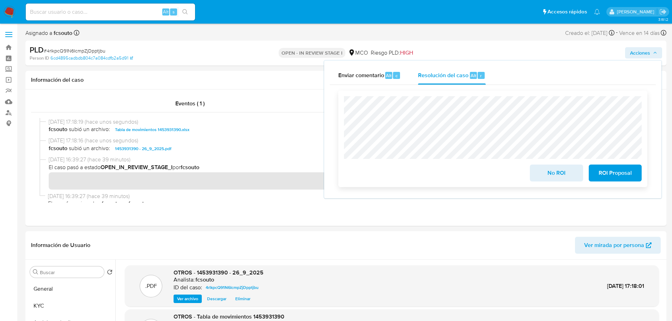
click at [552, 174] on span "No ROI" at bounding box center [556, 173] width 35 height 16
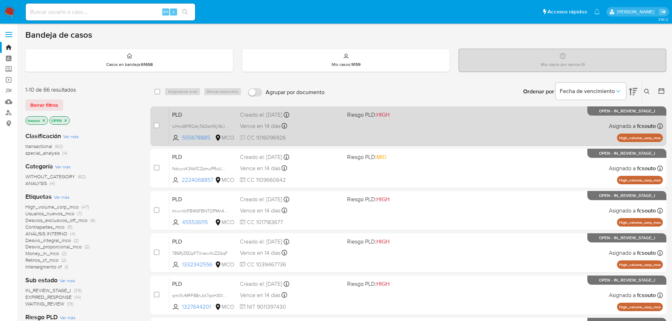
click at [321, 119] on div "PLD UHncBFROAyTAOshfXj14L1DK 555678885 MCO Riesgo PLD: HIGH Creado el: [DATE] C…" at bounding box center [415, 126] width 493 height 36
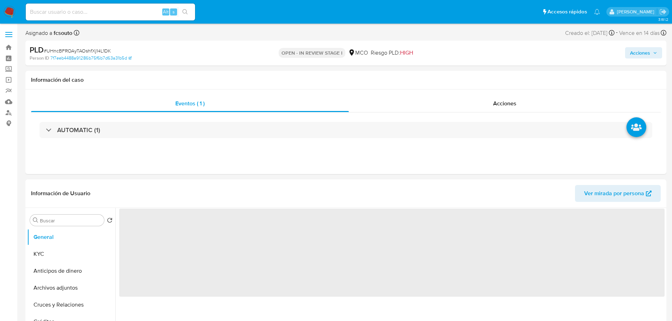
select select "10"
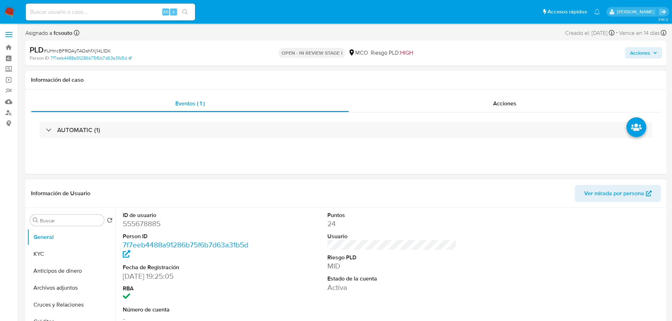
click at [141, 225] on dd "555678885" at bounding box center [187, 224] width 129 height 10
copy dd "555678885"
click at [148, 226] on dd "555678885" at bounding box center [187, 224] width 129 height 10
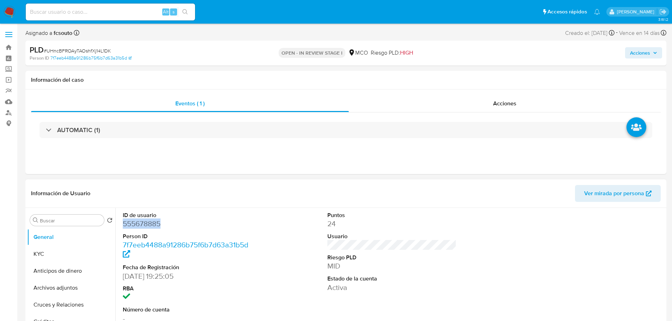
click at [146, 223] on dd "555678885" at bounding box center [187, 224] width 129 height 10
drag, startPoint x: 147, startPoint y: 217, endPoint x: 149, endPoint y: 221, distance: 4.1
click at [147, 218] on dt "ID de usuario" at bounding box center [187, 216] width 129 height 8
click at [150, 221] on dd "555678885" at bounding box center [187, 224] width 129 height 10
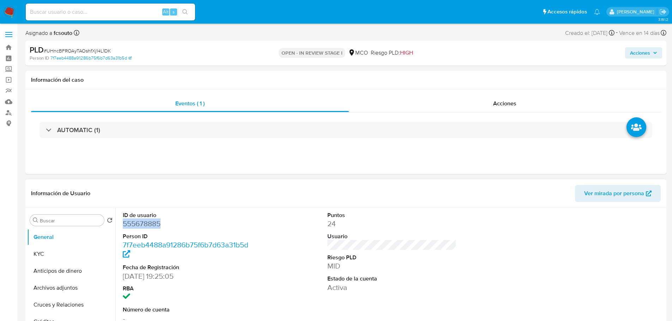
click at [150, 221] on dd "555678885" at bounding box center [187, 224] width 129 height 10
copy dd "555678885"
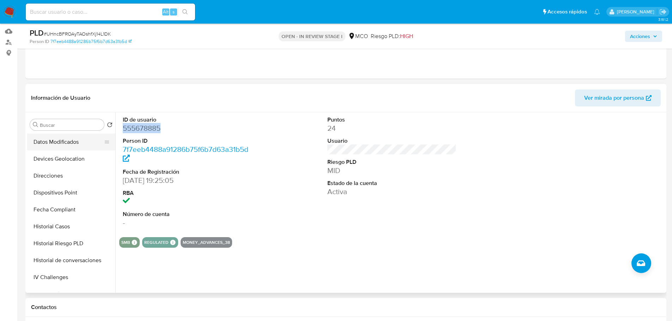
scroll to position [141, 0]
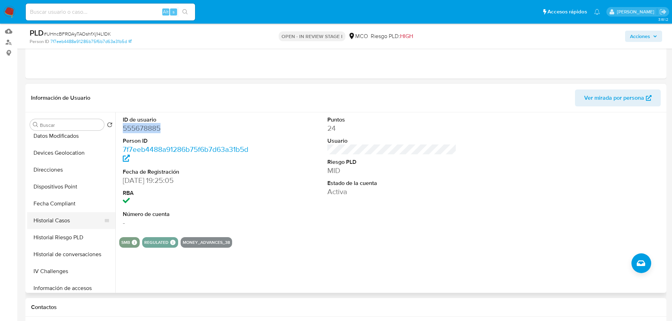
drag, startPoint x: 66, startPoint y: 225, endPoint x: 61, endPoint y: 225, distance: 4.6
click at [65, 225] on button "Historial Casos" at bounding box center [68, 220] width 82 height 17
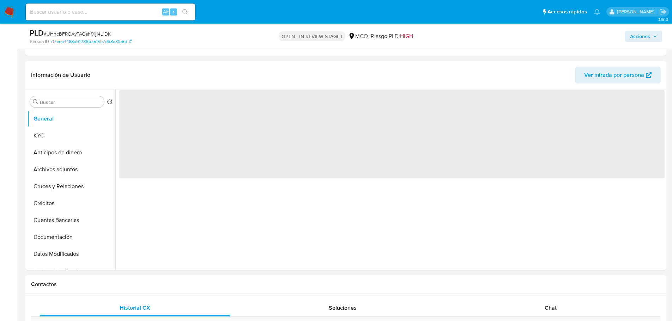
scroll to position [141, 0]
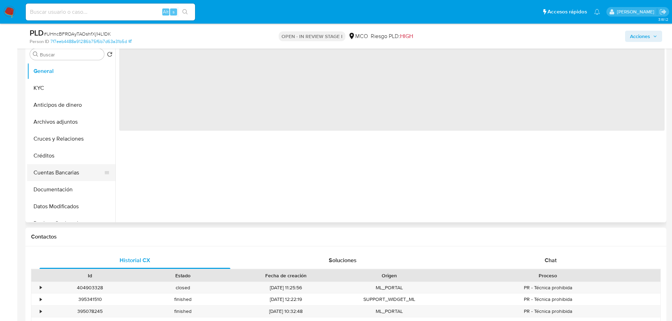
select select "10"
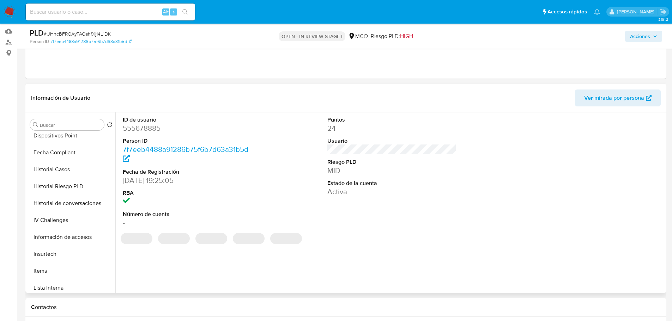
scroll to position [191, 0]
click at [74, 168] on button "Historial Casos" at bounding box center [68, 171] width 82 height 17
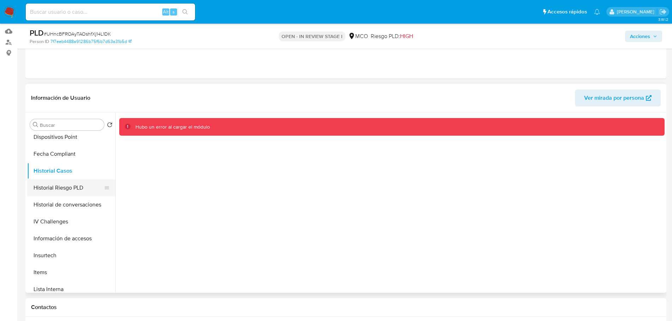
click at [67, 183] on button "Historial Riesgo PLD" at bounding box center [68, 187] width 82 height 17
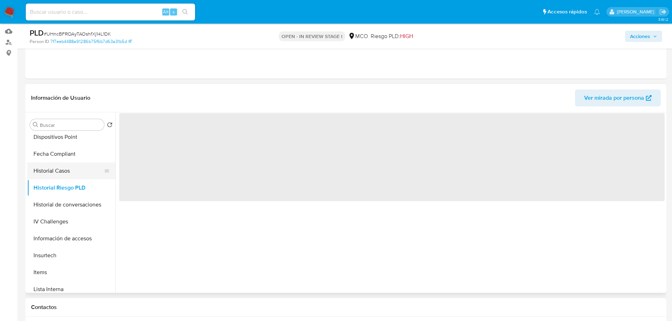
click at [63, 169] on button "Historial Casos" at bounding box center [68, 171] width 82 height 17
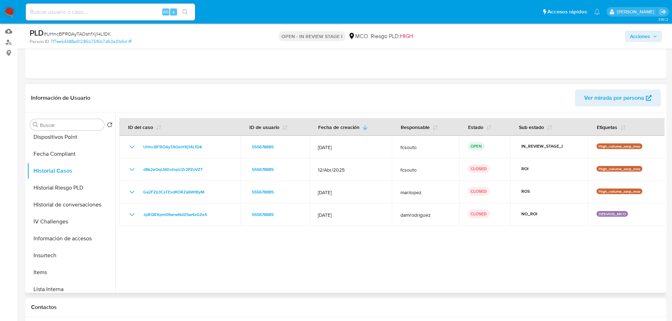
click at [462, 254] on div at bounding box center [389, 202] width 549 height 180
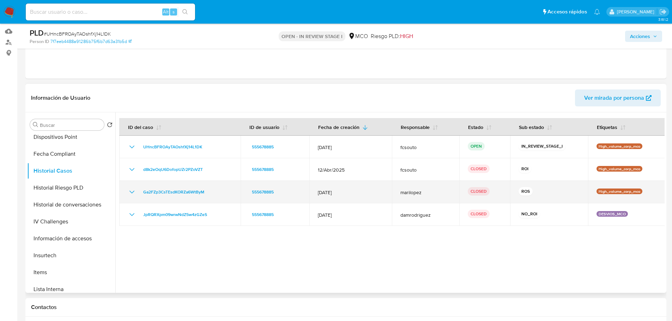
click at [128, 190] on icon "Mostrar/Ocultar" at bounding box center [132, 192] width 8 height 8
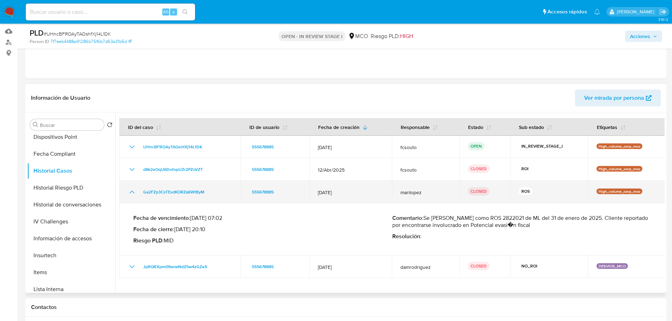
click at [128, 190] on icon "Mostrar/Ocultar" at bounding box center [132, 192] width 8 height 8
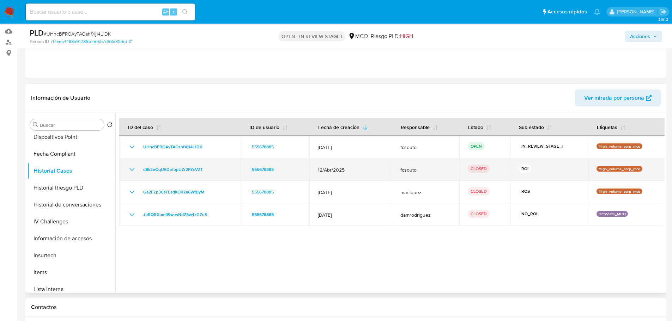
click at [129, 170] on icon "Mostrar/Ocultar" at bounding box center [132, 169] width 8 height 8
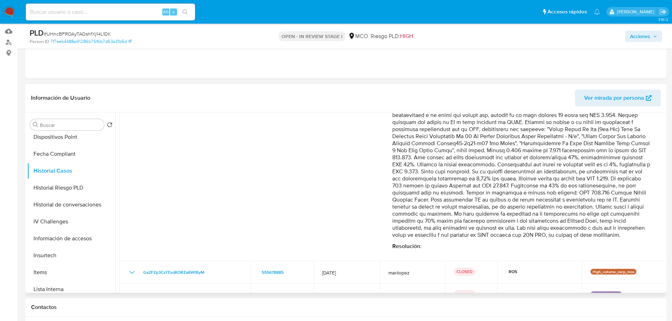
scroll to position [118, 0]
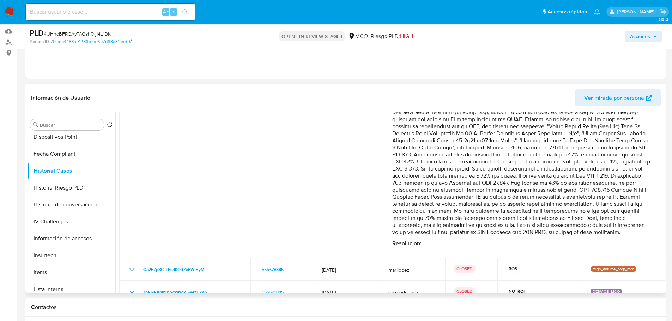
drag, startPoint x: 491, startPoint y: 258, endPoint x: 632, endPoint y: 230, distance: 143.4
click at [632, 230] on p "Comentario :" at bounding box center [521, 158] width 259 height 155
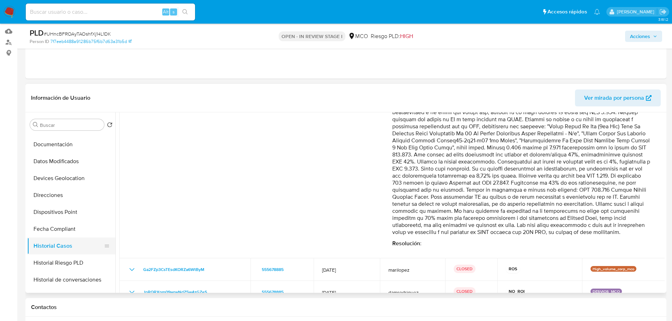
scroll to position [0, 0]
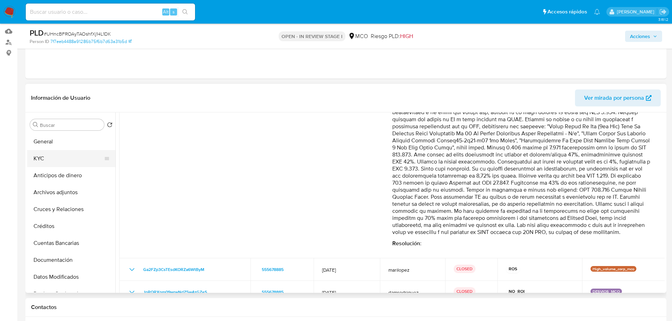
click at [56, 157] on button "KYC" at bounding box center [68, 158] width 82 height 17
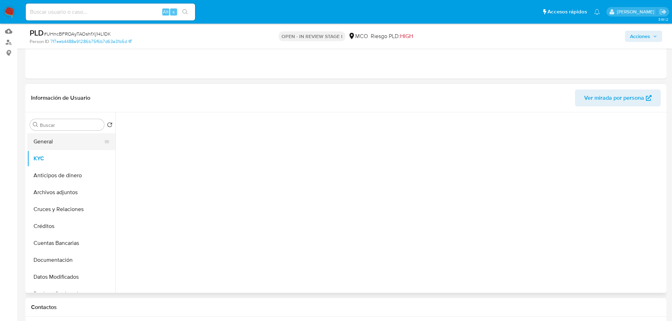
click at [58, 145] on button "General" at bounding box center [68, 141] width 82 height 17
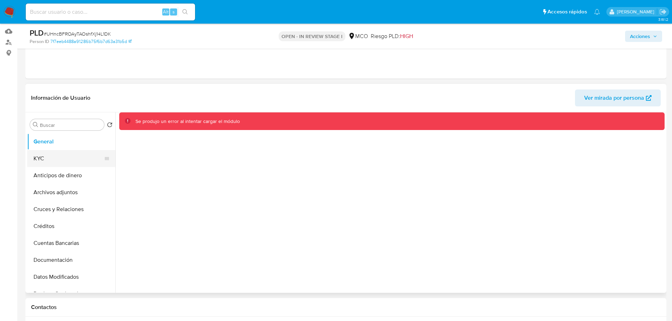
click at [59, 159] on button "KYC" at bounding box center [68, 158] width 82 height 17
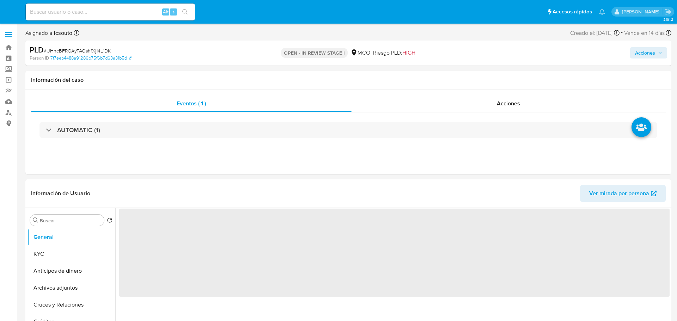
select select "10"
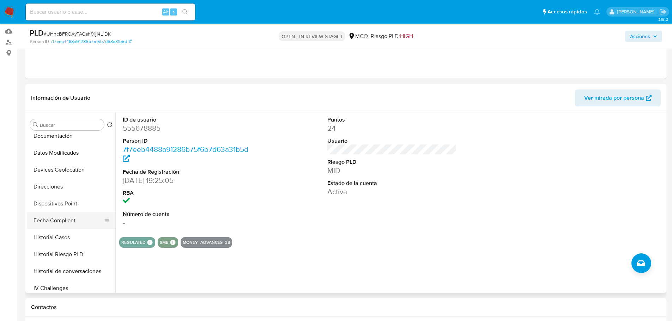
scroll to position [106, 0]
click at [47, 258] on button "Historial Casos" at bounding box center [68, 255] width 82 height 17
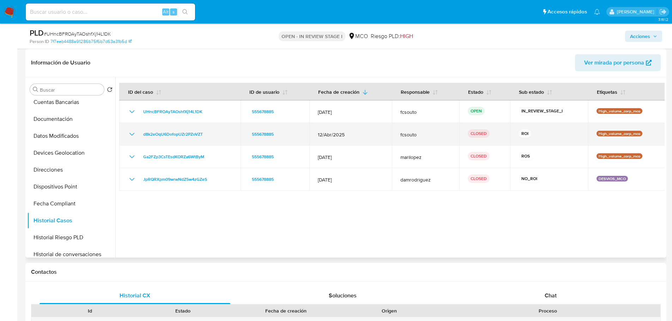
click at [132, 130] on icon "Mostrar/Ocultar" at bounding box center [132, 134] width 8 height 8
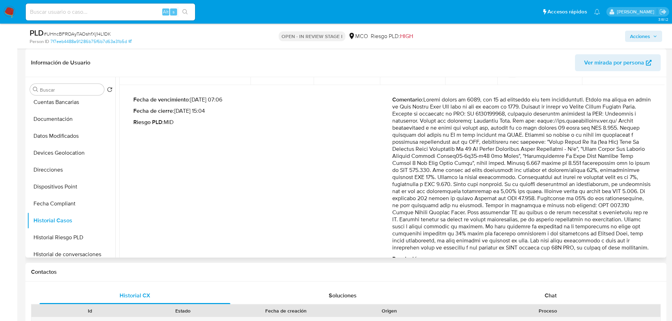
scroll to position [61, 0]
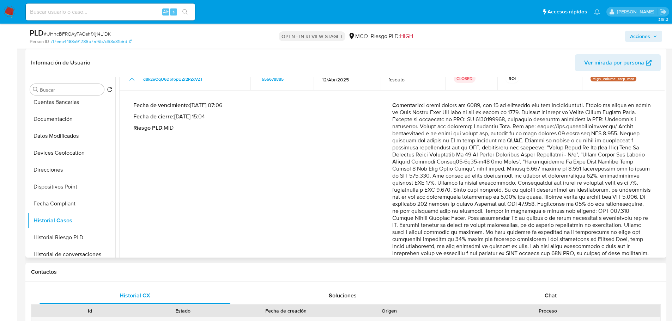
drag, startPoint x: 447, startPoint y: 125, endPoint x: 647, endPoint y: 126, distance: 200.6
click at [647, 126] on p "Comentario :" at bounding box center [521, 179] width 259 height 155
click at [448, 165] on p "Comentario :" at bounding box center [521, 179] width 259 height 155
drag, startPoint x: 536, startPoint y: 141, endPoint x: 448, endPoint y: 146, distance: 88.3
click at [448, 146] on p "Comentario :" at bounding box center [521, 179] width 259 height 155
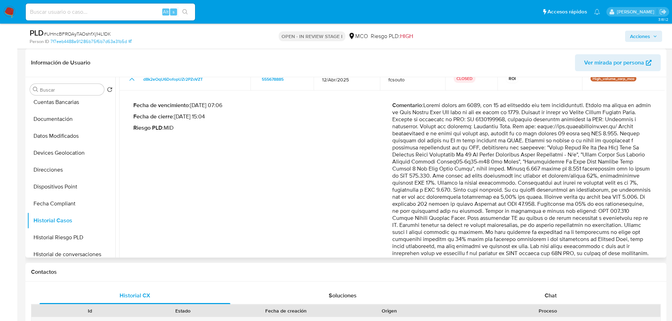
click at [532, 169] on p "Comentario :" at bounding box center [521, 179] width 259 height 155
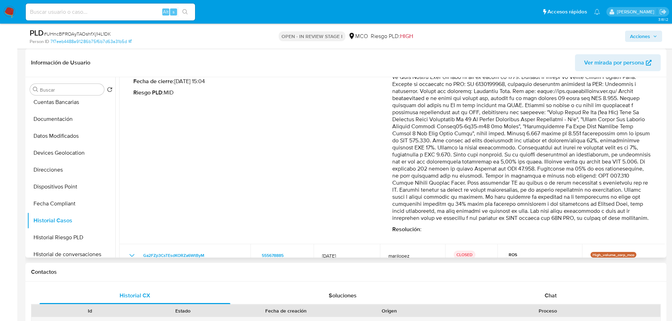
drag, startPoint x: 508, startPoint y: 154, endPoint x: 565, endPoint y: 163, distance: 57.5
click at [565, 163] on p "Comentario :" at bounding box center [521, 144] width 259 height 155
click at [633, 38] on span "Acciones" at bounding box center [640, 36] width 20 height 11
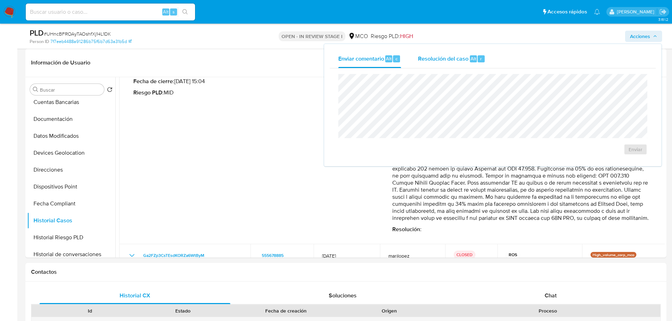
click at [458, 60] on span "Resolución del caso" at bounding box center [443, 58] width 50 height 8
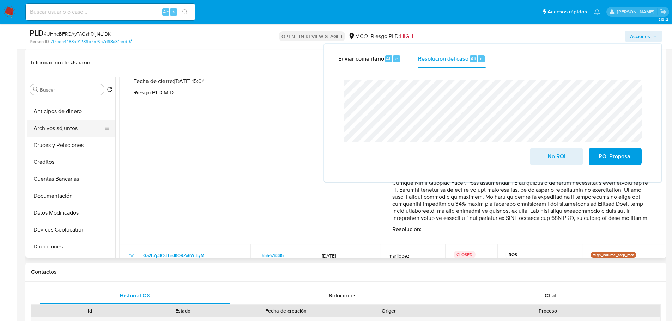
scroll to position [0, 0]
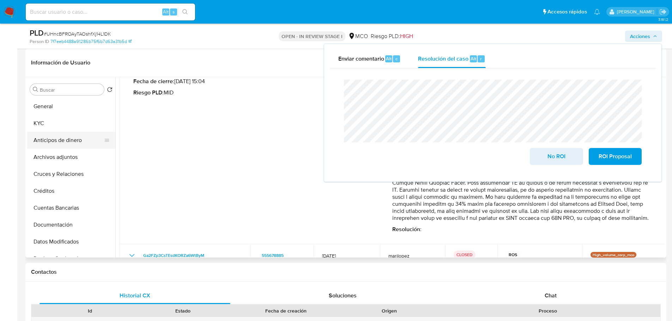
click at [52, 140] on button "Anticipos de dinero" at bounding box center [68, 140] width 82 height 17
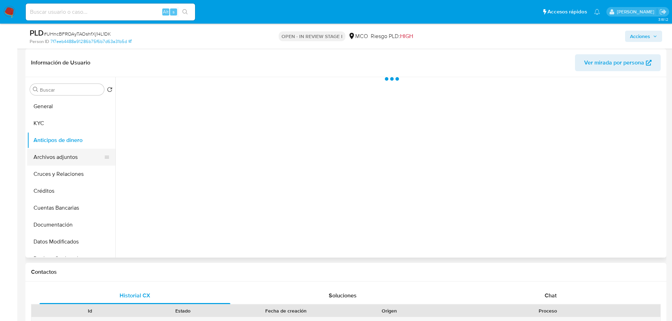
drag, startPoint x: 57, startPoint y: 159, endPoint x: 362, endPoint y: 204, distance: 308.0
click at [59, 159] on button "Archivos adjuntos" at bounding box center [68, 157] width 82 height 17
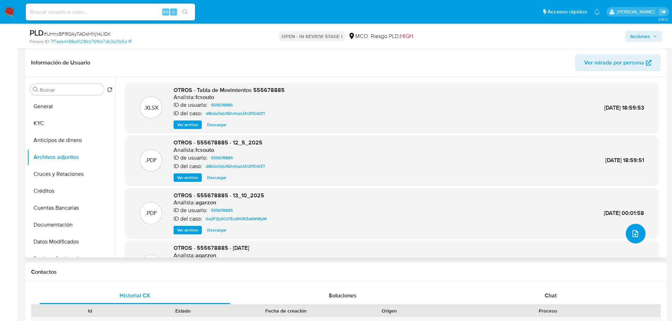
click at [638, 238] on button "upload-file" at bounding box center [635, 234] width 20 height 20
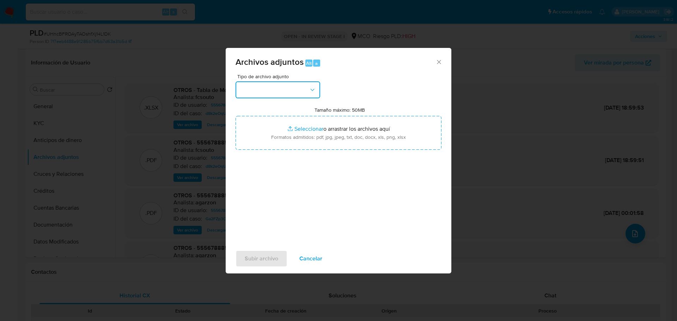
click at [277, 83] on button "button" at bounding box center [277, 89] width 85 height 17
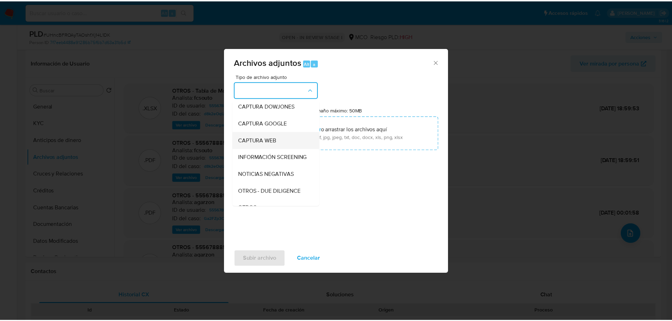
scroll to position [35, 0]
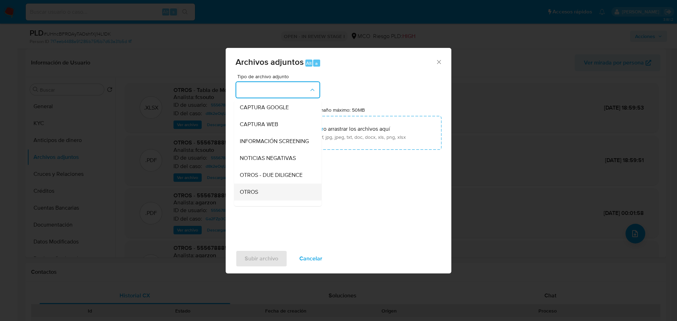
click at [280, 199] on div "OTROS" at bounding box center [276, 192] width 72 height 17
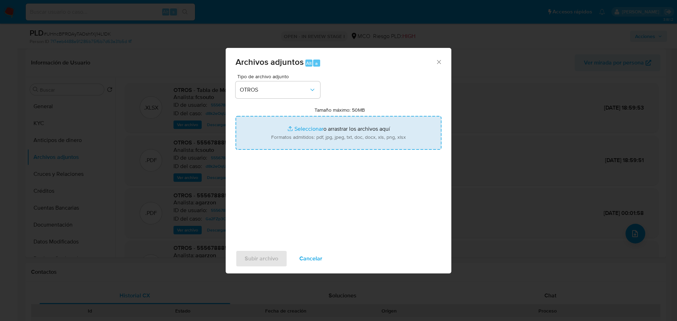
click at [350, 143] on input "Tamaño máximo: 50MB Seleccionar archivos" at bounding box center [338, 133] width 206 height 34
type input "C:\fakepath\555678885 - 26_9_2025.pdf"
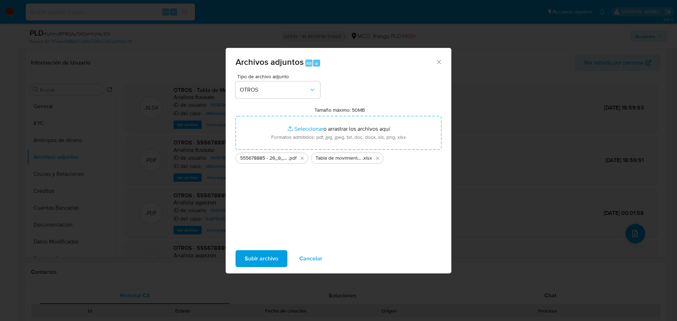
click at [269, 263] on span "Subir archivo" at bounding box center [261, 259] width 33 height 16
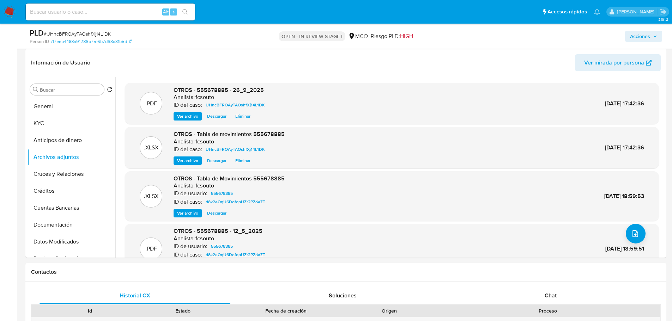
click at [648, 36] on span "Acciones" at bounding box center [640, 36] width 20 height 11
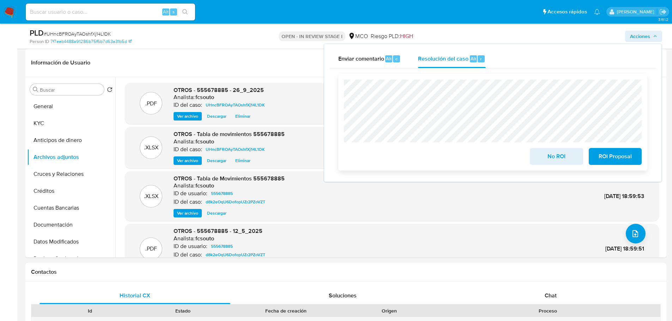
click at [616, 159] on span "ROI Proposal" at bounding box center [615, 157] width 35 height 16
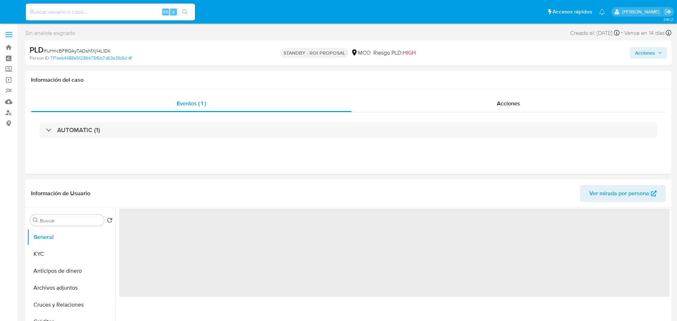
select select "10"
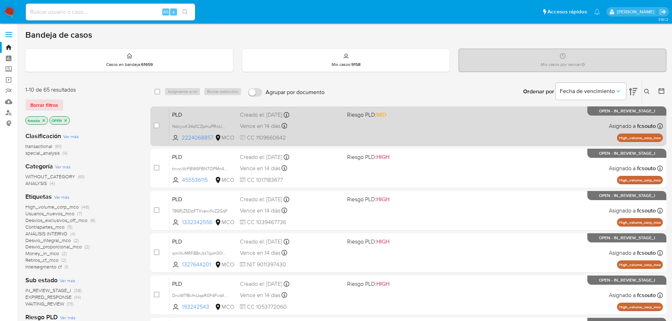
click at [386, 128] on div "PLD NdvywK34d1CZpmuPRoUHswpU 2224068857 MCO Riesgo PLD: MID Creado el: [DATE] C…" at bounding box center [415, 126] width 493 height 36
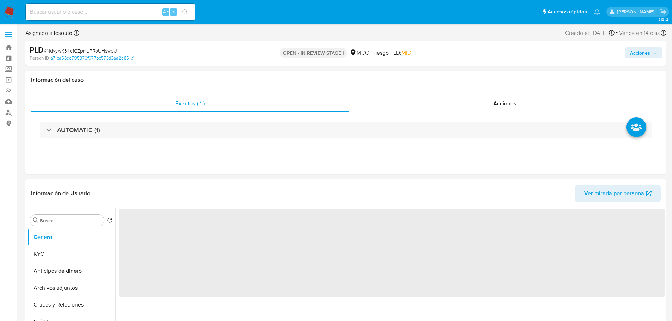
select select "10"
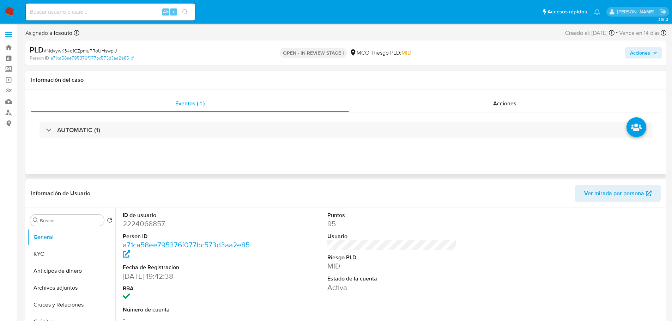
click at [497, 115] on div "AUTOMATIC (1)" at bounding box center [345, 129] width 629 height 35
click at [502, 103] on span "Acciones" at bounding box center [504, 103] width 23 height 8
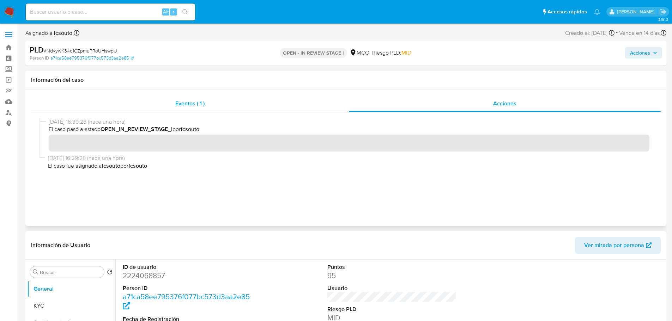
click at [173, 103] on div "Eventos ( 1 )" at bounding box center [190, 103] width 318 height 17
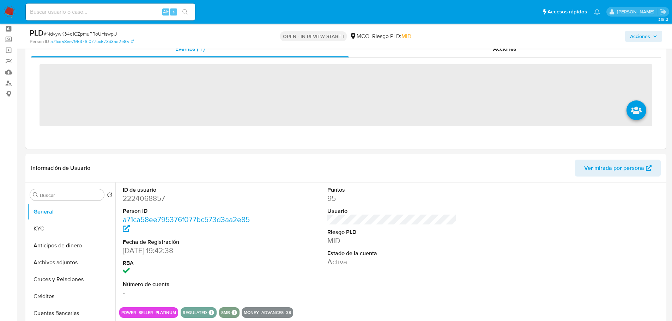
scroll to position [71, 0]
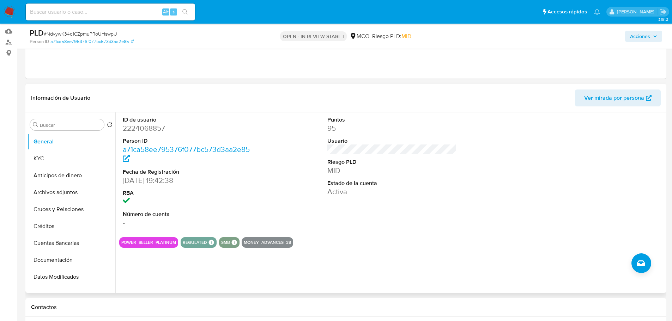
click at [153, 128] on dd "2224068857" at bounding box center [187, 128] width 129 height 10
copy dd "2224068857"
click at [138, 126] on dd "2224068857" at bounding box center [187, 128] width 129 height 10
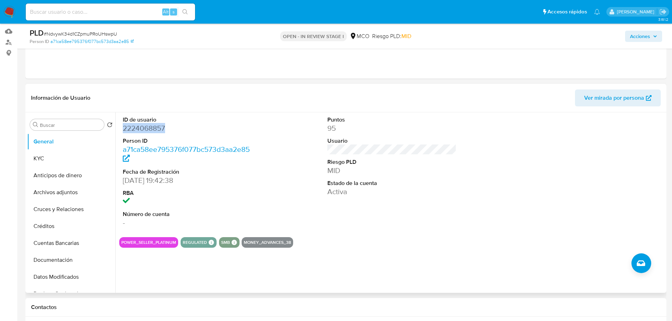
click at [151, 131] on dd "2224068857" at bounding box center [187, 128] width 129 height 10
click at [134, 123] on dd "2224068857" at bounding box center [187, 128] width 129 height 10
click at [141, 129] on dd "2224068857" at bounding box center [187, 128] width 129 height 10
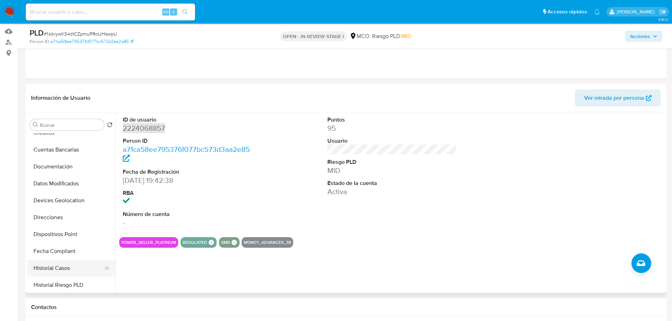
scroll to position [106, 0]
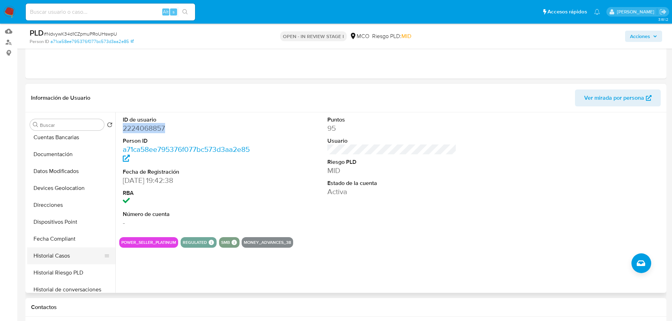
click at [59, 257] on button "Historial Casos" at bounding box center [68, 255] width 82 height 17
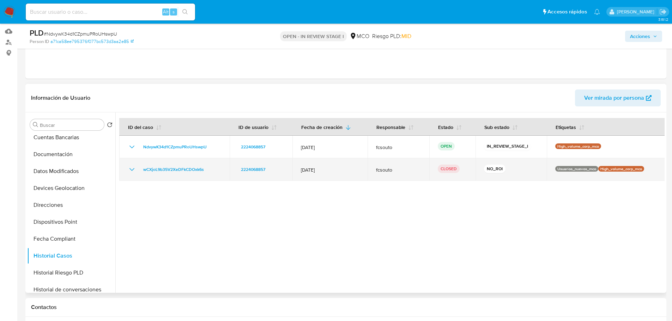
click at [124, 169] on td "wCXjoL9b35V2XeDFkCDOxk6s" at bounding box center [174, 169] width 110 height 23
click at [131, 169] on icon "Mostrar/Ocultar" at bounding box center [132, 169] width 8 height 8
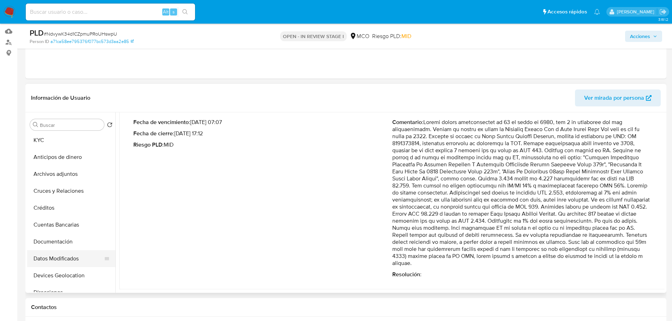
scroll to position [0, 0]
click at [70, 161] on button "KYC" at bounding box center [68, 158] width 82 height 17
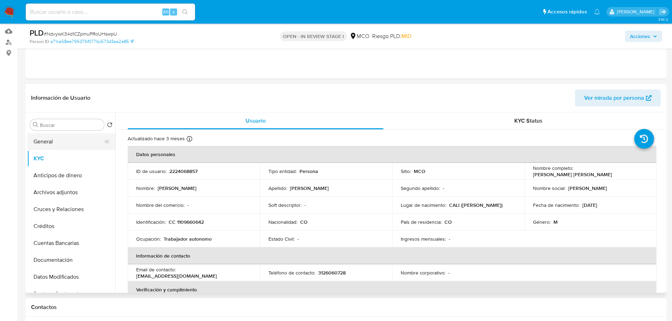
click at [63, 141] on button "General" at bounding box center [68, 141] width 82 height 17
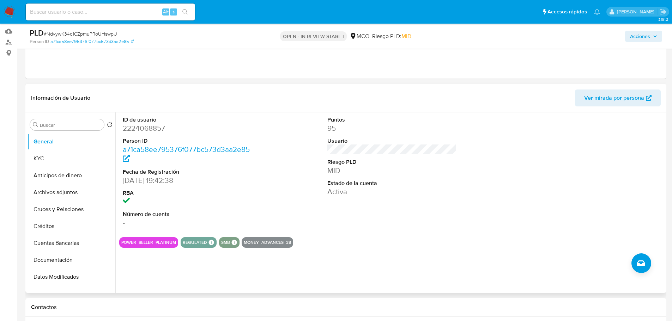
scroll to position [247, 0]
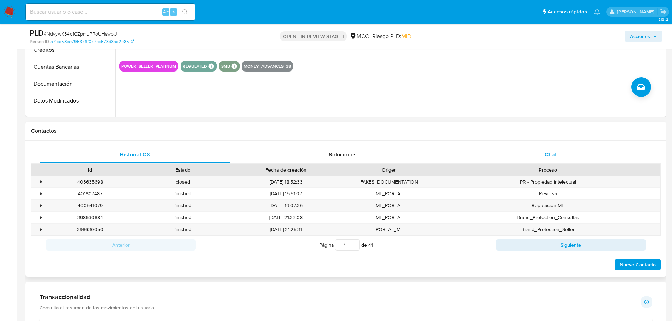
click at [563, 146] on div "Historial CX Soluciones Chat Id Estado Fecha de creación Origen Proceso • 40363…" at bounding box center [345, 209] width 641 height 136
click at [565, 155] on div "Chat" at bounding box center [550, 154] width 191 height 17
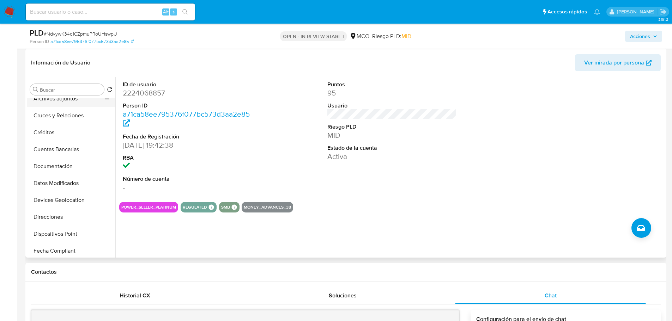
scroll to position [71, 0]
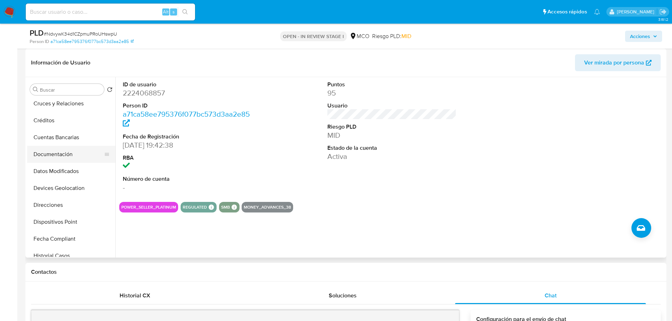
click at [76, 158] on button "Documentación" at bounding box center [68, 154] width 82 height 17
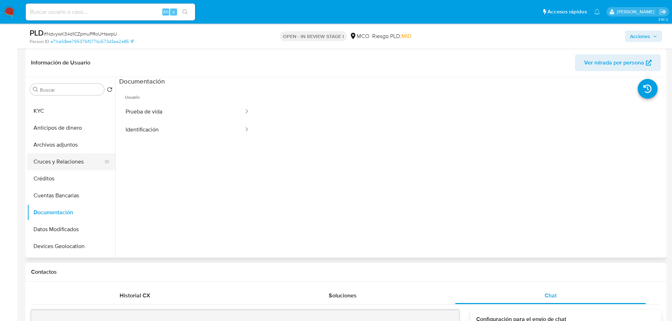
scroll to position [0, 0]
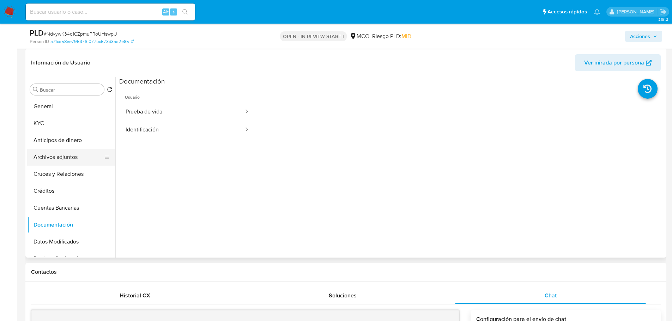
click at [68, 161] on button "Archivos adjuntos" at bounding box center [68, 157] width 82 height 17
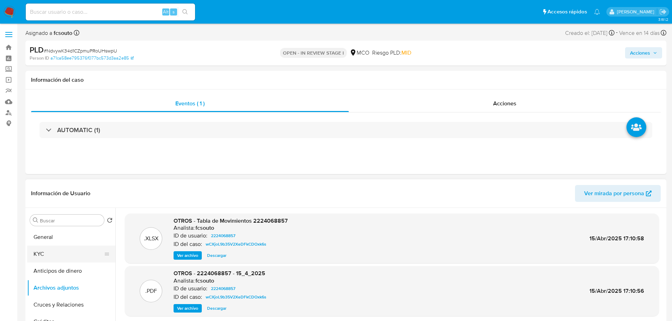
drag, startPoint x: 49, startPoint y: 259, endPoint x: 43, endPoint y: 258, distance: 6.4
click at [49, 259] on button "KYC" at bounding box center [68, 254] width 82 height 17
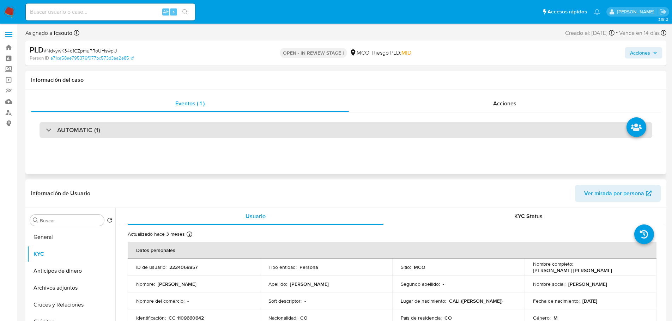
click at [306, 134] on div "AUTOMATIC (1)" at bounding box center [345, 130] width 612 height 16
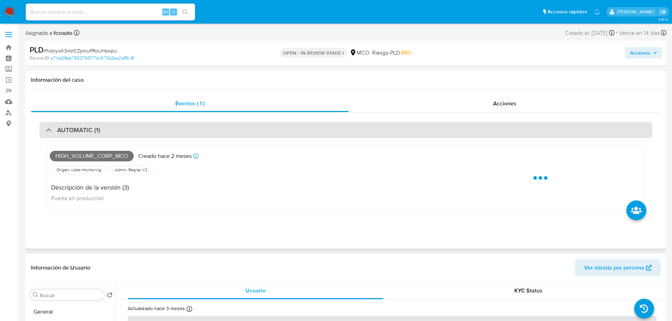
click at [306, 134] on div "AUTOMATIC (1)" at bounding box center [345, 130] width 612 height 16
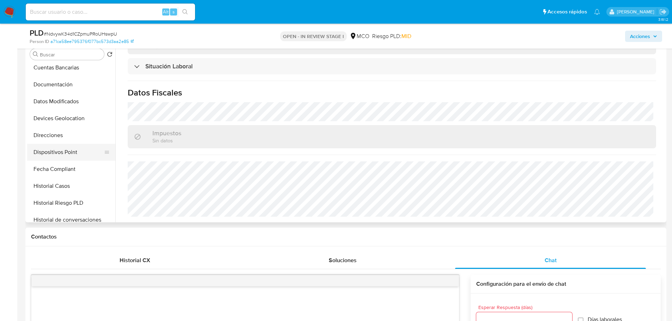
scroll to position [106, 0]
click at [70, 188] on button "Historial Casos" at bounding box center [68, 185] width 82 height 17
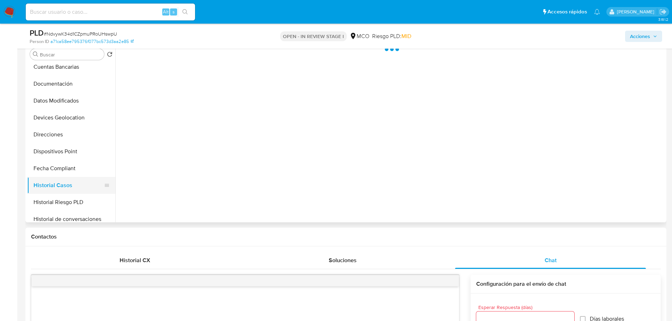
scroll to position [0, 0]
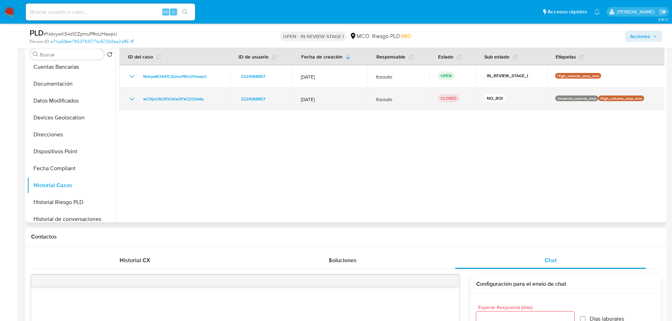
click at [131, 98] on icon "Mostrar/Ocultar" at bounding box center [132, 99] width 8 height 8
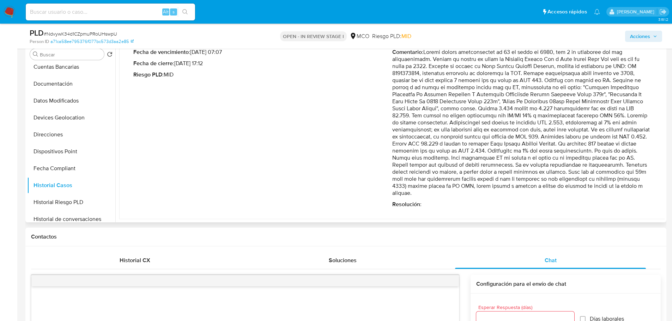
scroll to position [80, 0]
drag, startPoint x: 496, startPoint y: 192, endPoint x: 408, endPoint y: 178, distance: 89.3
click at [408, 178] on p "Comentario :" at bounding box center [521, 122] width 259 height 148
click at [496, 143] on p "Comentario :" at bounding box center [521, 122] width 259 height 148
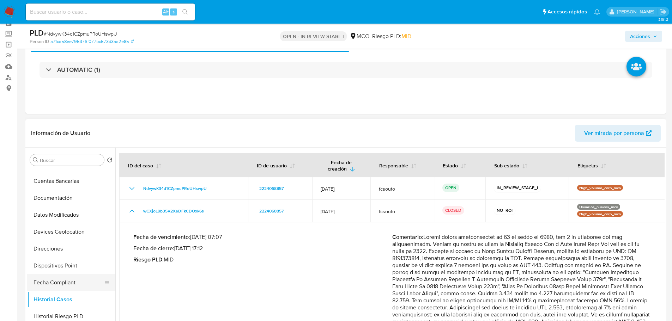
scroll to position [0, 0]
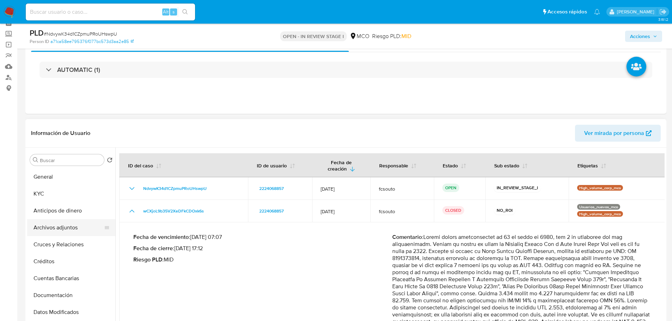
click at [63, 227] on button "Archivos adjuntos" at bounding box center [68, 227] width 82 height 17
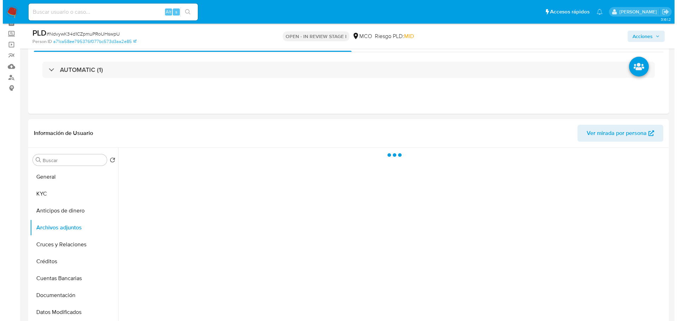
scroll to position [71, 0]
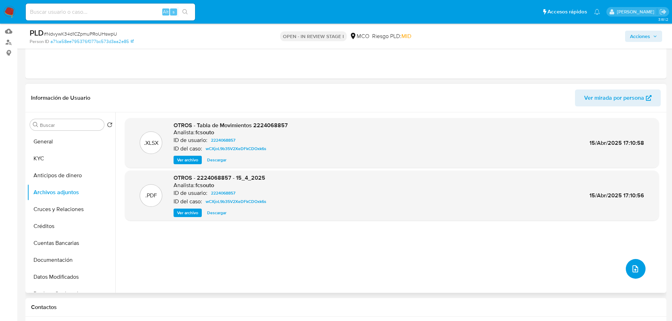
click at [642, 270] on button "upload-file" at bounding box center [635, 269] width 20 height 20
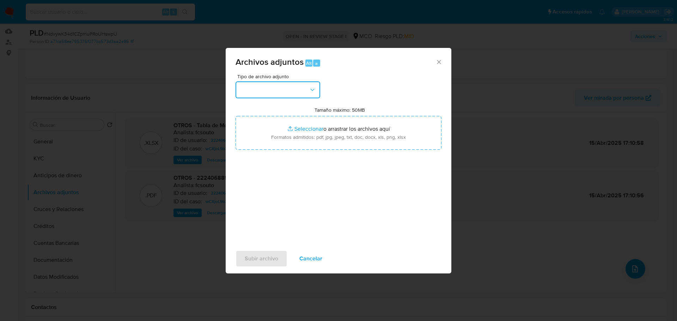
drag, startPoint x: 276, startPoint y: 93, endPoint x: 271, endPoint y: 96, distance: 5.8
click at [274, 94] on button "button" at bounding box center [277, 89] width 85 height 17
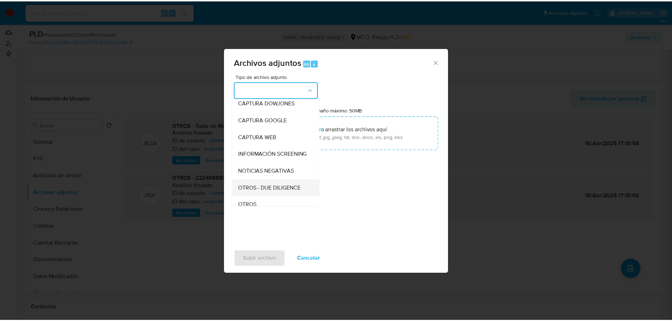
scroll to position [35, 0]
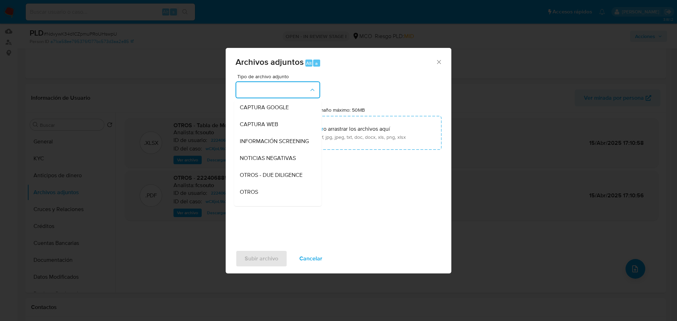
click at [257, 196] on span "OTROS" at bounding box center [249, 192] width 18 height 7
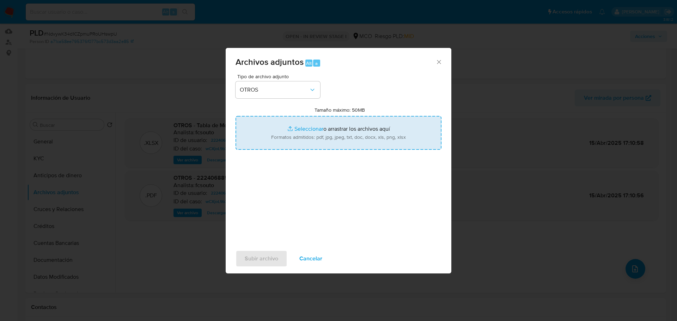
click at [287, 142] on input "Tamaño máximo: 50MB Seleccionar archivos" at bounding box center [338, 133] width 206 height 34
type input "C:\fakepath\2224068857 - 26_9_2025.pdf"
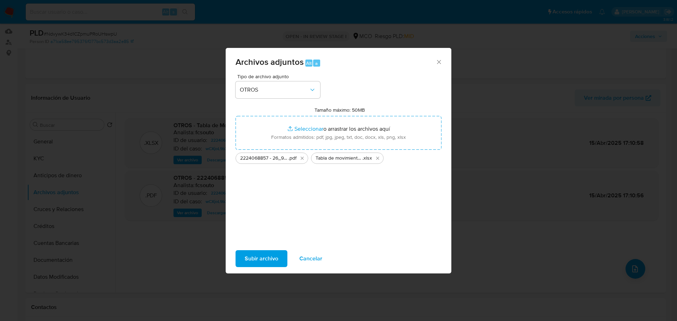
click at [265, 252] on span "Subir archivo" at bounding box center [261, 259] width 33 height 16
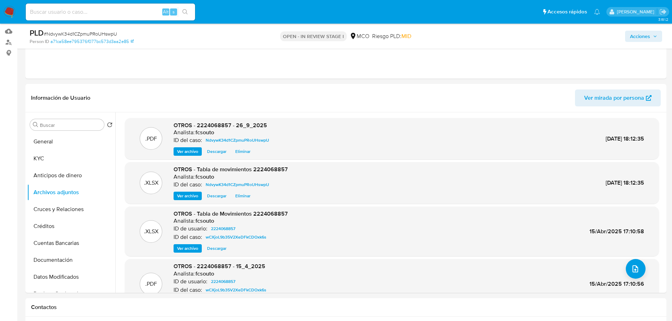
click at [641, 32] on span "Acciones" at bounding box center [640, 36] width 20 height 11
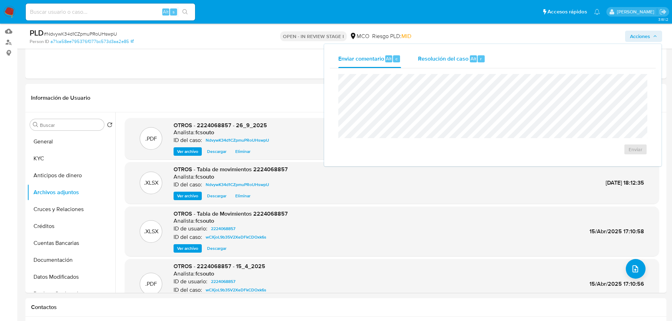
click at [439, 52] on div "Resolución del caso Alt r" at bounding box center [451, 59] width 67 height 18
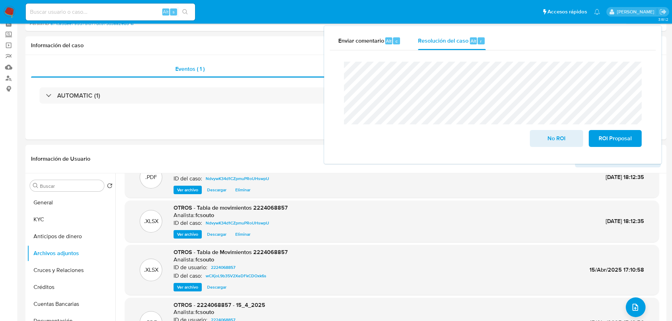
scroll to position [0, 0]
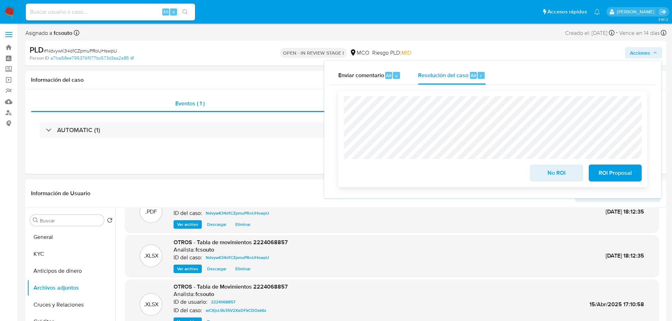
click at [551, 178] on span "No ROI" at bounding box center [556, 173] width 35 height 16
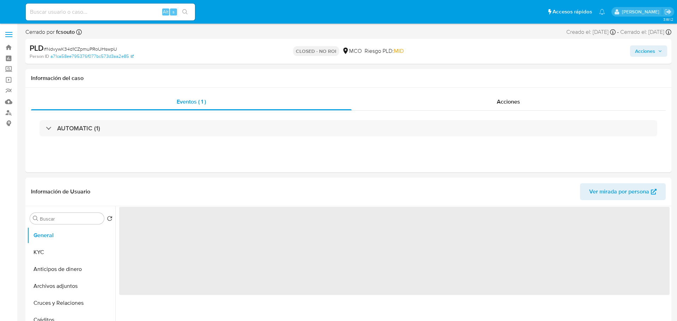
select select "10"
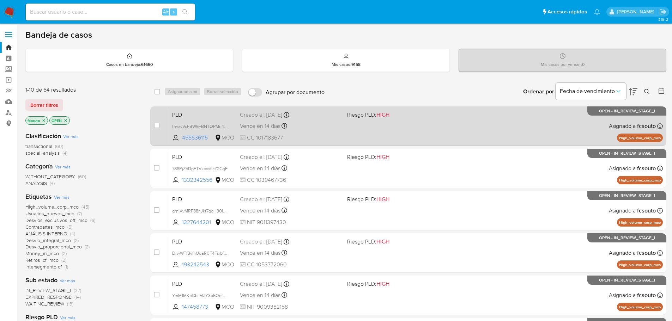
click at [354, 135] on div "PLD tnvxvVcFBW6FBNTOPMn4sh0b 455536115 MCO Riesgo PLD: HIGH Creado el: [DATE] C…" at bounding box center [415, 126] width 493 height 36
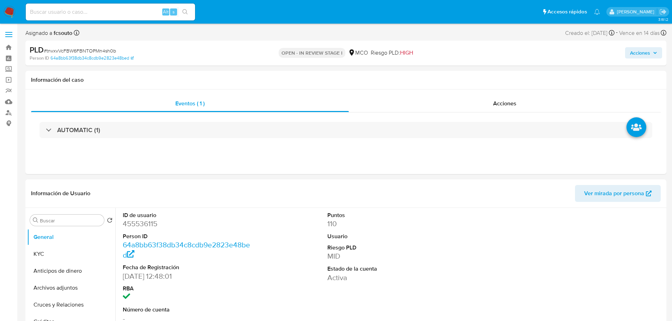
select select "10"
click at [139, 224] on dd "455536115" at bounding box center [187, 224] width 129 height 10
copy dd "455536115"
click at [145, 222] on dd "455536115" at bounding box center [187, 224] width 129 height 10
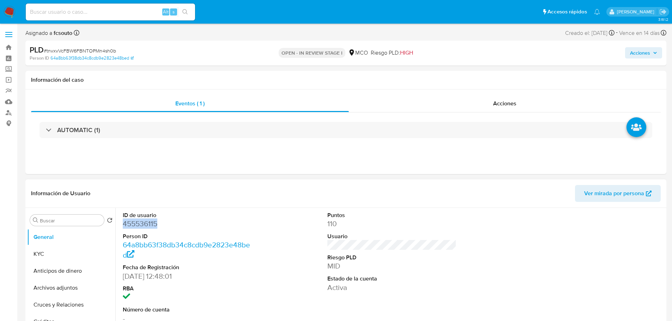
click at [145, 222] on dd "455536115" at bounding box center [187, 224] width 129 height 10
click at [147, 223] on dd "455536115" at bounding box center [187, 224] width 129 height 10
click at [136, 227] on dd "455536115" at bounding box center [187, 224] width 129 height 10
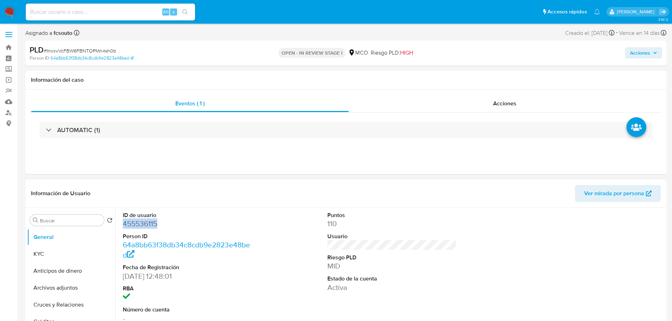
click at [142, 225] on dd "455536115" at bounding box center [187, 224] width 129 height 10
click at [412, 237] on dt "Usuario" at bounding box center [391, 237] width 129 height 8
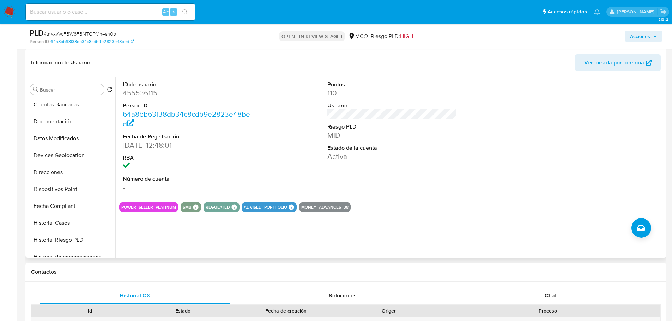
scroll to position [141, 0]
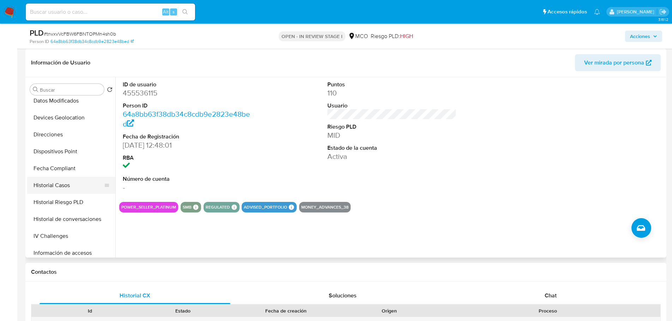
click at [51, 189] on button "Historial Casos" at bounding box center [68, 185] width 82 height 17
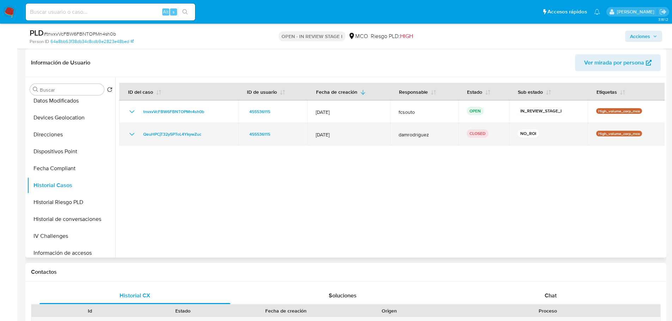
click at [129, 137] on icon "Mostrar/Ocultar" at bounding box center [132, 134] width 8 height 8
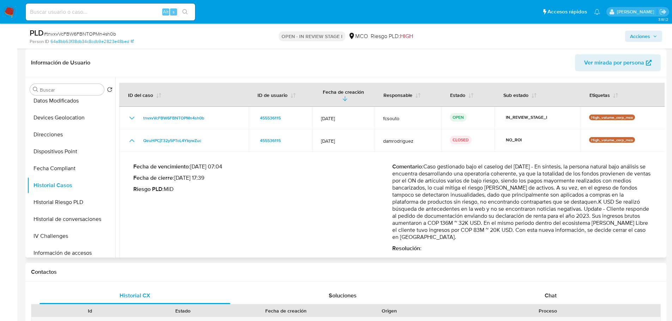
drag, startPoint x: 390, startPoint y: 209, endPoint x: 462, endPoint y: 231, distance: 75.9
click at [461, 231] on div "Fecha de vencimiento : [DATE] 07:04 Fecha de cierre : [DATE] 17:39 Riesgo PLD :…" at bounding box center [392, 208] width 518 height 100
click at [463, 231] on p "Comentario : Caso gestionado bajo el caselog del 28/03/2025 - En síntesis, la p…" at bounding box center [521, 202] width 259 height 78
click at [455, 228] on p "Comentario : Caso gestionado bajo el caselog del 28/03/2025 - En síntesis, la p…" at bounding box center [521, 202] width 259 height 78
drag, startPoint x: 456, startPoint y: 233, endPoint x: 391, endPoint y: 209, distance: 69.0
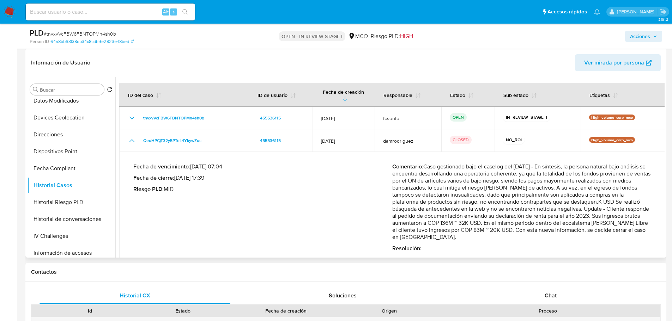
click at [392, 209] on p "Comentario : Caso gestionado bajo el caselog del 28/03/2025 - En síntesis, la p…" at bounding box center [521, 202] width 259 height 78
click at [428, 189] on p "Comentario : Caso gestionado bajo el caselog del 28/03/2025 - En síntesis, la p…" at bounding box center [521, 202] width 259 height 78
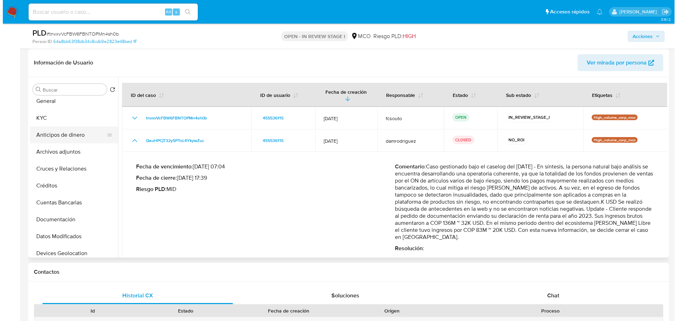
scroll to position [0, 0]
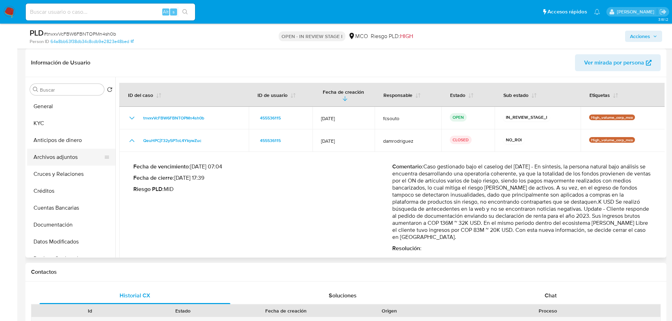
click at [60, 159] on button "Archivos adjuntos" at bounding box center [68, 157] width 82 height 17
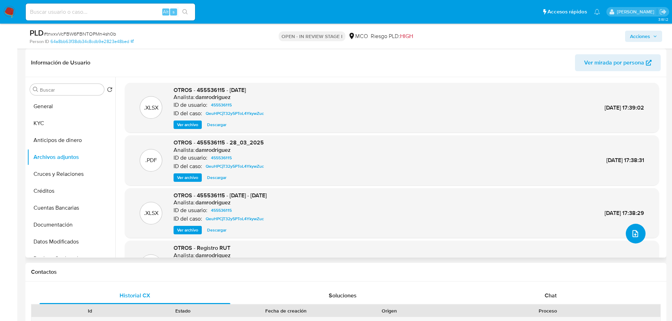
click at [635, 234] on icon "upload-file" at bounding box center [635, 233] width 8 height 8
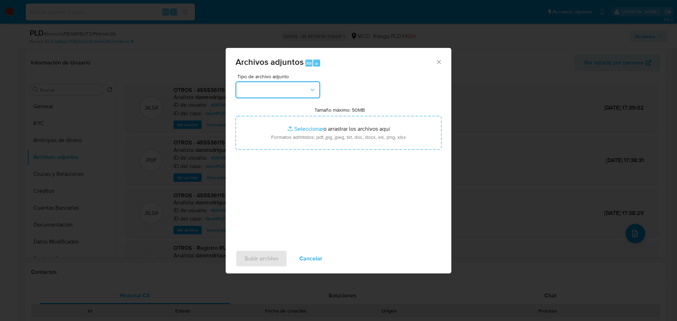
click at [281, 91] on button "button" at bounding box center [277, 89] width 85 height 17
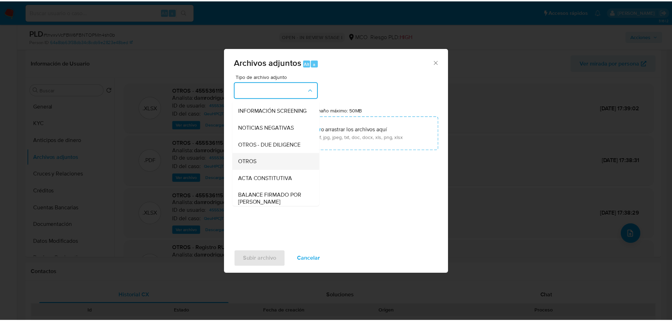
scroll to position [71, 0]
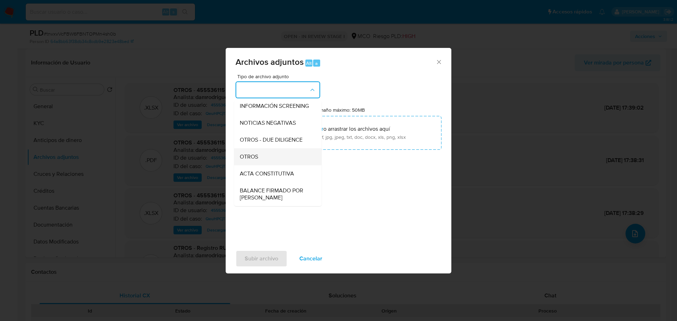
click at [263, 161] on div "OTROS" at bounding box center [276, 156] width 72 height 17
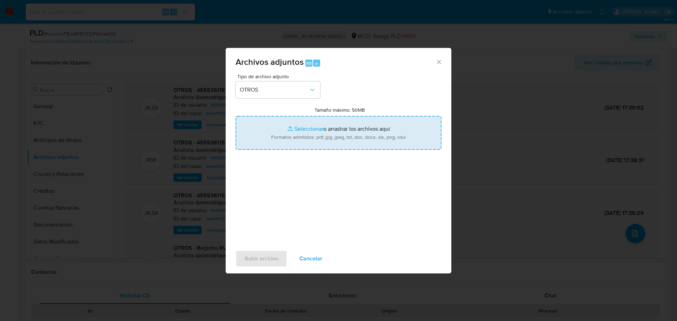
click at [306, 132] on input "Tamaño máximo: 50MB Seleccionar archivos" at bounding box center [338, 133] width 206 height 34
type input "C:\fakepath\455536115 - 26_9_2025.pdf"
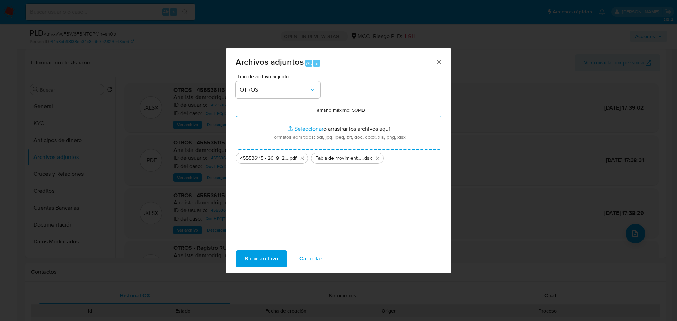
click at [267, 259] on span "Subir archivo" at bounding box center [261, 259] width 33 height 16
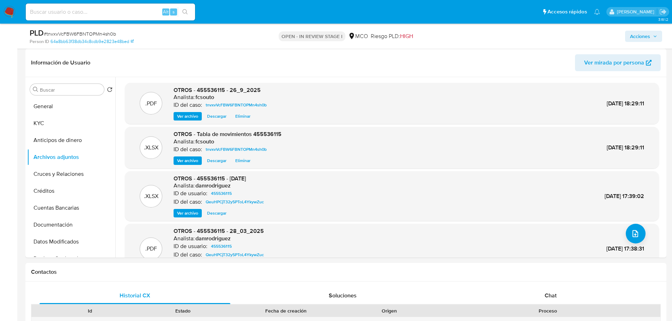
drag, startPoint x: 651, startPoint y: 33, endPoint x: 644, endPoint y: 38, distance: 8.2
click at [651, 33] on span "Acciones" at bounding box center [643, 36] width 27 height 10
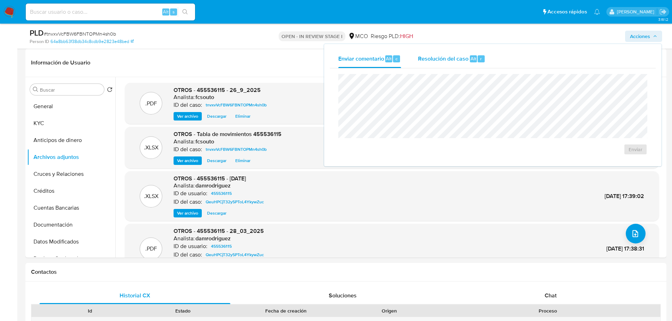
click at [443, 63] on div "Resolución del caso Alt r" at bounding box center [451, 59] width 67 height 18
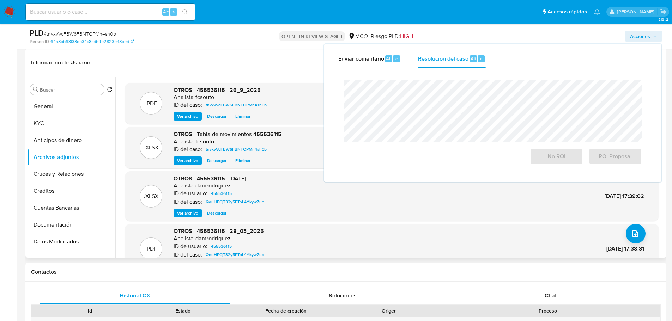
click at [272, 77] on div ".PDF OTROS - 455536115 - 26_9_2025 Analista: fcsouto ID del caso: tnvxvVcFBW6FB…" at bounding box center [389, 167] width 549 height 180
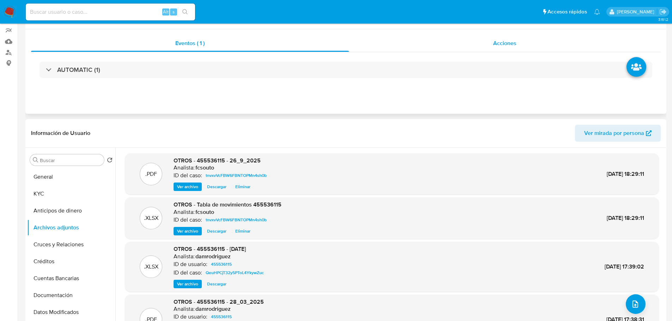
scroll to position [0, 0]
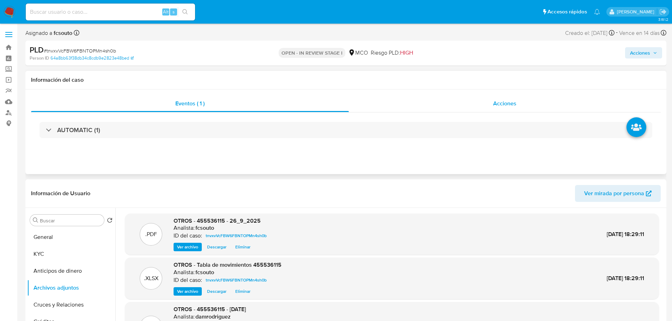
click at [510, 98] on div "Acciones" at bounding box center [505, 103] width 312 height 17
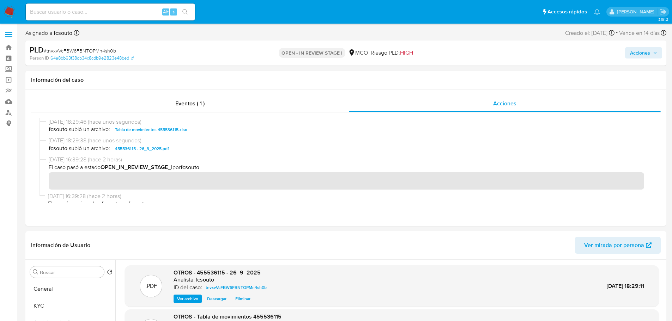
drag, startPoint x: 654, startPoint y: 51, endPoint x: 650, endPoint y: 52, distance: 4.0
click at [653, 51] on icon "button" at bounding box center [655, 53] width 4 height 4
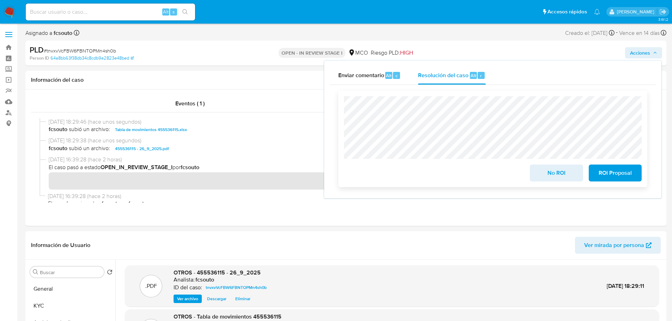
click at [559, 171] on span "No ROI" at bounding box center [556, 173] width 35 height 16
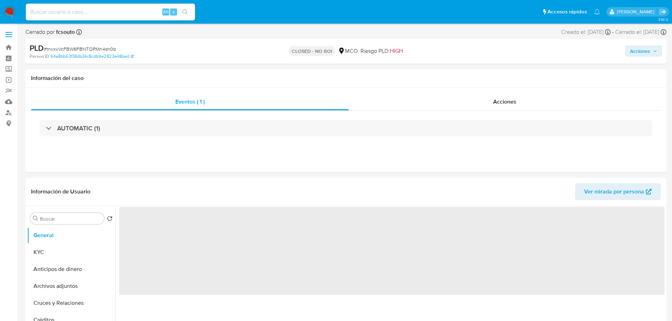
select select "10"
